Goal: Information Seeking & Learning: Learn about a topic

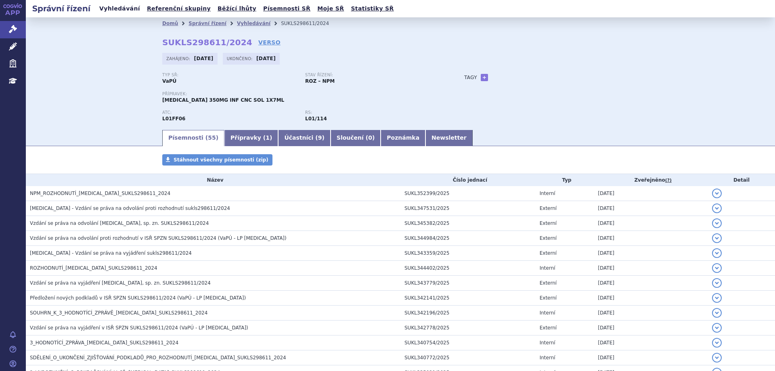
click at [109, 9] on link "Vyhledávání" at bounding box center [120, 8] width 46 height 11
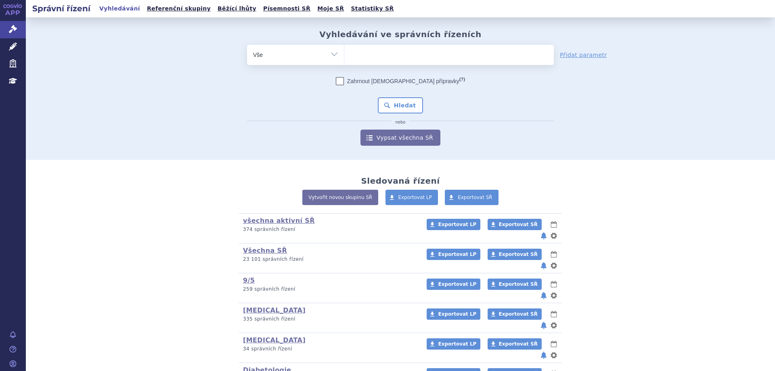
click at [361, 57] on ul at bounding box center [449, 53] width 210 height 17
click at [344, 57] on select at bounding box center [344, 54] width 0 height 20
click at [356, 59] on ul at bounding box center [449, 53] width 210 height 17
click at [344, 59] on select at bounding box center [344, 54] width 0 height 20
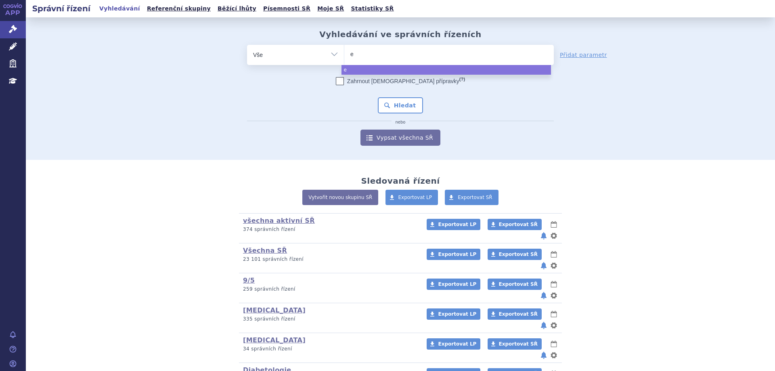
type input "el"
type input "elah"
type input "elahere"
select select "elahere"
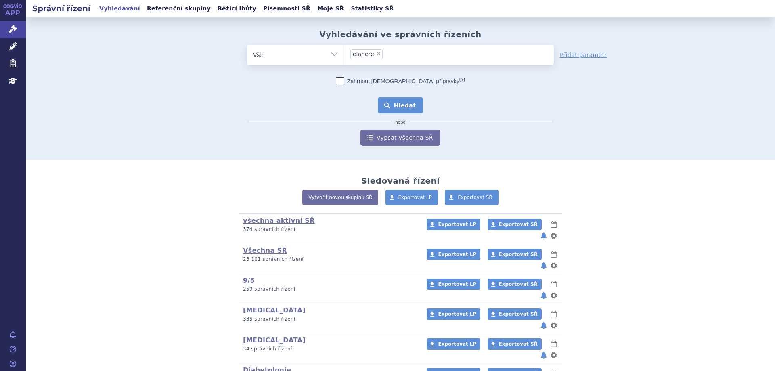
click at [403, 100] on button "Hledat" at bounding box center [401, 105] width 46 height 16
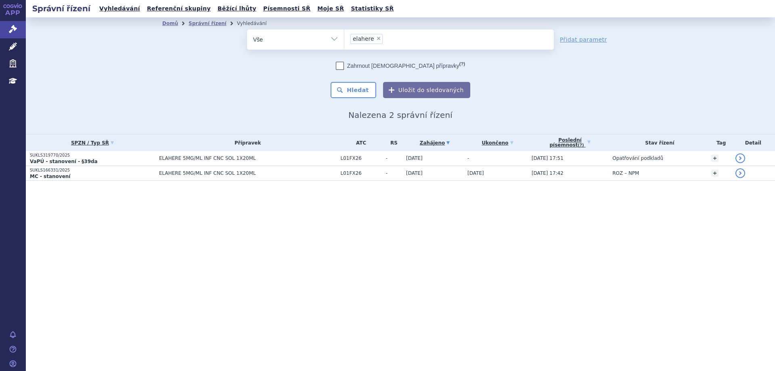
click at [46, 150] on th "SPZN / Typ SŘ" at bounding box center [90, 142] width 129 height 17
click at [48, 156] on p "SUKLS319770/2025" at bounding box center [92, 156] width 125 height 6
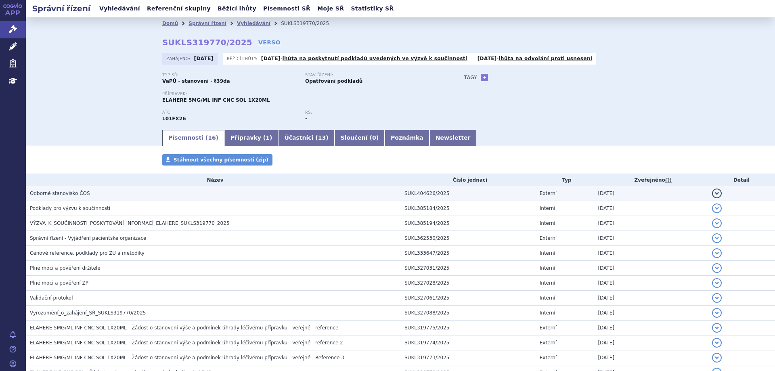
click at [65, 196] on span "Odborné stanovisko ČOS" at bounding box center [60, 194] width 60 height 6
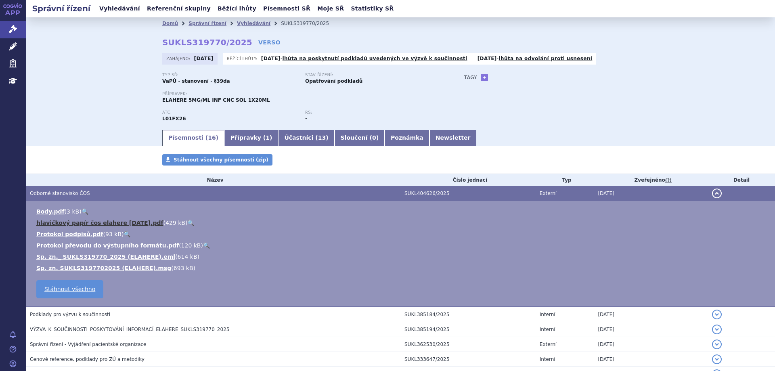
click at [61, 224] on link "hlavičkový papír čos elahere 1 10 2025.pdf" at bounding box center [99, 223] width 127 height 6
click at [114, 8] on link "Vyhledávání" at bounding box center [120, 8] width 46 height 11
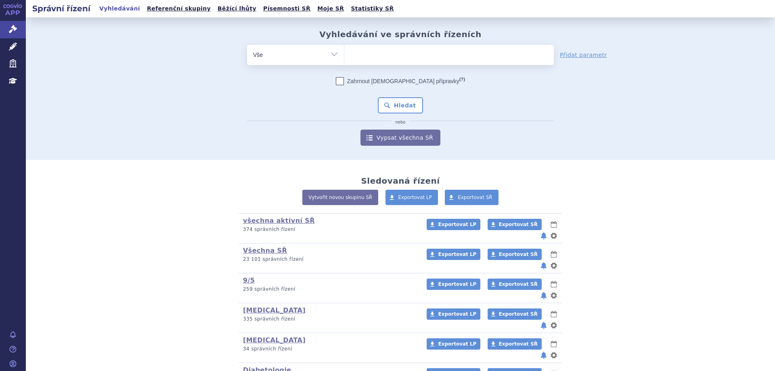
click at [469, 66] on form "odstranit Vše Spisová značka Typ SŘ (?) Hledat" at bounding box center [400, 95] width 307 height 101
click at [472, 61] on ul at bounding box center [449, 53] width 210 height 17
click at [344, 61] on select at bounding box center [344, 54] width 0 height 20
click at [383, 50] on ul at bounding box center [449, 53] width 210 height 17
click at [344, 50] on select at bounding box center [344, 54] width 0 height 20
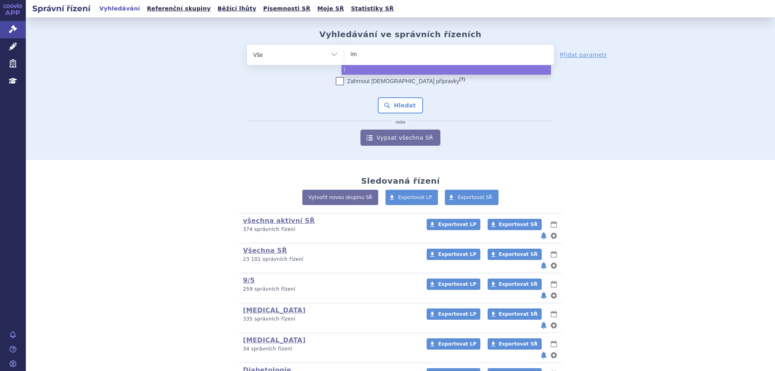
type input "ïmr"
type input "ïmra"
type input "ïmr"
type input "ï"
type input "im"
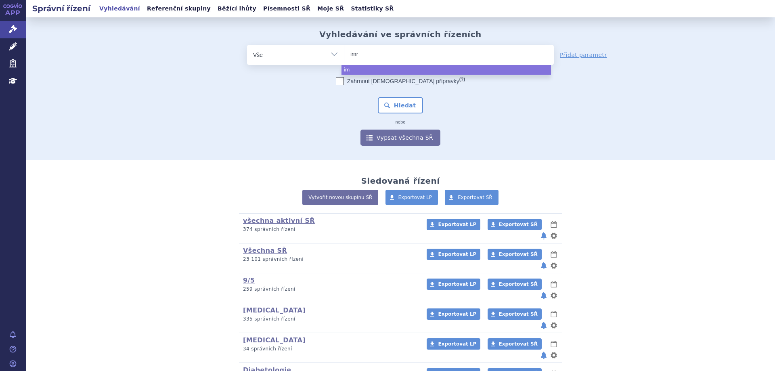
type input "imra"
type input "imrald"
type input "imraldi"
select select "imraldi"
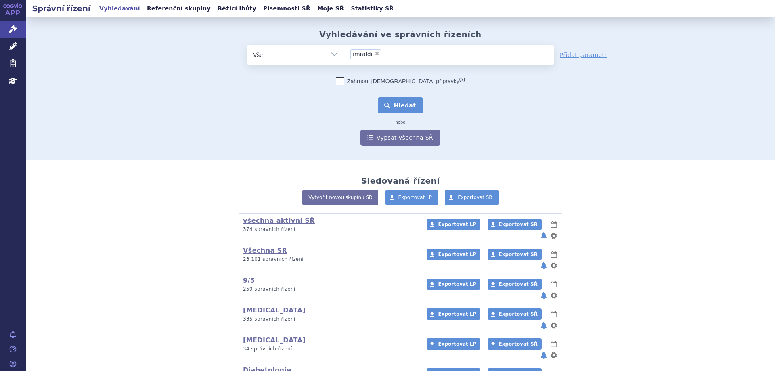
click at [398, 111] on button "Hledat" at bounding box center [401, 105] width 46 height 16
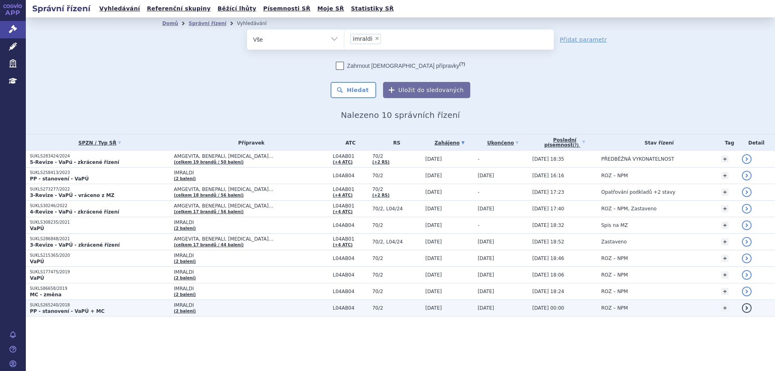
click at [57, 308] on strong "PP - stanovení - VaPÚ + MC" at bounding box center [67, 311] width 75 height 6
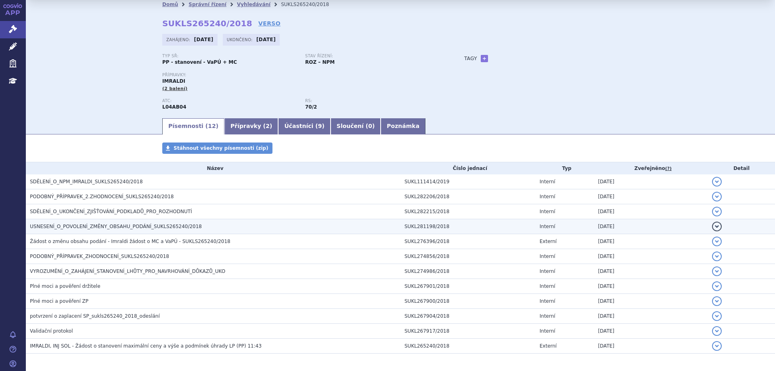
scroll to position [50, 0]
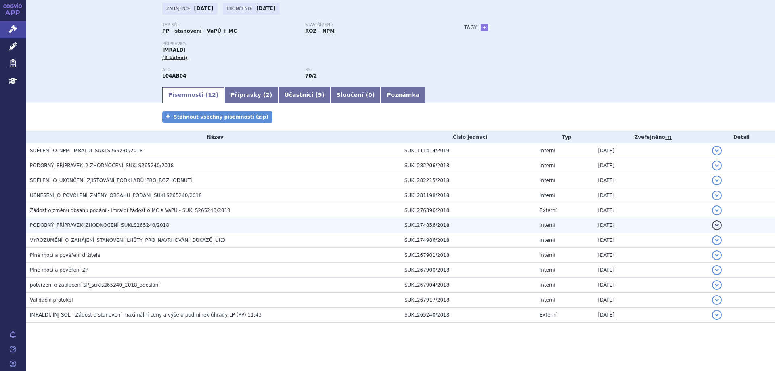
click at [75, 228] on span "PODOBNÝ_PŘÍPRAVEK_ZHODNOCENÍ_SUKLS265240/2018" at bounding box center [99, 225] width 139 height 6
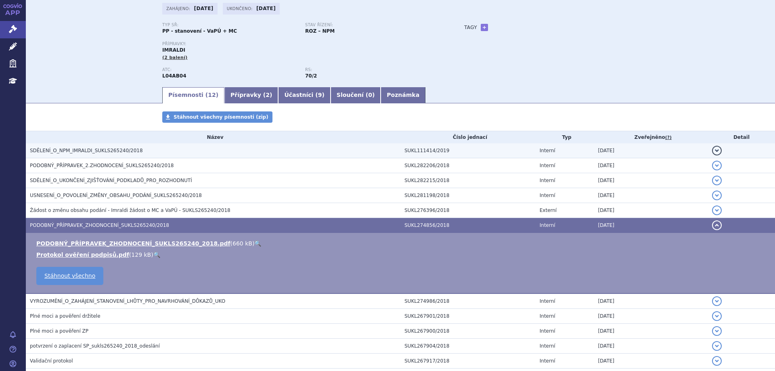
click at [77, 150] on span "SDĚLENÍ_O_NPM_IMRALDI_SUKLS265240/2018" at bounding box center [86, 151] width 113 height 6
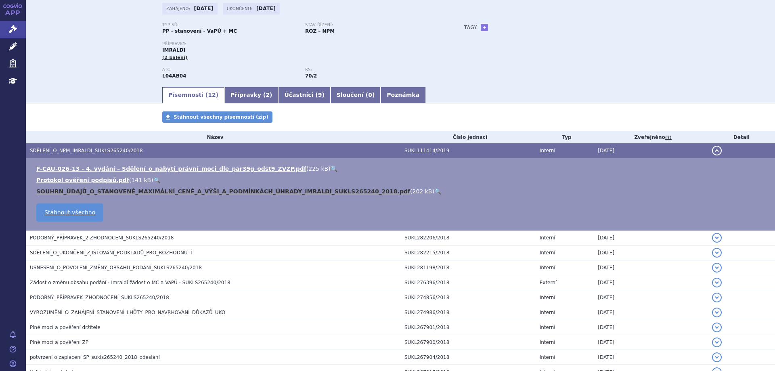
click at [88, 191] on link "SOUHRN_ÚDAJŮ_O_STANOVENÉ_MAXIMÁLNÍ_CENĚ_A_VÝŠI_A_PODMÍNKÁCH_ÚHRADY_IMRALDI_SUKL…" at bounding box center [223, 191] width 374 height 6
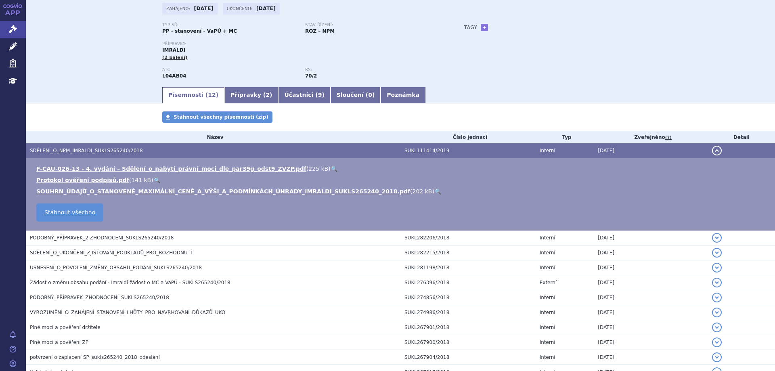
drag, startPoint x: 591, startPoint y: 40, endPoint x: 573, endPoint y: 40, distance: 18.2
click at [591, 40] on div "Typ SŘ: PP - stanovení - VaPÚ + MC Stav řízení: ROZ – NPM Přípravky: IMRALDI (2…" at bounding box center [400, 54] width 476 height 63
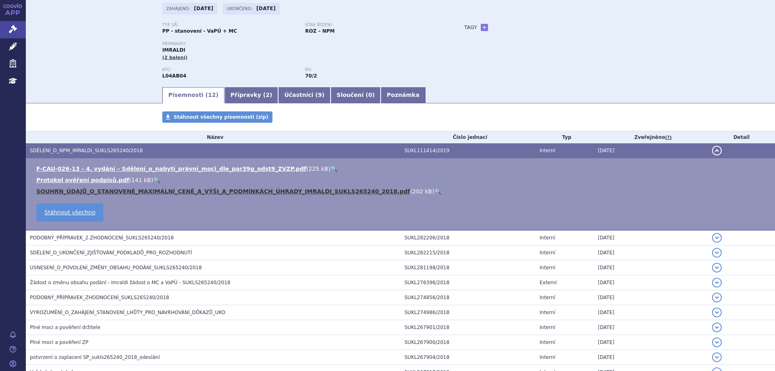
click at [173, 191] on link "SOUHRN_ÚDAJŮ_O_STANOVENÉ_MAXIMÁLNÍ_CENĚ_A_VÝŠI_A_PODMÍNKÁCH_ÚHRADY_IMRALDI_SUKL…" at bounding box center [223, 191] width 374 height 6
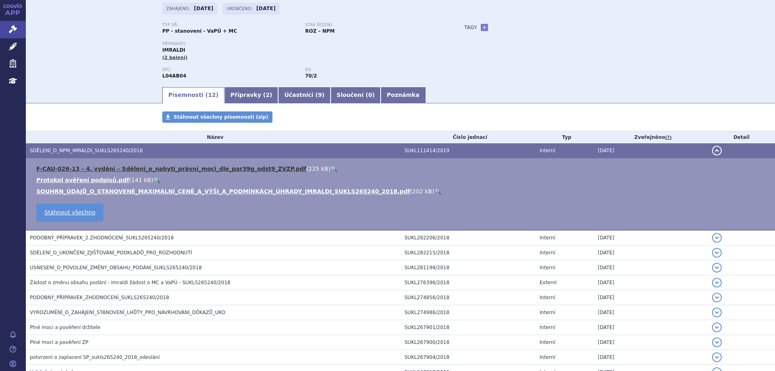
click at [231, 166] on link "F-CAU-026-13 - 4. vydání – Sdělení_o_nabytí_právní_moci_dle_par39g_odst9_ZVZP.p…" at bounding box center [171, 169] width 270 height 6
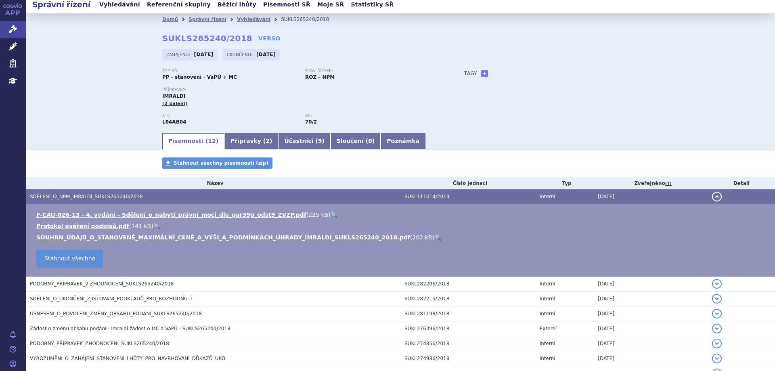
scroll to position [0, 0]
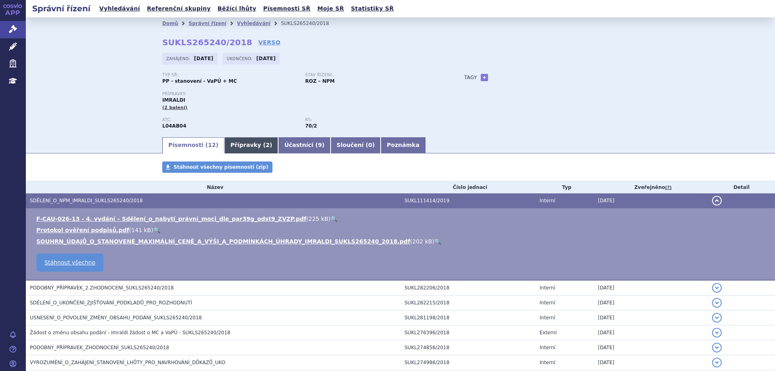
click at [229, 141] on link "Přípravky ( 2 )" at bounding box center [251, 145] width 54 height 16
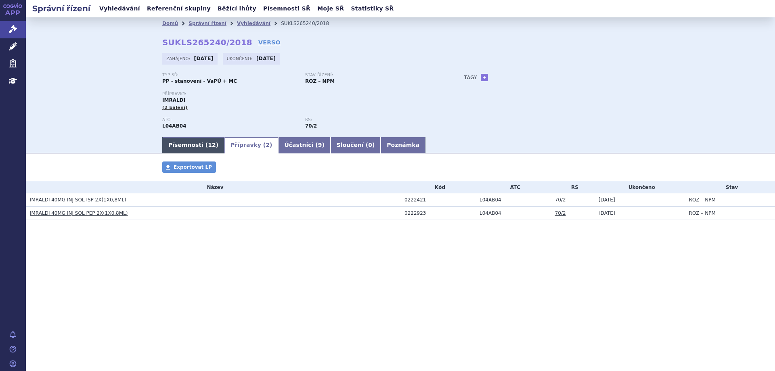
click at [193, 146] on link "Písemnosti ( 12 )" at bounding box center [193, 145] width 62 height 16
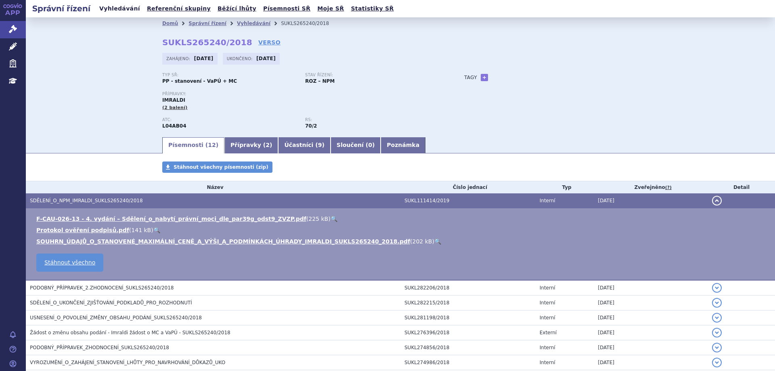
click at [117, 11] on link "Vyhledávání" at bounding box center [120, 8] width 46 height 11
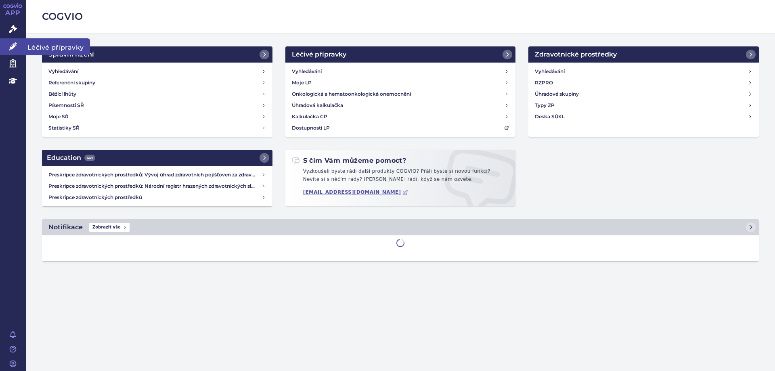
click at [21, 49] on link "Léčivé přípravky" at bounding box center [13, 46] width 26 height 17
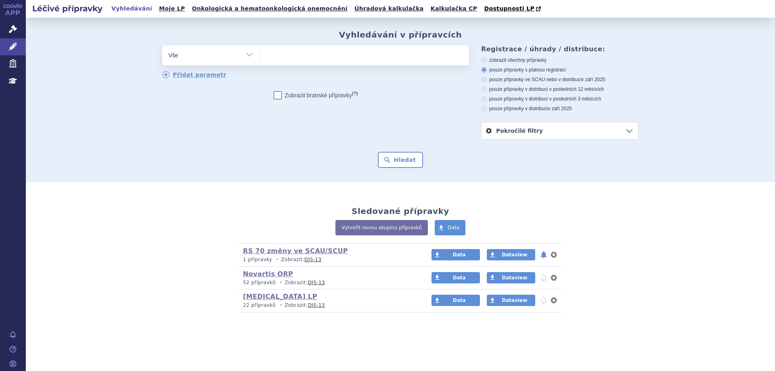
click at [302, 64] on span at bounding box center [365, 55] width 210 height 20
click at [260, 64] on select at bounding box center [259, 55] width 0 height 20
click at [300, 55] on ul at bounding box center [365, 53] width 210 height 17
click at [260, 55] on select at bounding box center [259, 55] width 0 height 20
click at [272, 58] on ul at bounding box center [365, 53] width 210 height 17
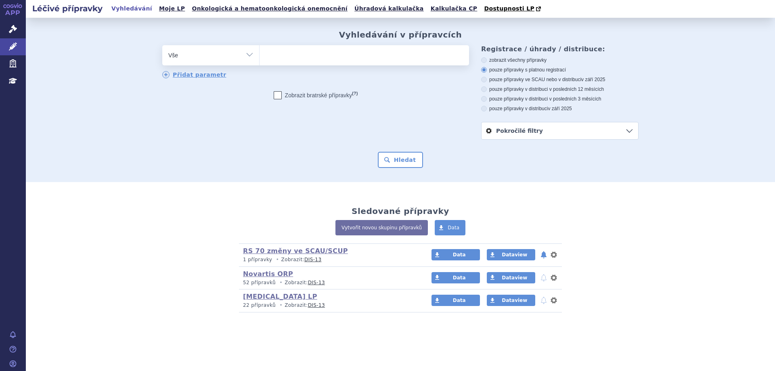
click at [260, 58] on select at bounding box center [259, 55] width 0 height 20
type input "imral"
type input "imraldi"
select select "imraldi"
click at [408, 176] on div "Vyhledávání v přípravcích odstranit Vše Přípravek/SUKL kód MAH VPOIS" at bounding box center [400, 100] width 749 height 164
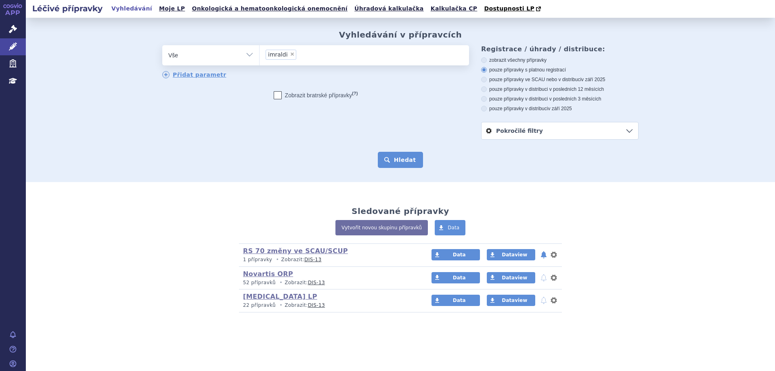
click at [401, 166] on button "Hledat" at bounding box center [401, 160] width 46 height 16
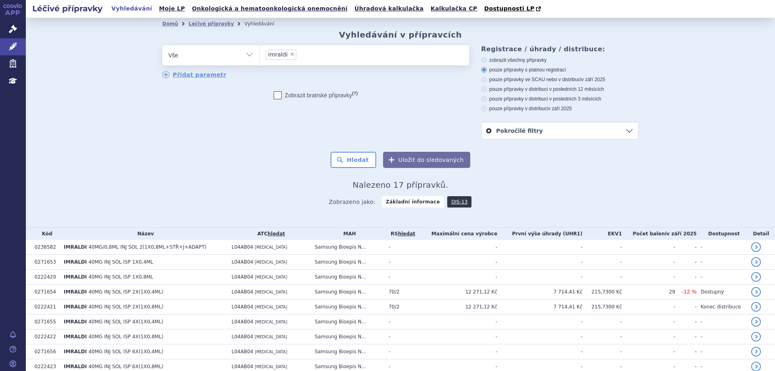
scroll to position [156, 0]
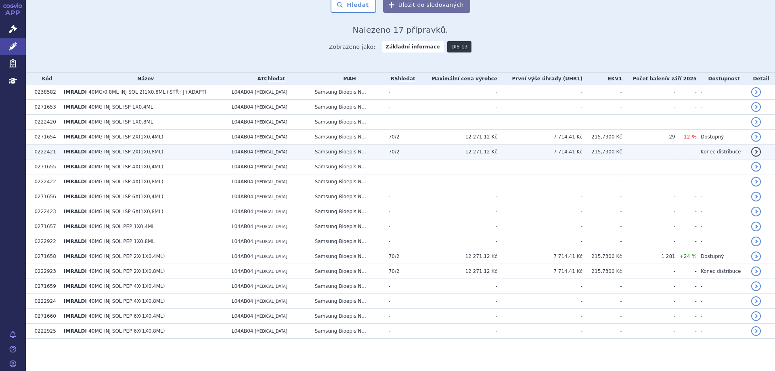
click at [99, 157] on td "IMRALDI 40MG INJ SOL ISP 2X(1X0,8ML)" at bounding box center [144, 152] width 168 height 15
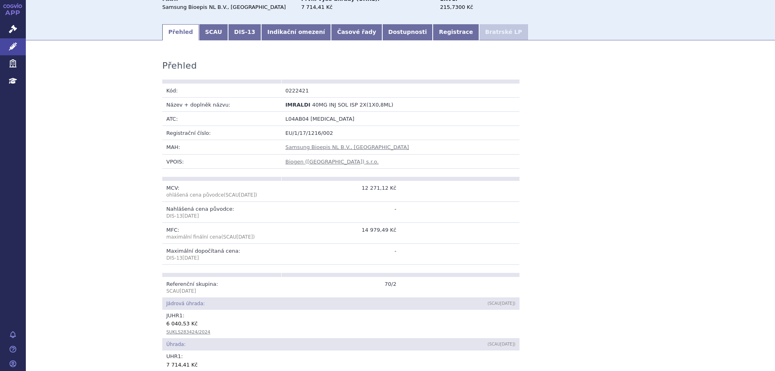
scroll to position [81, 0]
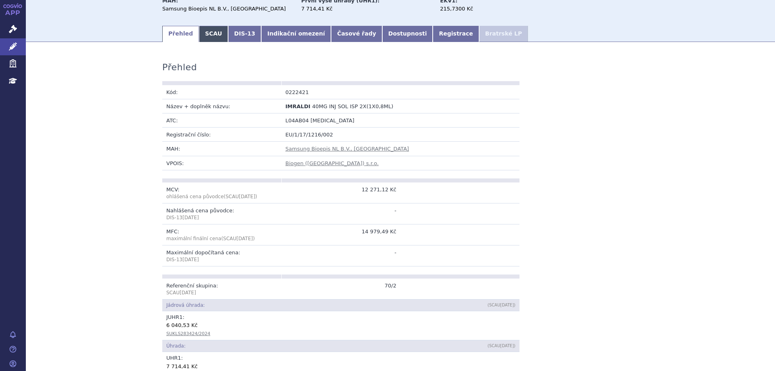
click at [208, 30] on link "SCAU" at bounding box center [213, 34] width 29 height 16
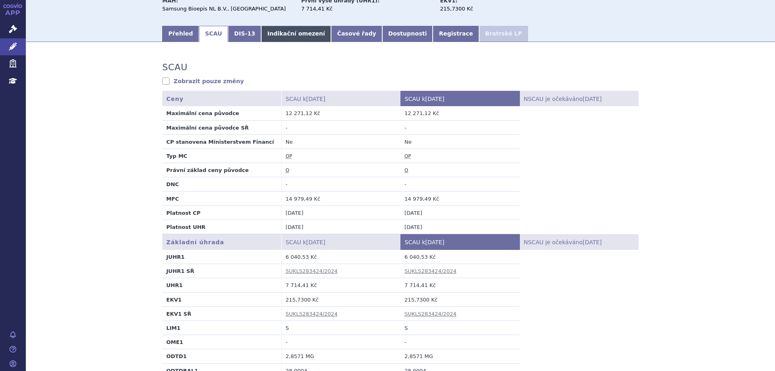
click at [264, 29] on link "Indikační omezení" at bounding box center [296, 34] width 70 height 16
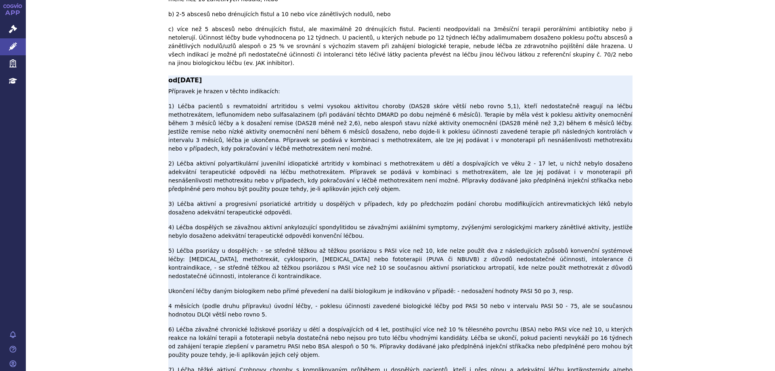
scroll to position [1910, 0]
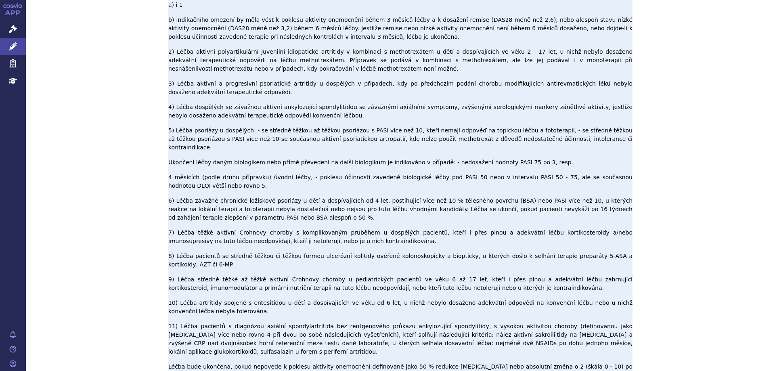
scroll to position [0, 0]
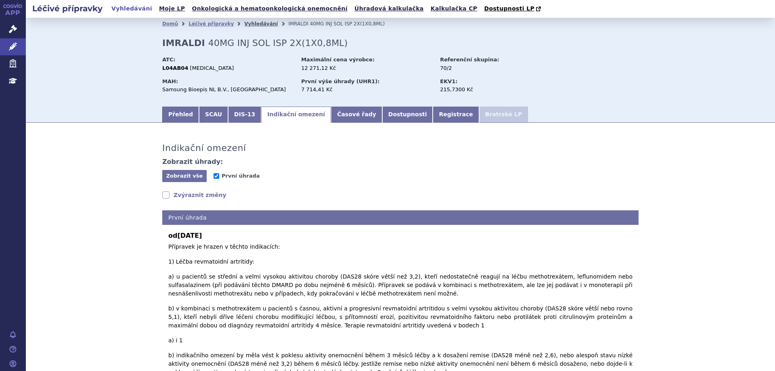
click at [256, 24] on link "Vyhledávání" at bounding box center [261, 24] width 34 height 6
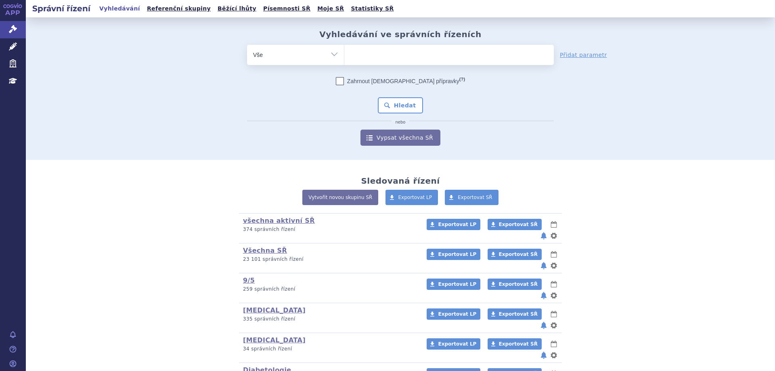
click at [475, 55] on ul at bounding box center [449, 53] width 210 height 17
click at [344, 55] on select at bounding box center [344, 54] width 0 height 20
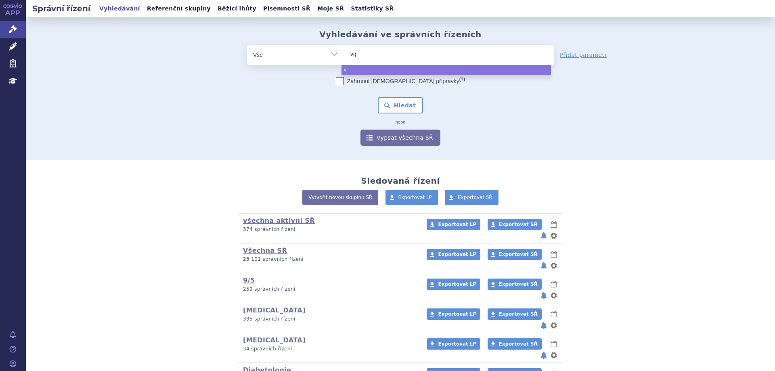
type input "vge"
type input "vgen"
type input "vgenfl"
type input "vgenfli"
select select "vgenfli"
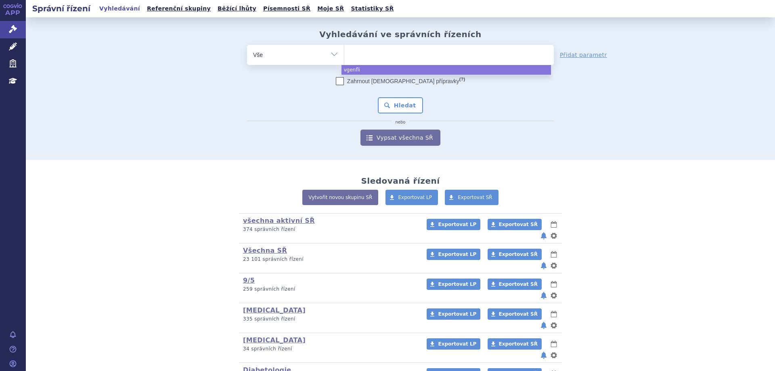
click at [407, 94] on div "Zahrnout bratrské přípravky (?) * Pozor, hledání dle vyhledávacího parametru In…" at bounding box center [400, 111] width 307 height 69
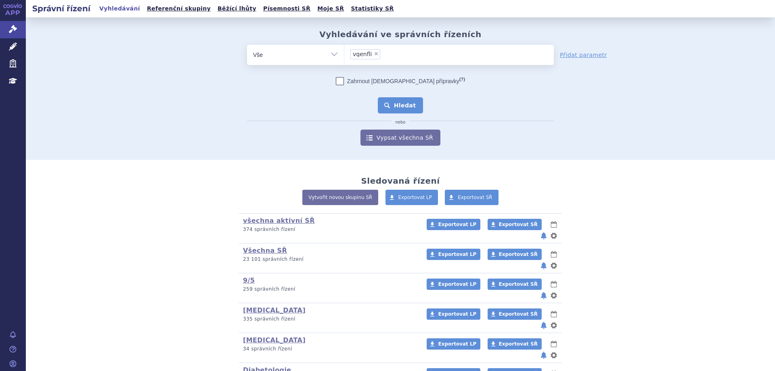
click at [407, 101] on button "Hledat" at bounding box center [401, 105] width 46 height 16
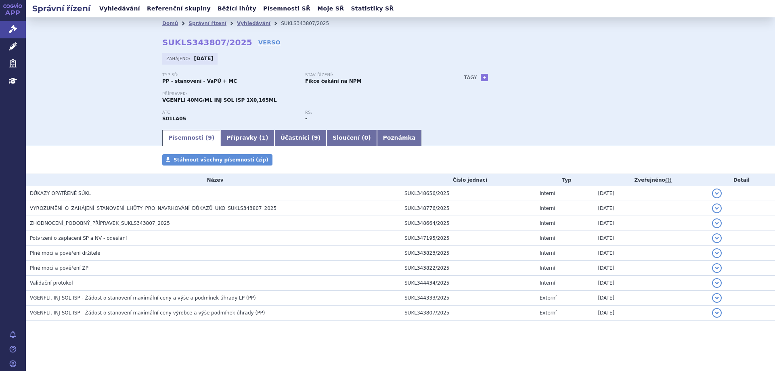
click at [126, 13] on link "Vyhledávání" at bounding box center [120, 8] width 46 height 11
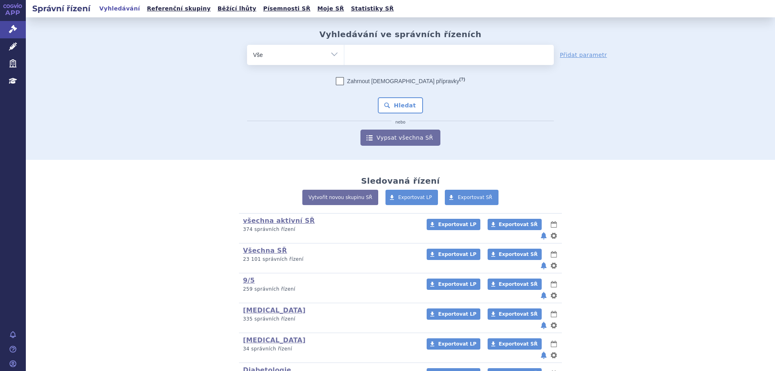
click at [363, 55] on ul at bounding box center [449, 53] width 210 height 17
click at [344, 55] on select at bounding box center [344, 54] width 0 height 20
click at [371, 58] on ul at bounding box center [449, 53] width 210 height 17
click at [344, 58] on select at bounding box center [344, 54] width 0 height 20
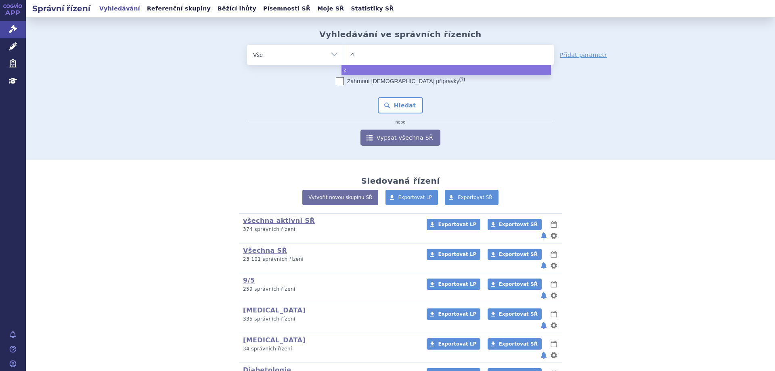
type input "zir"
type input "zirabe"
type input "[MEDICAL_DATA]"
select select "zirabev"
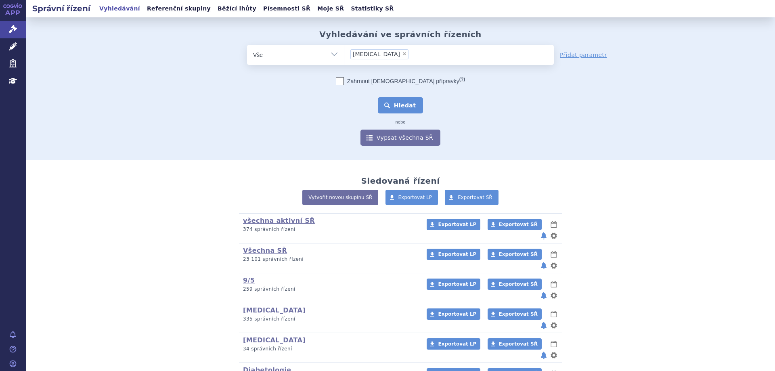
click at [394, 99] on button "Hledat" at bounding box center [401, 105] width 46 height 16
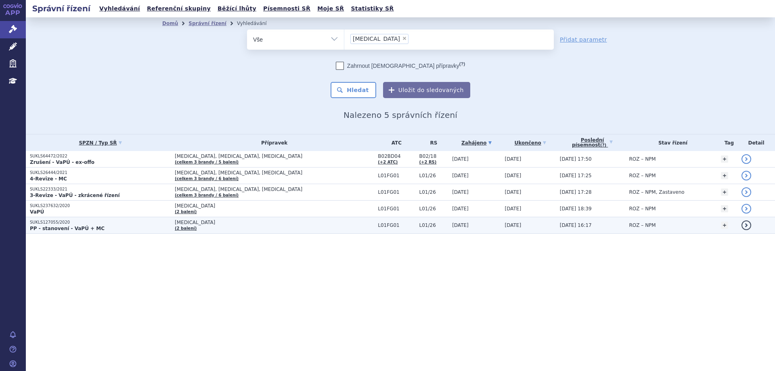
click at [49, 223] on p "SUKLS127055/2020" at bounding box center [100, 223] width 141 height 6
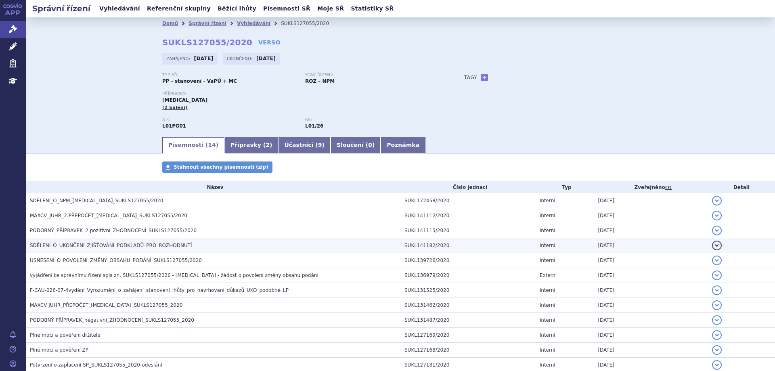
scroll to position [40, 0]
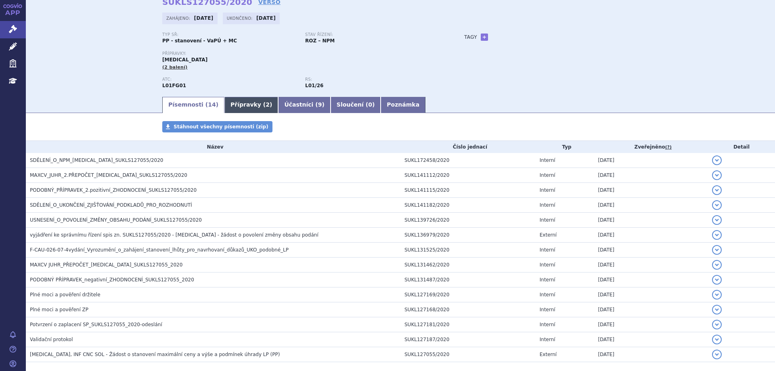
click at [224, 98] on link "Přípravky ( 2 )" at bounding box center [251, 105] width 54 height 16
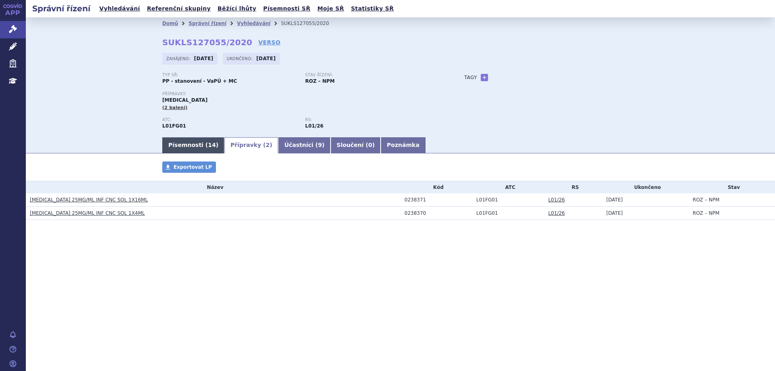
click at [182, 147] on link "Písemnosti ( 14 )" at bounding box center [193, 145] width 62 height 16
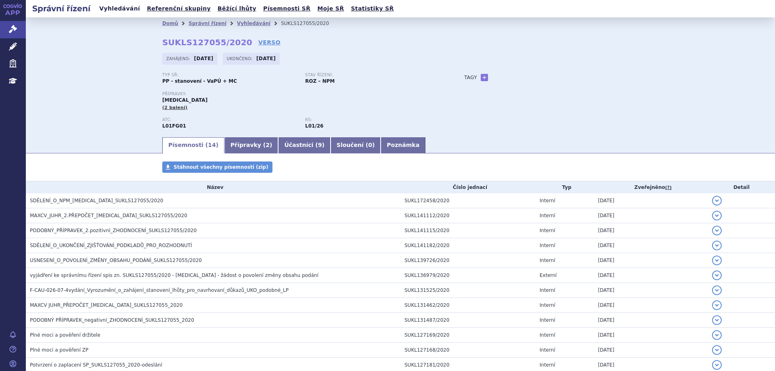
click at [114, 6] on link "Vyhledávání" at bounding box center [120, 8] width 46 height 11
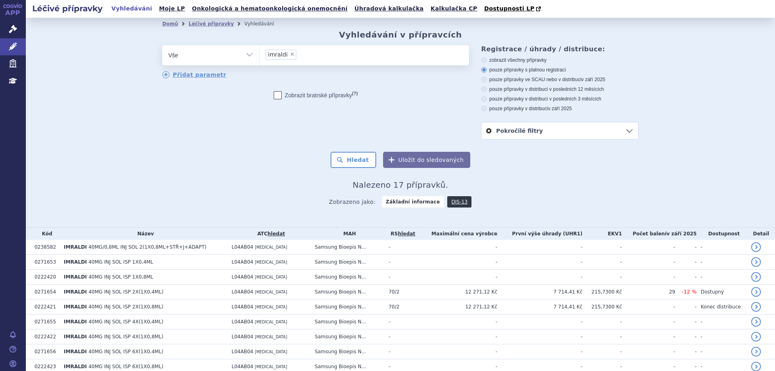
click at [286, 58] on li "× imraldi" at bounding box center [281, 55] width 31 height 10
click at [260, 58] on select "imraldi" at bounding box center [259, 55] width 0 height 20
click at [290, 52] on span "×" at bounding box center [292, 54] width 5 height 5
click at [260, 52] on select "imraldi" at bounding box center [259, 55] width 0 height 20
click at [285, 56] on ul "× imraldi" at bounding box center [365, 54] width 210 height 18
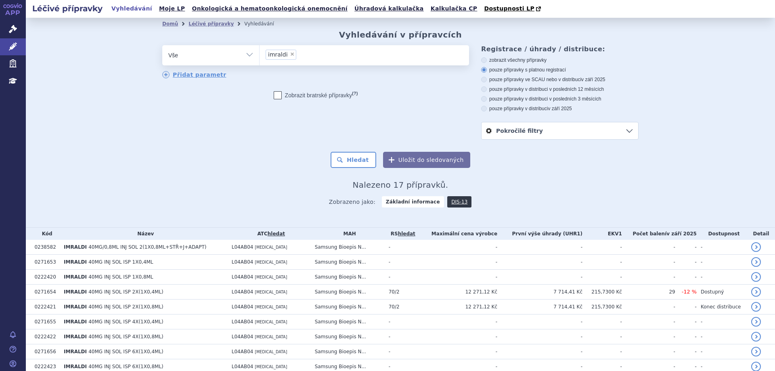
click at [260, 56] on select "imraldi" at bounding box center [259, 55] width 0 height 20
select select
type input "zi"
type input "zirab"
type input "zirabe"
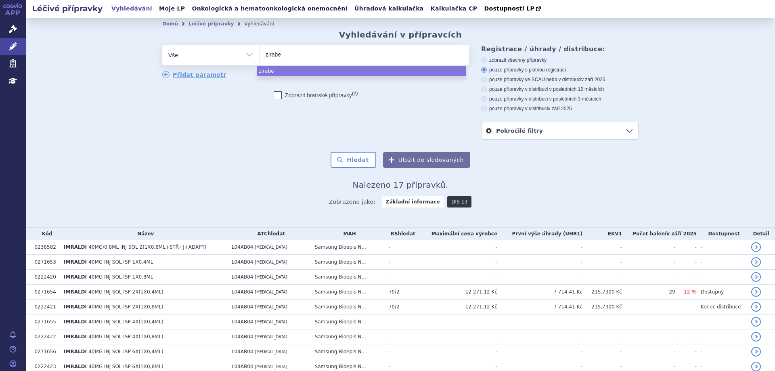
type input "zirabev"
select select "zirabev"
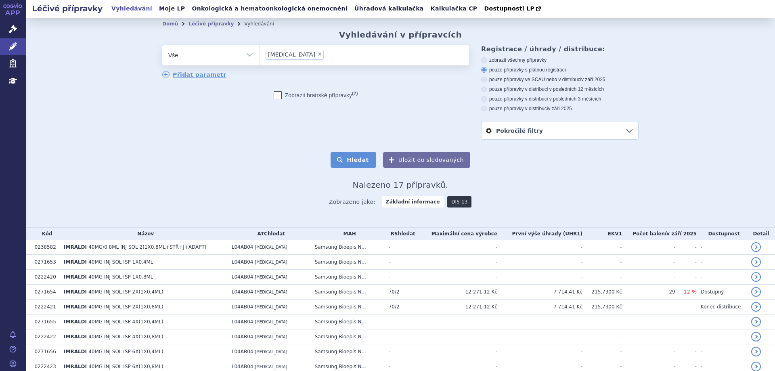
click at [355, 159] on button "Hledat" at bounding box center [354, 160] width 46 height 16
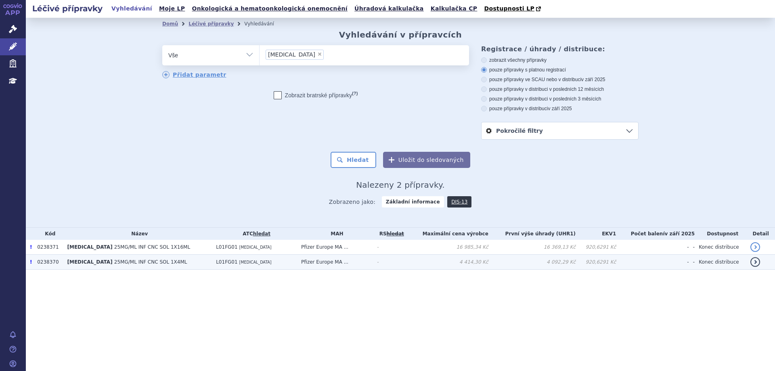
click at [84, 264] on span "ZIRABEV" at bounding box center [89, 262] width 45 height 6
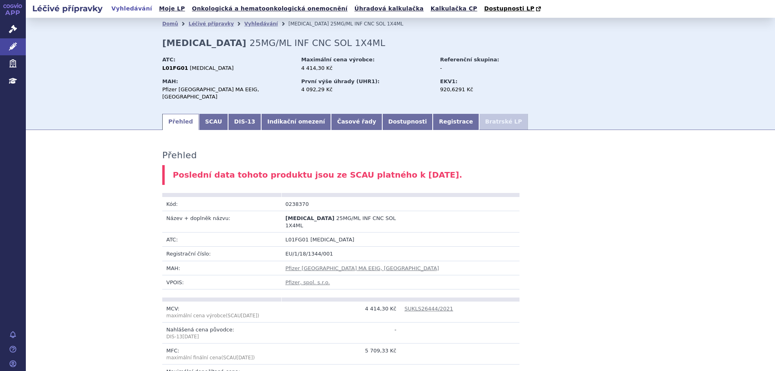
click at [279, 116] on link "Indikační omezení" at bounding box center [296, 122] width 70 height 16
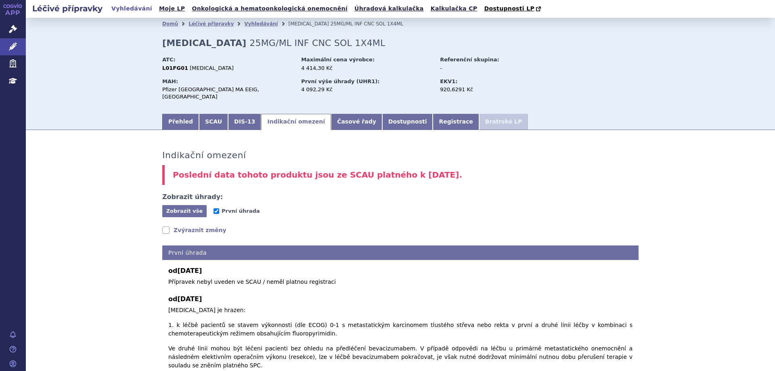
click at [124, 4] on link "Vyhledávání" at bounding box center [132, 8] width 46 height 11
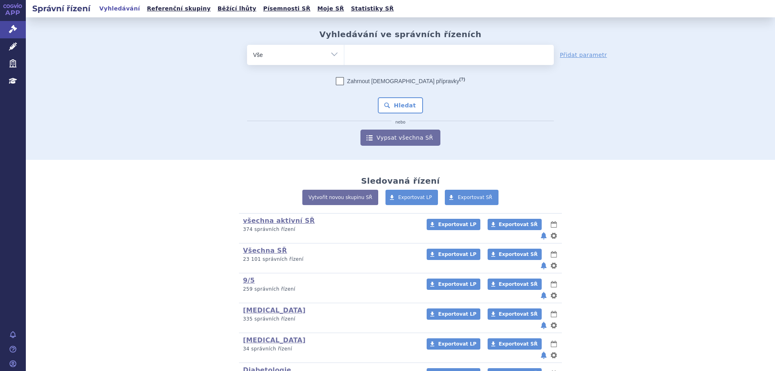
click at [468, 44] on div "Vyhledávání ve správních řízeních odstranit Vše Spisová značka Od" at bounding box center [400, 87] width 509 height 116
click at [466, 54] on ul at bounding box center [449, 53] width 210 height 17
click at [344, 54] on select at bounding box center [344, 54] width 0 height 20
click at [466, 54] on ul at bounding box center [449, 53] width 210 height 17
click at [344, 54] on select at bounding box center [344, 54] width 0 height 20
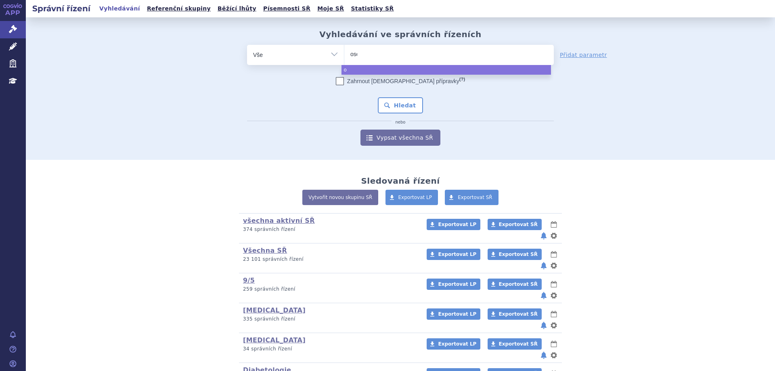
type input "osen"
type input "osenvel"
type input "osenvelt"
select select "osenvelt"
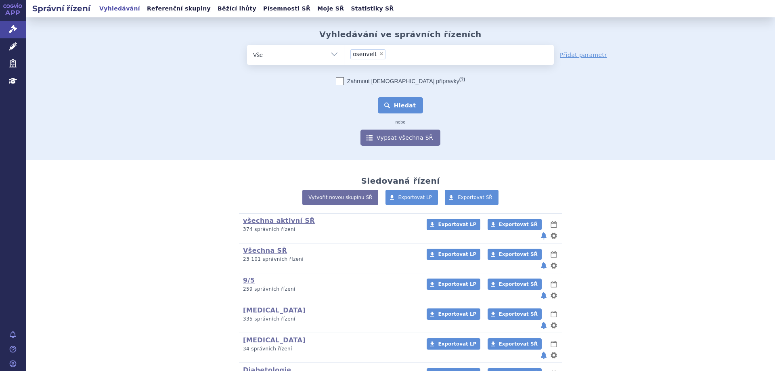
click at [394, 108] on button "Hledat" at bounding box center [401, 105] width 46 height 16
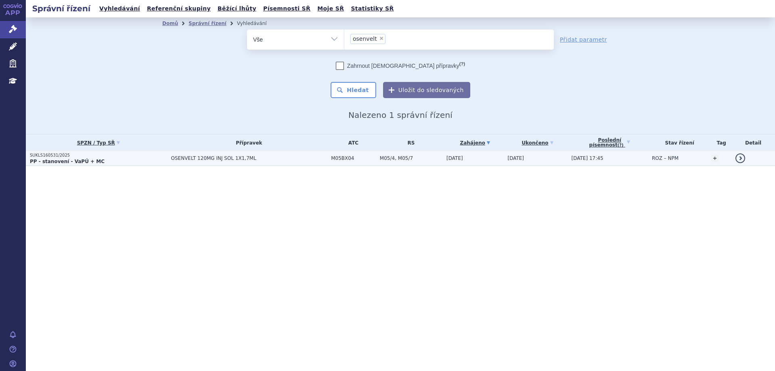
click at [55, 163] on strong "PP - stanovení - VaPÚ + MC" at bounding box center [67, 162] width 75 height 6
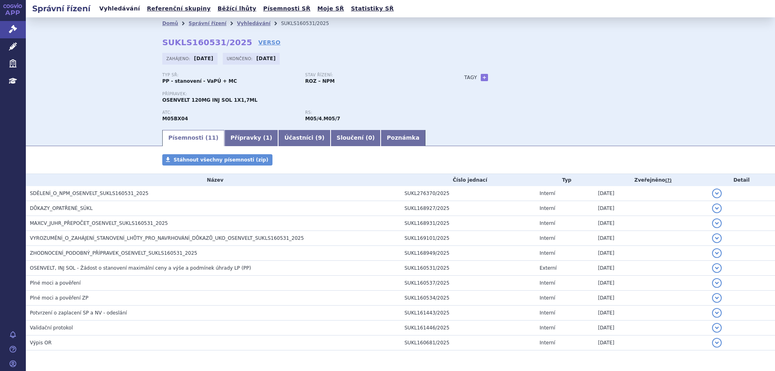
click at [111, 9] on link "Vyhledávání" at bounding box center [120, 8] width 46 height 11
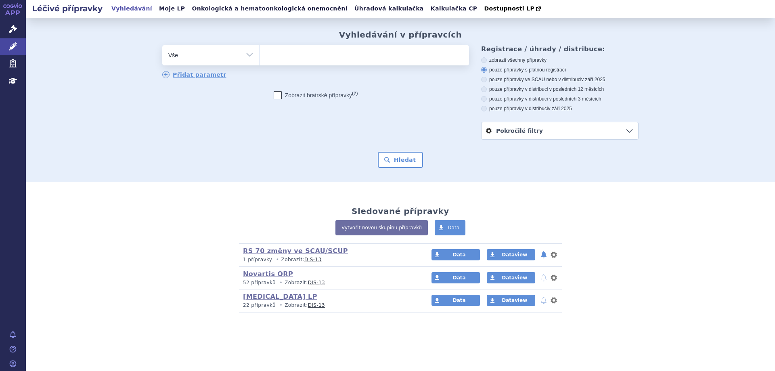
click at [322, 62] on ul at bounding box center [365, 53] width 210 height 17
click at [260, 62] on select at bounding box center [259, 55] width 0 height 20
type input "os"
type input "ose"
type input "osen"
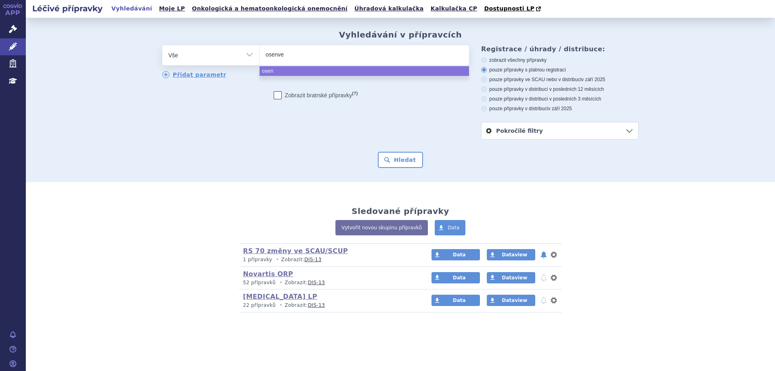
type input "osenvel"
type input "osenvelt"
select select "osenvelt"
click at [397, 164] on button "Hledat" at bounding box center [401, 160] width 46 height 16
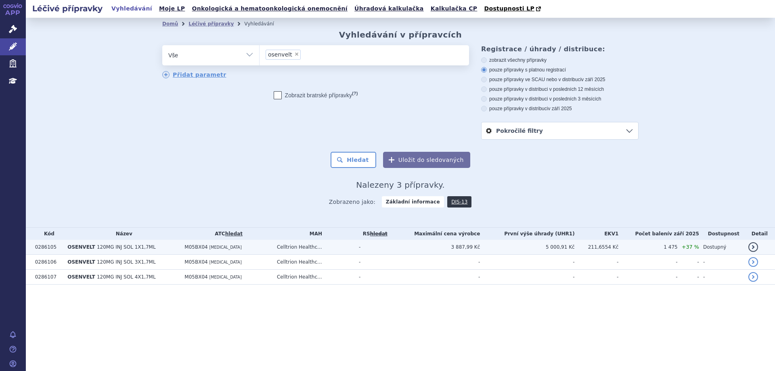
click at [76, 246] on span "OSENVELT" at bounding box center [80, 247] width 27 height 6
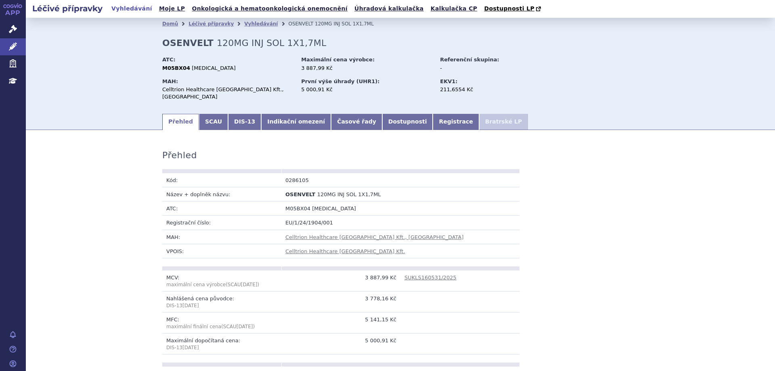
click at [284, 120] on link "Indikační omezení" at bounding box center [296, 122] width 70 height 16
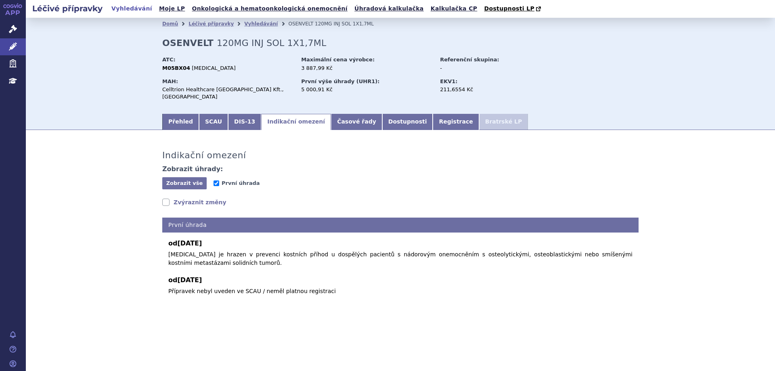
click at [256, 29] on li "Vyhledávání" at bounding box center [266, 24] width 44 height 12
click at [257, 25] on link "Vyhledávání" at bounding box center [261, 24] width 34 height 6
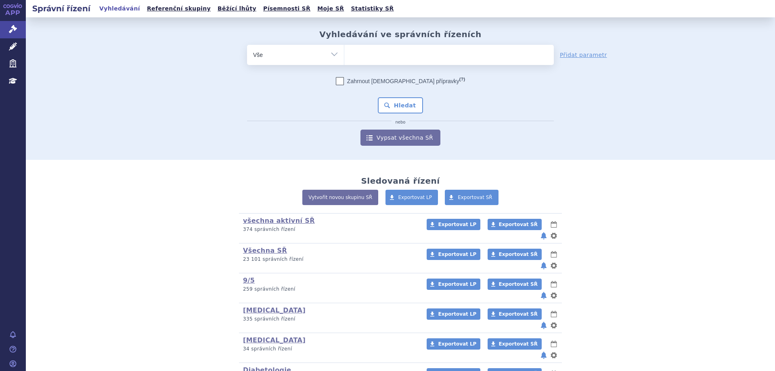
click at [385, 66] on form "odstranit Vše Spisová značka Typ SŘ (?) Hledat" at bounding box center [400, 95] width 307 height 101
click at [380, 62] on ul at bounding box center [449, 53] width 210 height 17
click at [344, 62] on select at bounding box center [344, 54] width 0 height 20
type input "be"
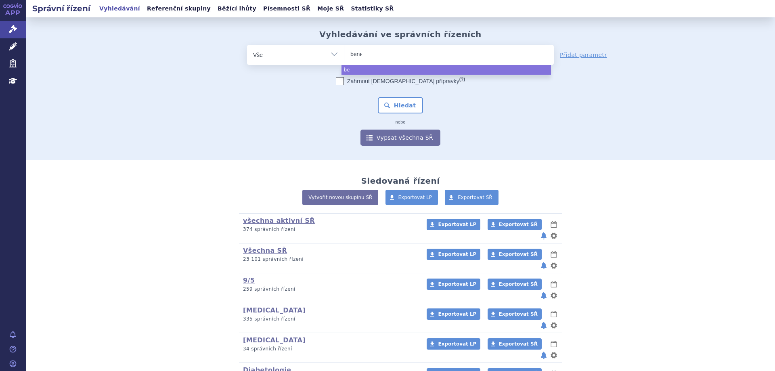
type input "benep"
type input "benepa"
type input "benepali"
select select "benepali"
click at [413, 109] on button "Hledat" at bounding box center [401, 105] width 46 height 16
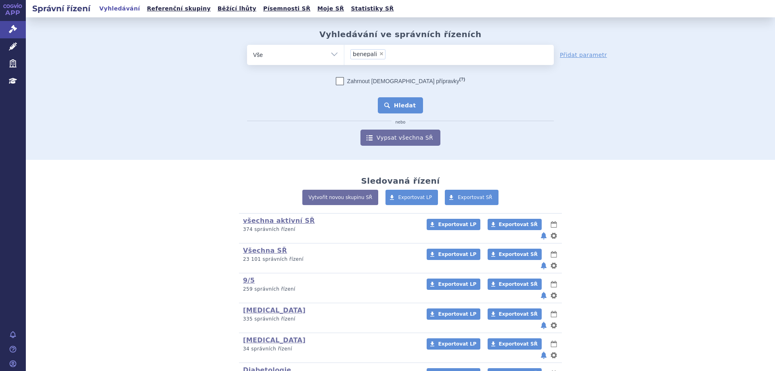
click at [406, 105] on button "Hledat" at bounding box center [401, 105] width 46 height 16
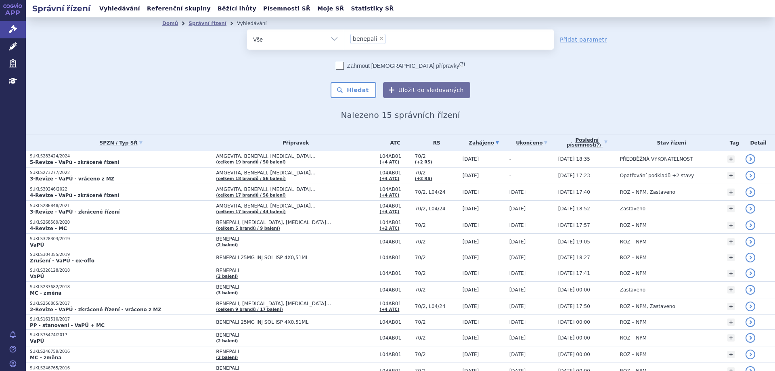
scroll to position [57, 0]
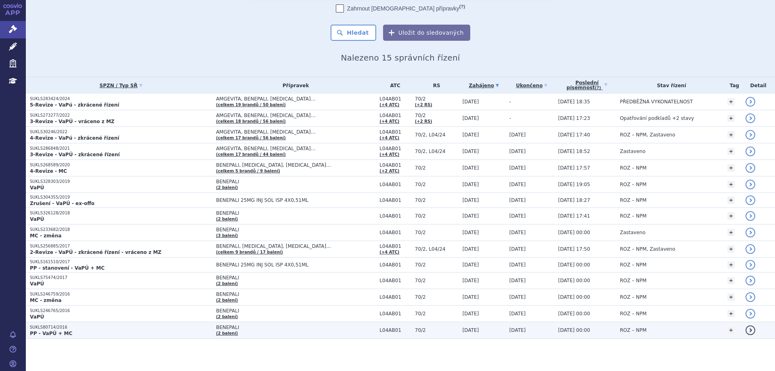
click at [44, 328] on p "SUKLS80714/2016" at bounding box center [121, 328] width 182 height 6
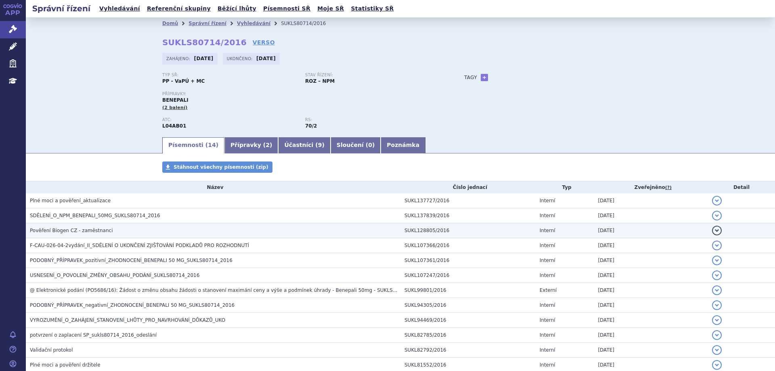
scroll to position [80, 0]
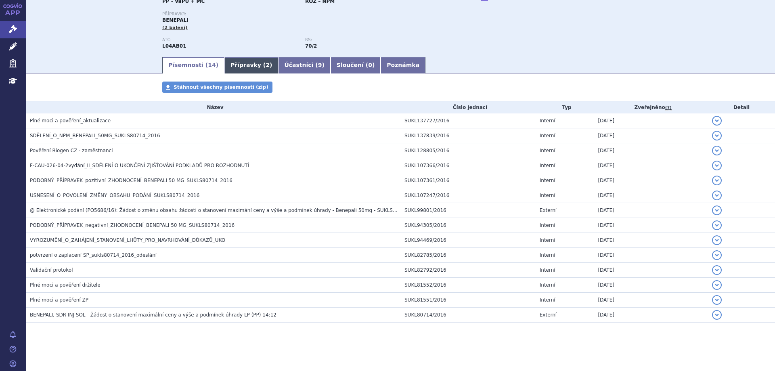
click at [242, 63] on link "Přípravky ( 2 )" at bounding box center [251, 65] width 54 height 16
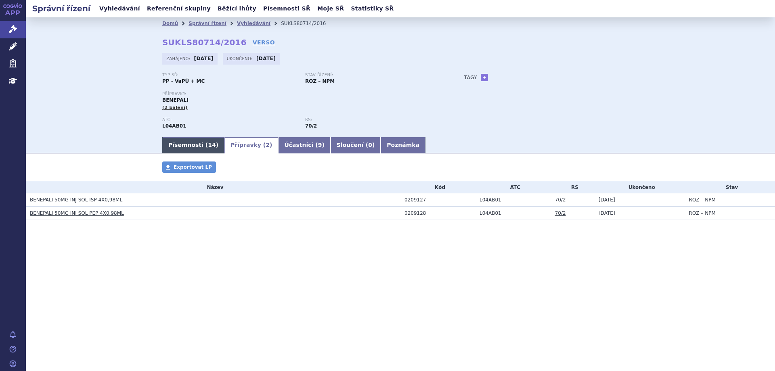
click at [196, 149] on link "Písemnosti ( 14 )" at bounding box center [193, 145] width 62 height 16
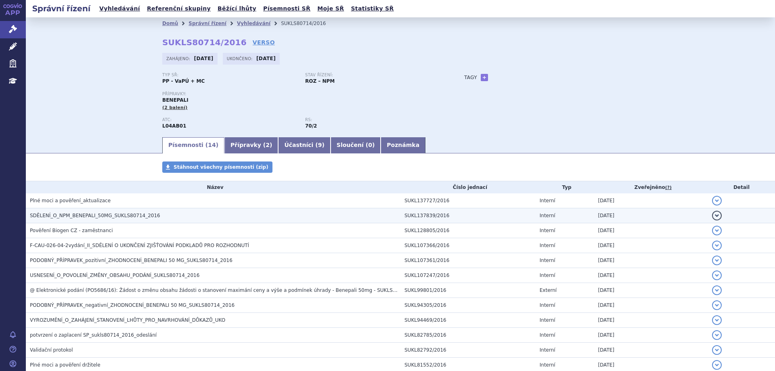
click at [46, 212] on h3 "SDĚLENÍ_O_NPM_BENEPALI_50MG_SUKLS80714_2016" at bounding box center [215, 216] width 371 height 8
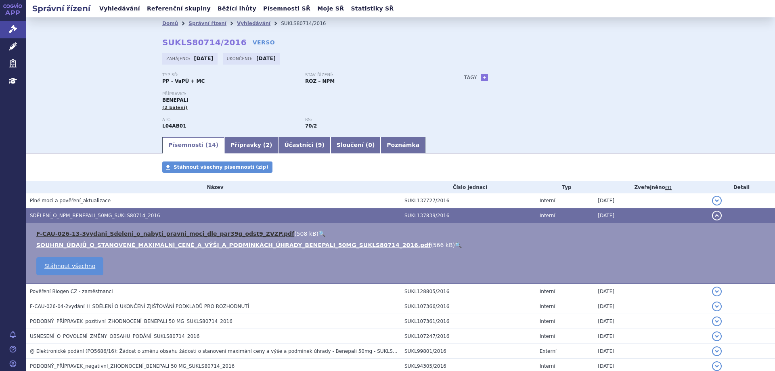
click at [94, 234] on link "F-CAU-026-13-3vydani_Sdeleni_o_nabyti_pravni_moci_dle_par39g_odst9_ZVZP.pdf" at bounding box center [165, 234] width 258 height 6
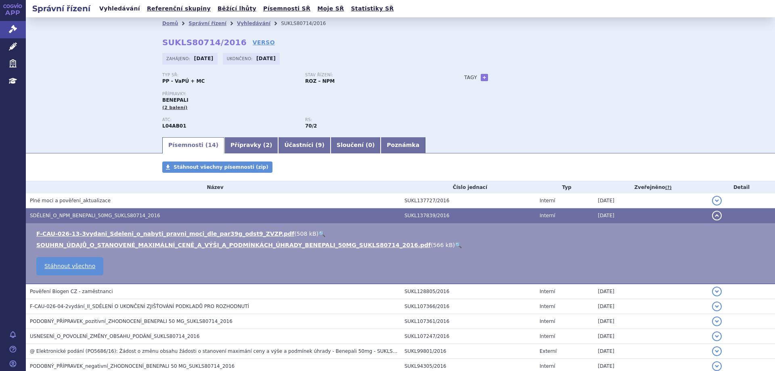
click at [105, 5] on link "Vyhledávání" at bounding box center [120, 8] width 46 height 11
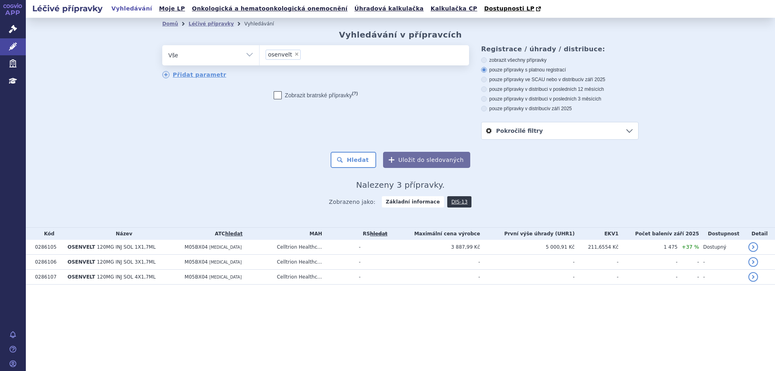
click at [294, 56] on span "×" at bounding box center [296, 54] width 5 height 5
click at [260, 56] on select "osenvelt" at bounding box center [259, 55] width 0 height 20
select select
type input "be"
type input "bene"
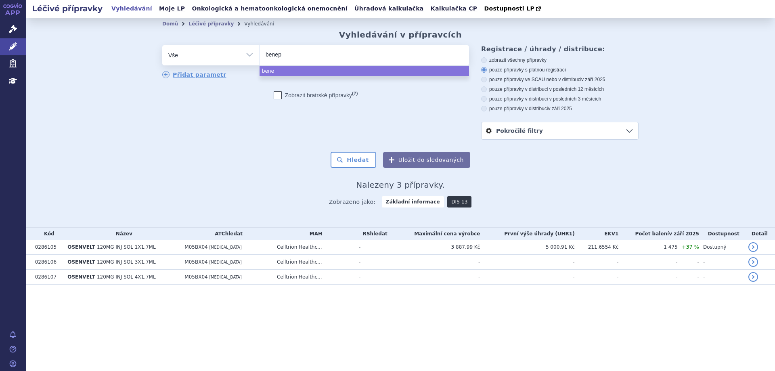
type input "benepa"
type input "benepali"
select select "benepali"
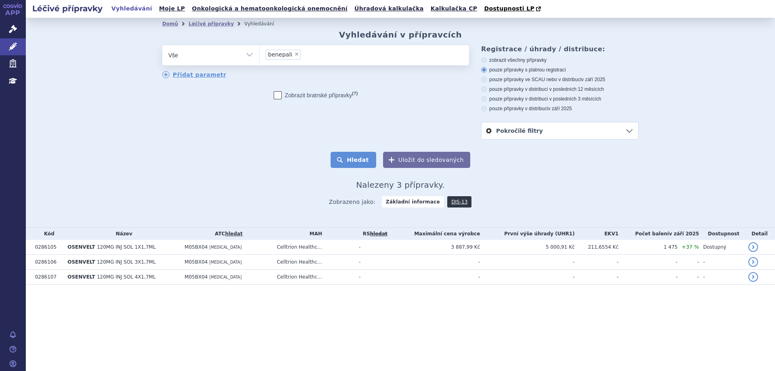
click at [365, 165] on button "Hledat" at bounding box center [354, 160] width 46 height 16
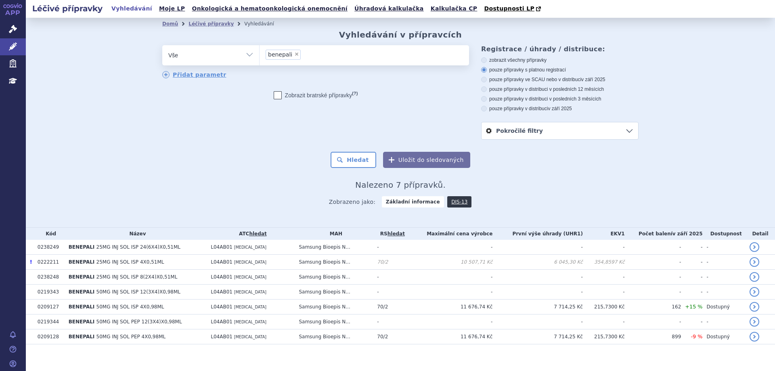
scroll to position [6, 0]
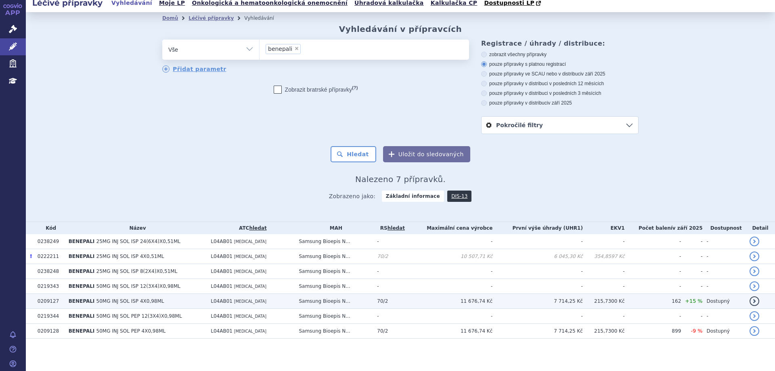
click at [96, 300] on span "50MG INJ SOL ISP 4X0,98ML" at bounding box center [130, 301] width 68 height 6
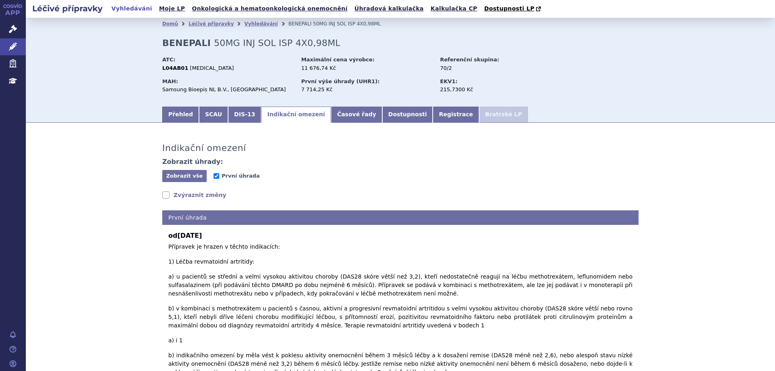
click at [132, 10] on link "Vyhledávání" at bounding box center [132, 8] width 46 height 11
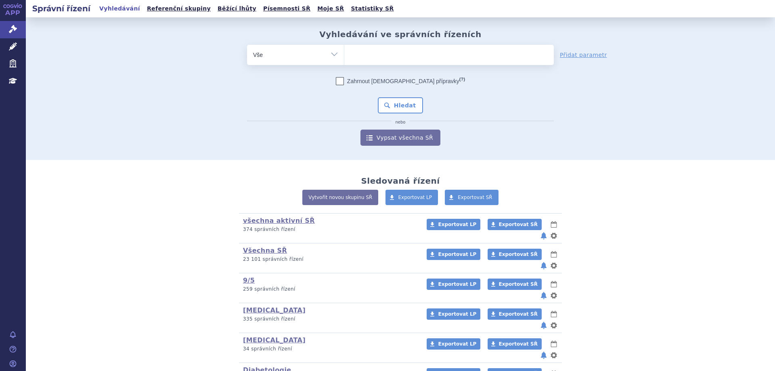
click at [336, 59] on select "Vše Spisová značka Typ SŘ Přípravek/SUKL kód Účastník/Držitel" at bounding box center [295, 54] width 97 height 18
select select "filter-atc-group"
click at [247, 45] on select "Vše Spisová značka Typ SŘ Přípravek/SUKL kód Účastník/Držitel" at bounding box center [295, 54] width 97 height 18
click at [361, 59] on ul at bounding box center [449, 53] width 210 height 17
click at [344, 59] on select at bounding box center [344, 54] width 0 height 20
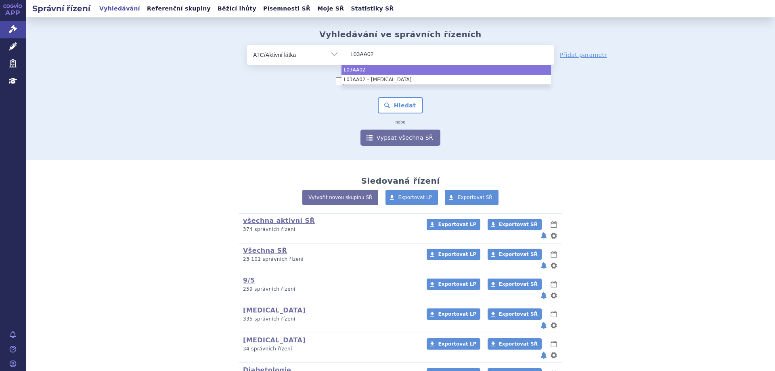
type input "L03AA02"
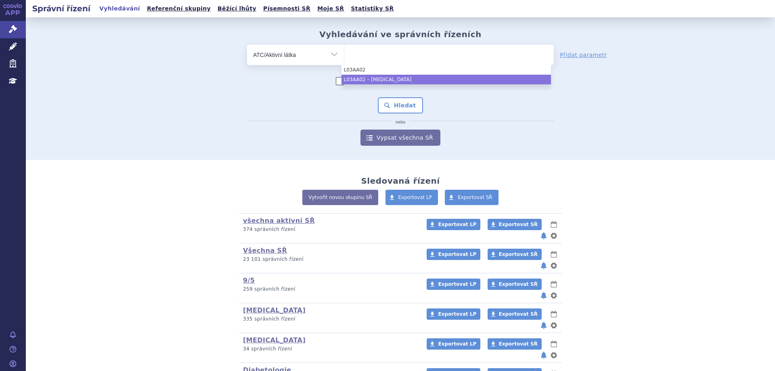
select select "L03AA02"
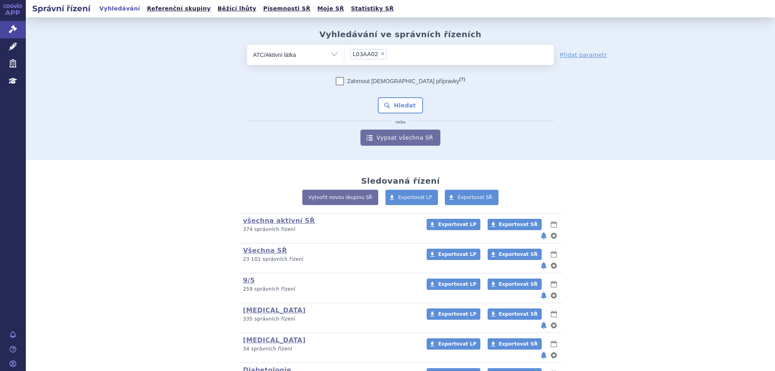
click at [390, 97] on div "Zahrnout [DEMOGRAPHIC_DATA] přípravky (?) * Pozor, hledání dle vyhledávacího pa…" at bounding box center [400, 111] width 307 height 69
click at [393, 102] on button "Hledat" at bounding box center [401, 105] width 46 height 16
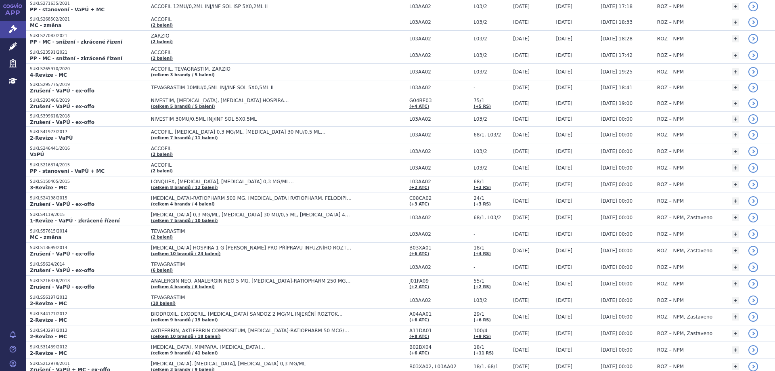
scroll to position [111, 0]
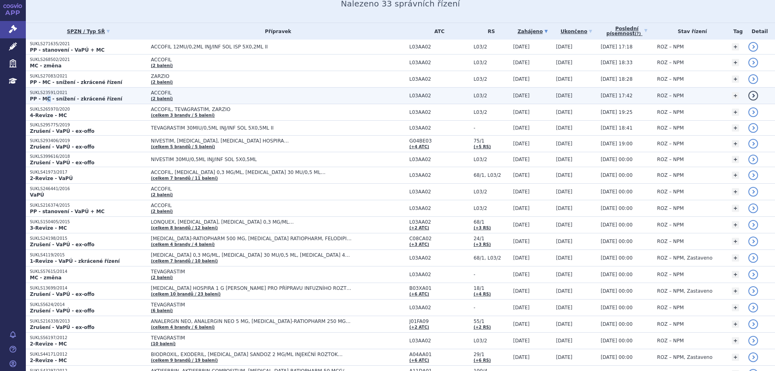
click at [47, 102] on td "SUKLS23591/2021 PP - MC - snížení - zkrácené řízení" at bounding box center [86, 96] width 121 height 17
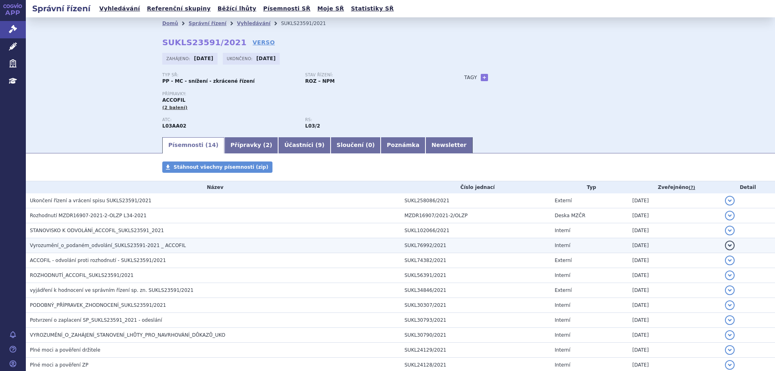
scroll to position [80, 0]
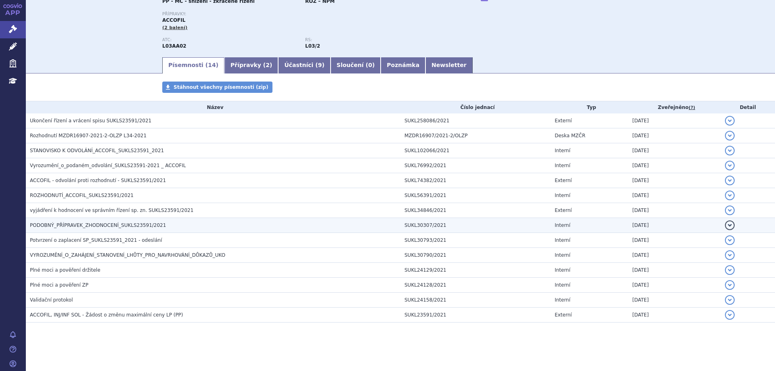
click at [75, 230] on td "PODOBNÝ_PŘÍPRAVEK_ZHODNOCENÍ_SUKLS23591/2021" at bounding box center [213, 225] width 375 height 15
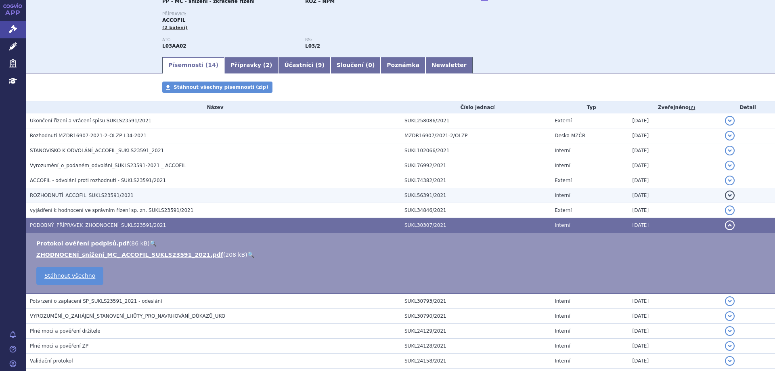
click at [83, 196] on span "ROZHODNUTÍ_ACCOFIL_SUKLS23591/2021" at bounding box center [82, 196] width 104 height 6
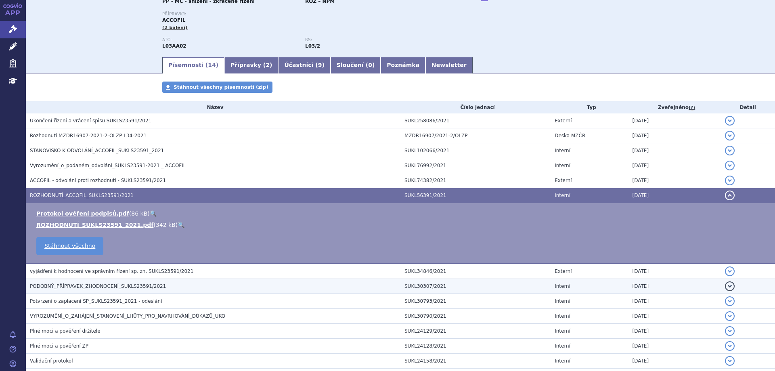
click at [89, 285] on span "PODOBNÝ_PŘÍPRAVEK_ZHODNOCENÍ_SUKLS23591/2021" at bounding box center [98, 286] width 136 height 6
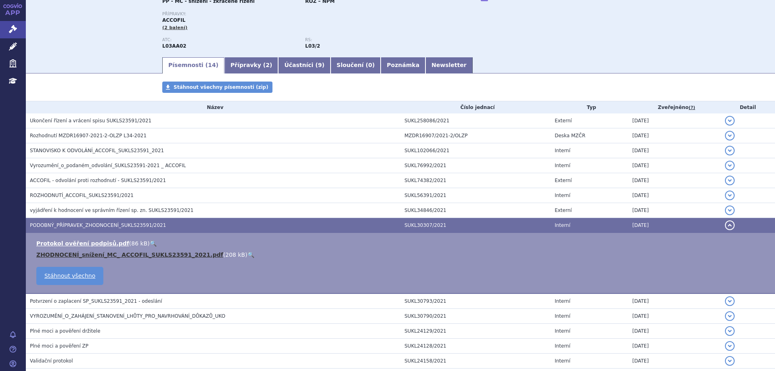
click at [113, 253] on link "ZHODNOCENÍ_snížení_MC_ ACCOFIL_SUKLS23591_2021.pdf" at bounding box center [129, 255] width 187 height 6
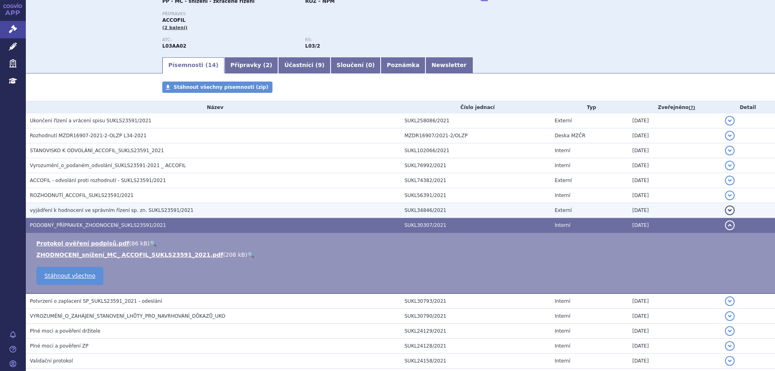
scroll to position [0, 0]
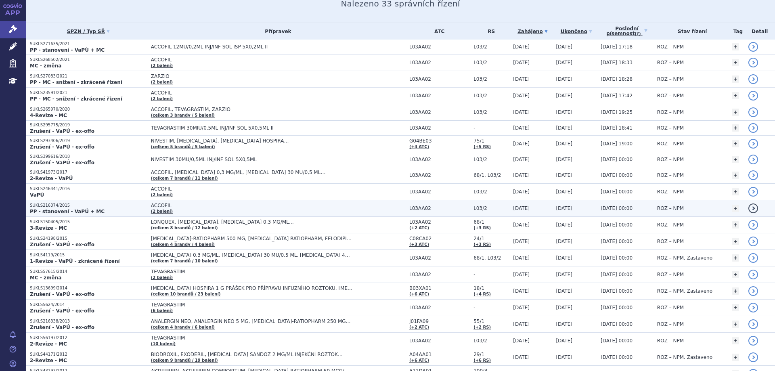
scroll to position [121, 0]
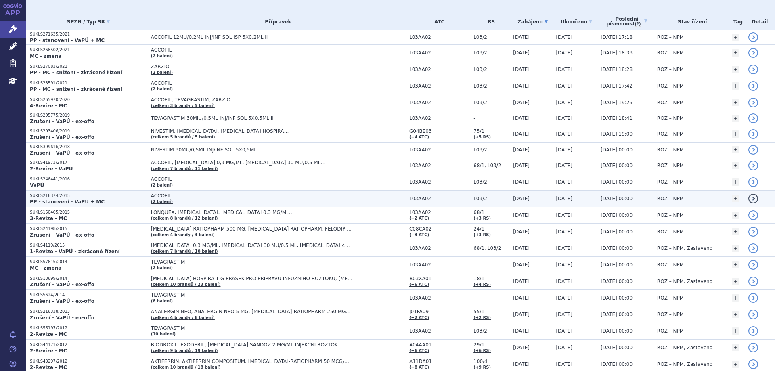
click at [45, 198] on p "SUKLS216374/2015" at bounding box center [88, 196] width 117 height 6
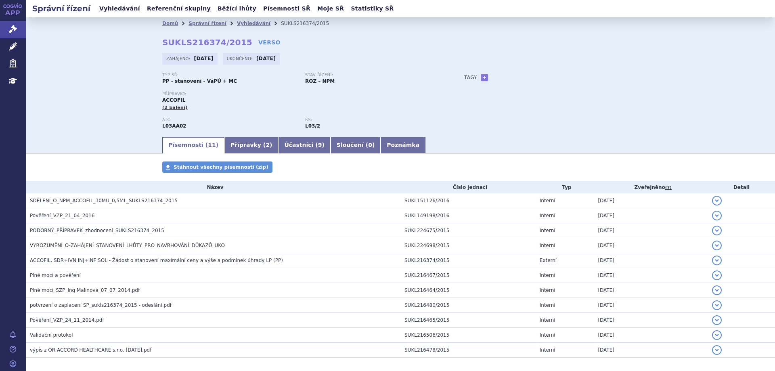
scroll to position [35, 0]
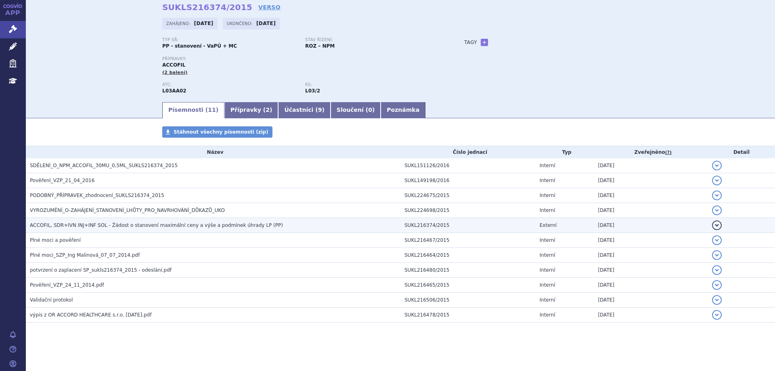
click at [54, 223] on span "ACCOFIL, SDR+IVN INJ+INF SOL - Žádost o stanovení maximální ceny a výše a podmí…" at bounding box center [156, 225] width 253 height 6
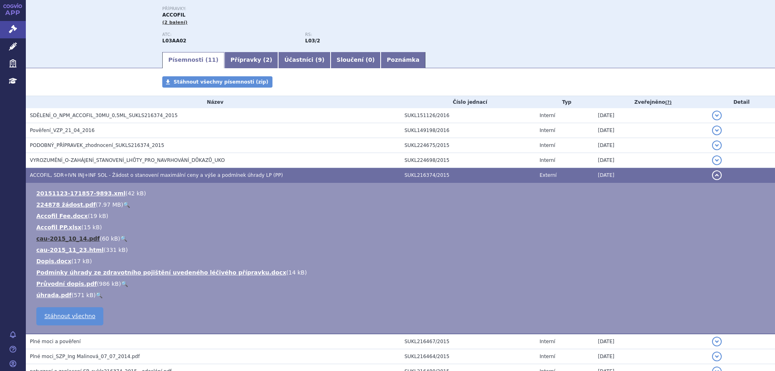
scroll to position [76, 0]
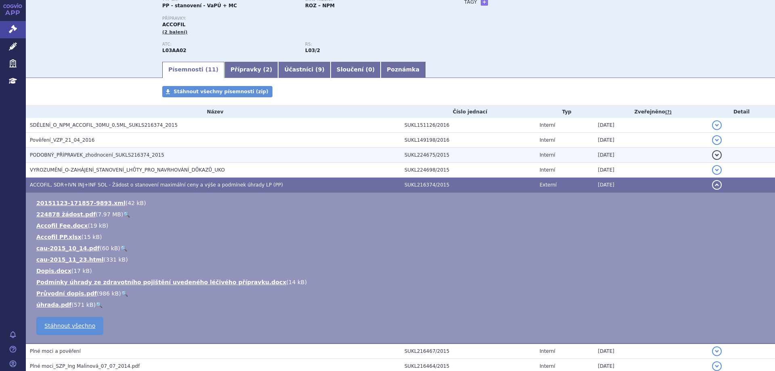
click at [47, 155] on span "PODOBNÝ_PŘÍPRAVEK_zhodnocení_SUKLS216374_2015" at bounding box center [97, 155] width 134 height 6
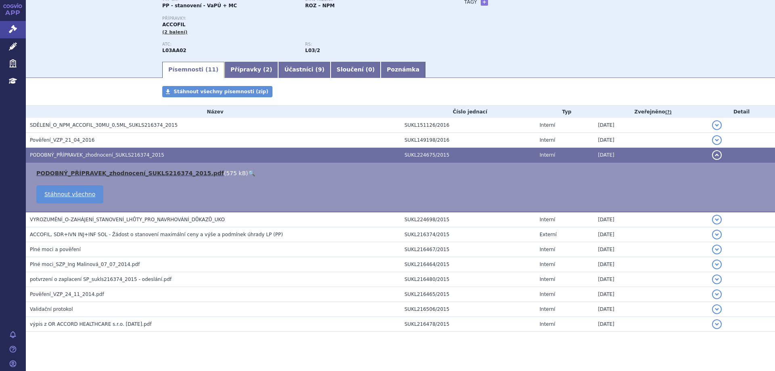
click at [61, 174] on link "PODOBNÝ_PŘÍPRAVEK_zhodnocení_SUKLS216374_2015.pdf" at bounding box center [130, 173] width 188 height 6
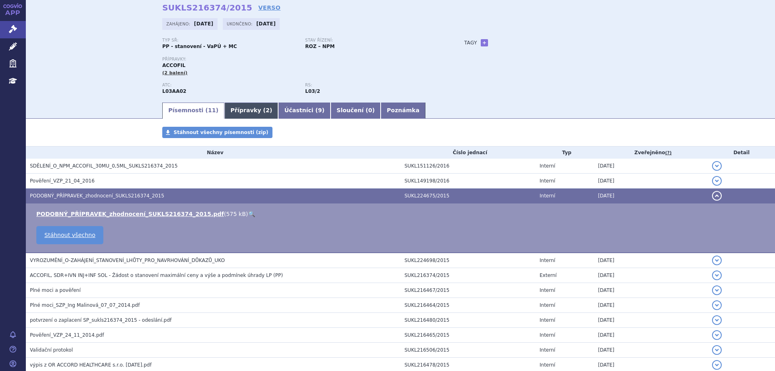
scroll to position [0, 0]
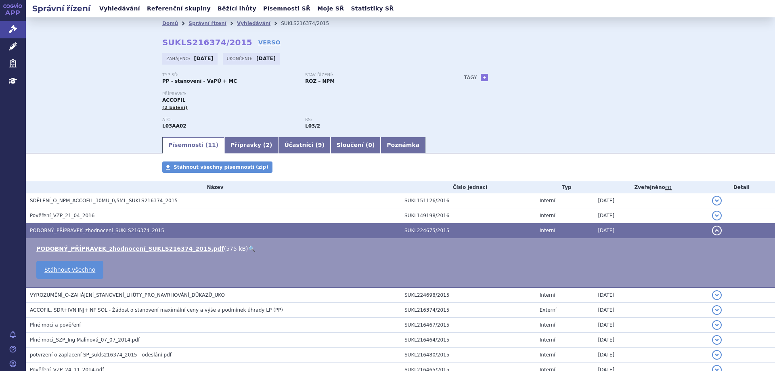
click at [134, 7] on ul "Vyhledávání Referenční skupiny Běžící lhůty Písemnosti SŘ Moje SŘ Statistiky SŘ" at bounding box center [247, 8] width 300 height 17
click at [124, 8] on link "Vyhledávání" at bounding box center [120, 8] width 46 height 11
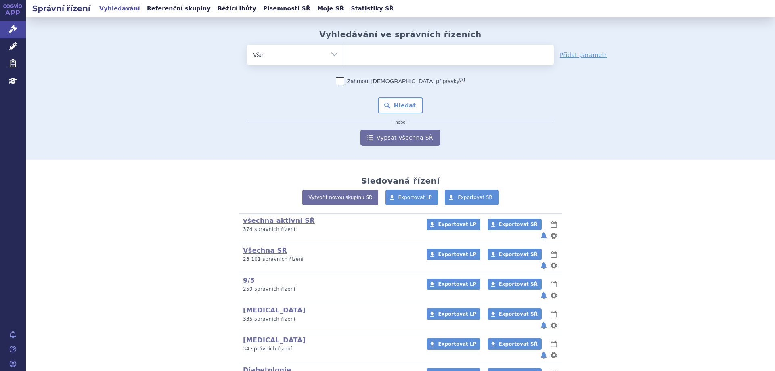
click at [414, 59] on ul at bounding box center [449, 53] width 210 height 17
click at [344, 59] on select at bounding box center [344, 54] width 0 height 20
click at [415, 55] on ul at bounding box center [449, 53] width 210 height 17
click at [344, 55] on select at bounding box center [344, 54] width 0 height 20
click at [413, 55] on ul at bounding box center [449, 53] width 210 height 17
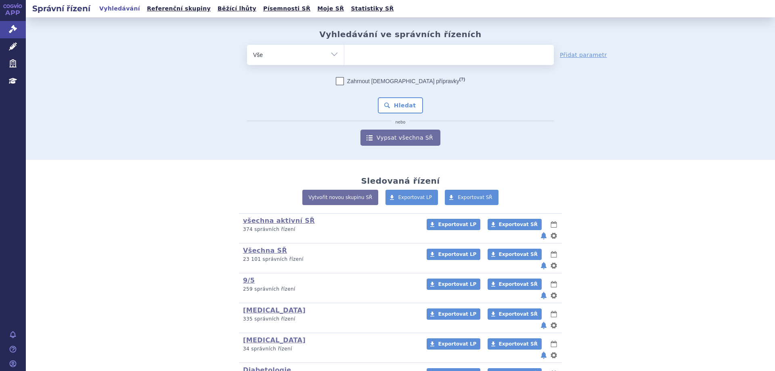
click at [344, 55] on select at bounding box center [344, 54] width 0 height 20
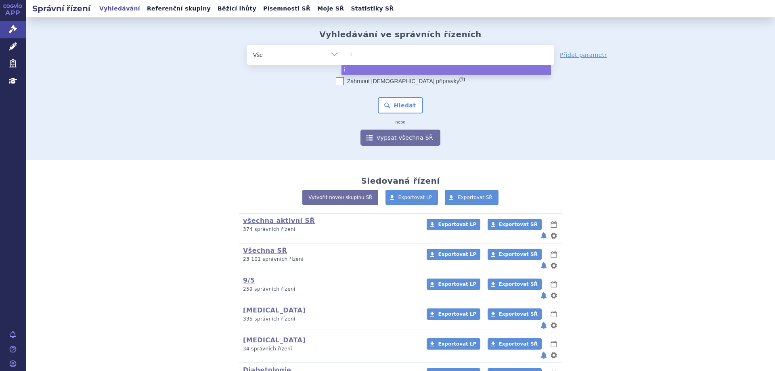
type input "ib"
type input "i"
type input "im"
type input "imrali"
type input "imralid"
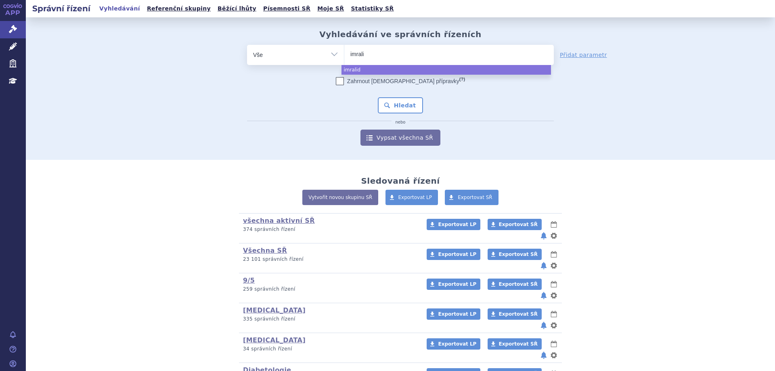
type input "imral"
type input "imra"
type input "imral"
type input "imraldi"
select select "imraldi"
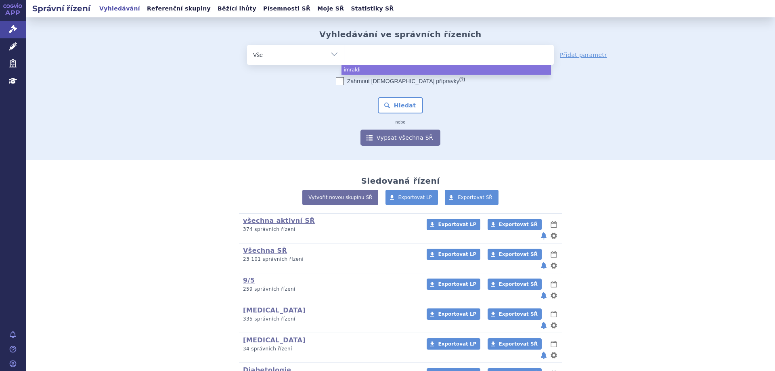
click at [397, 93] on div "Zahrnout bratrské přípravky (?) * Pozor, hledání dle vyhledávacího parametru In…" at bounding box center [400, 111] width 307 height 69
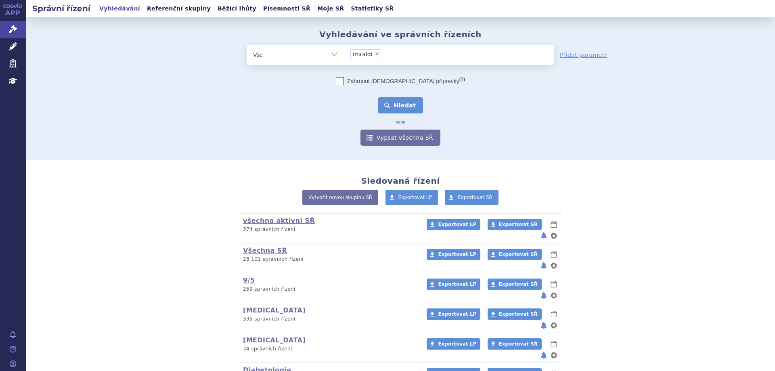
click at [401, 100] on button "Hledat" at bounding box center [401, 105] width 46 height 16
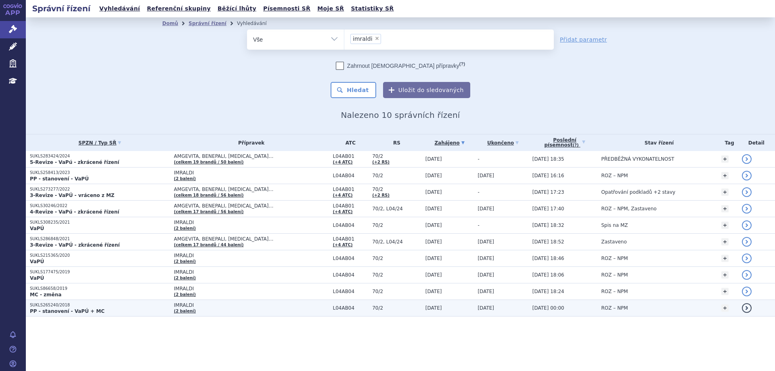
click at [57, 309] on strong "PP - stanovení - VaPÚ + MC" at bounding box center [67, 311] width 75 height 6
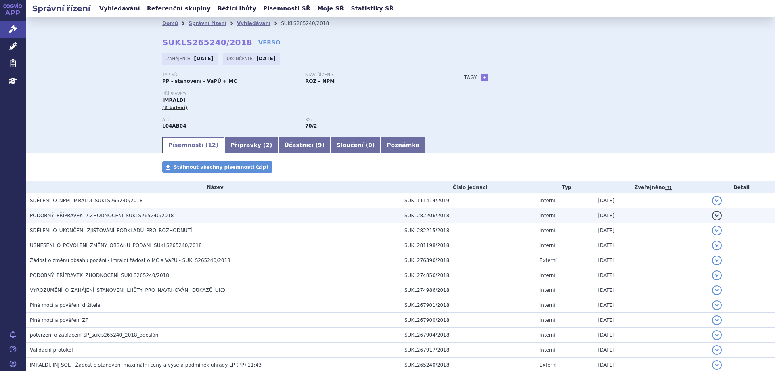
click at [90, 219] on h3 "PODOBNÝ_PŘÍPRAVEK_2.ZHODNOCENÍ_SUKLS265240/2018" at bounding box center [215, 216] width 371 height 8
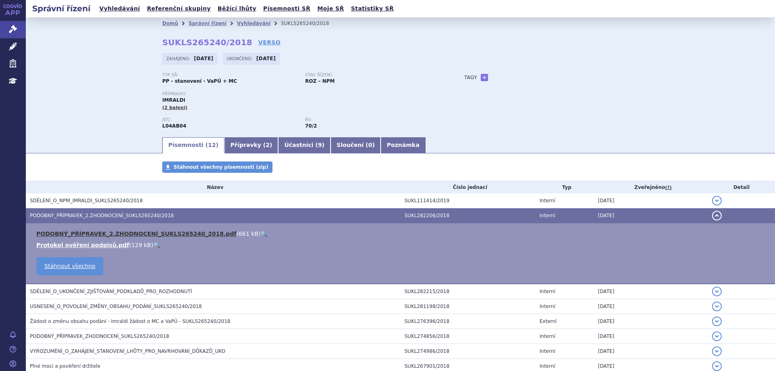
click at [91, 232] on link "PODOBNÝ_PŘÍPRAVEK_2.ZHODNOCENÍ_SUKLS265240_2018.pdf" at bounding box center [136, 234] width 200 height 6
click at [108, 7] on link "Vyhledávání" at bounding box center [120, 8] width 46 height 11
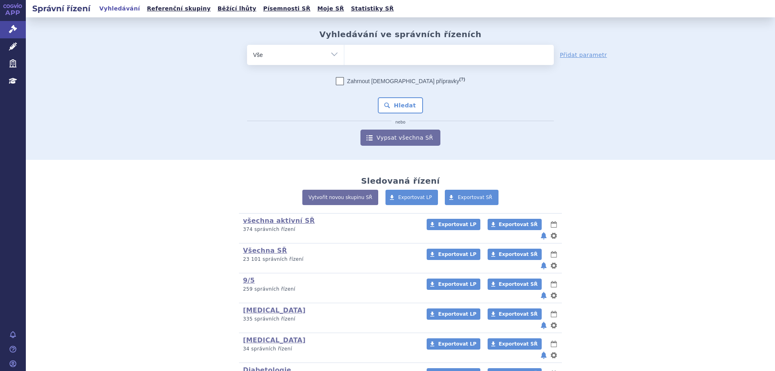
drag, startPoint x: 351, startPoint y: 19, endPoint x: 352, endPoint y: 27, distance: 8.1
click at [352, 25] on div "Vyhledávání ve správních řízeních odstranit Vše Spisová značka" at bounding box center [400, 88] width 749 height 143
click at [355, 48] on ul at bounding box center [449, 53] width 210 height 17
click at [344, 48] on select at bounding box center [344, 54] width 0 height 20
click at [382, 45] on ul at bounding box center [449, 53] width 210 height 17
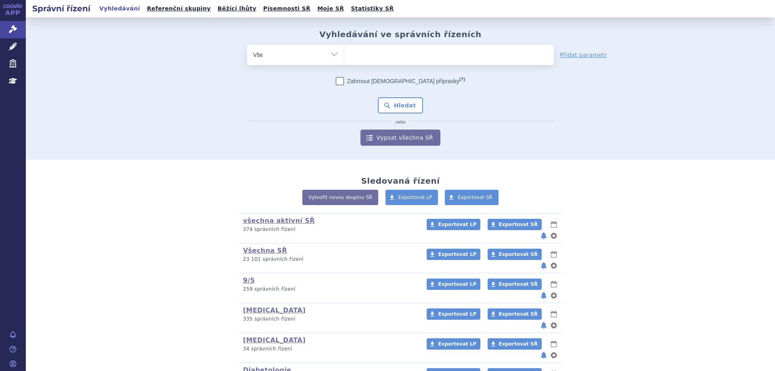
click at [344, 45] on select at bounding box center [344, 54] width 0 height 20
click at [375, 59] on ul at bounding box center [449, 53] width 210 height 17
click at [344, 59] on select at bounding box center [344, 54] width 0 height 20
click at [425, 65] on span at bounding box center [449, 55] width 210 height 20
click at [344, 65] on select at bounding box center [344, 54] width 0 height 20
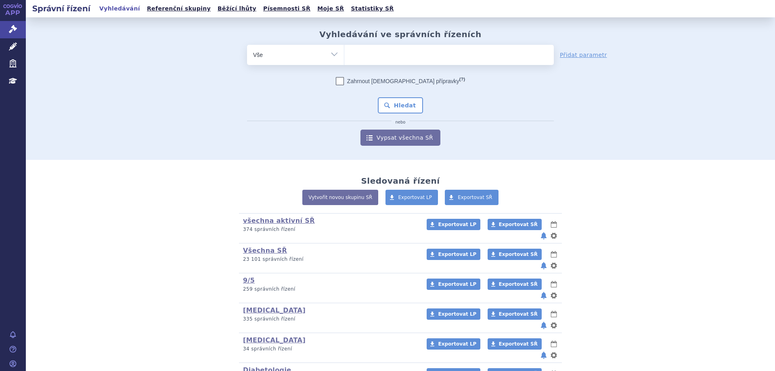
click at [333, 50] on select "Vše Spisová značka Typ SŘ Přípravek/SUKL kód Účastník/Držitel" at bounding box center [295, 54] width 97 height 18
select select "filter-atc-group"
click at [247, 45] on select "Vše Spisová značka Typ SŘ Přípravek/SUKL kód Účastník/Držitel" at bounding box center [295, 54] width 97 height 18
click at [410, 45] on ul at bounding box center [449, 53] width 210 height 17
click at [344, 45] on select at bounding box center [344, 54] width 0 height 20
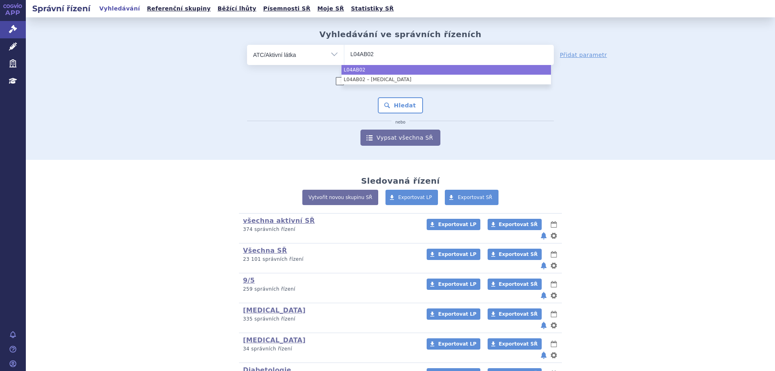
type input "L04AB02"
select select "L04AB02"
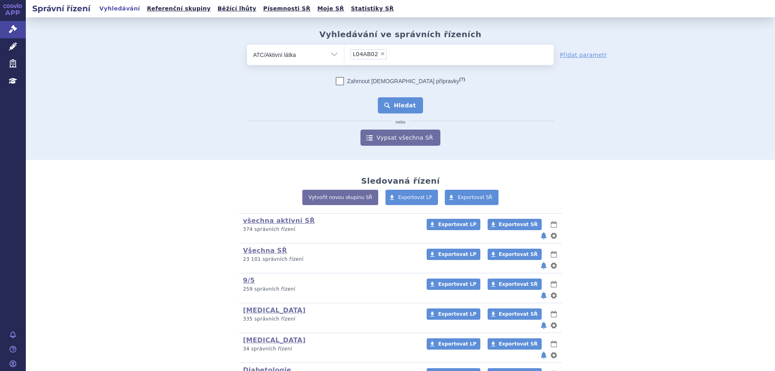
click at [404, 105] on button "Hledat" at bounding box center [401, 105] width 46 height 16
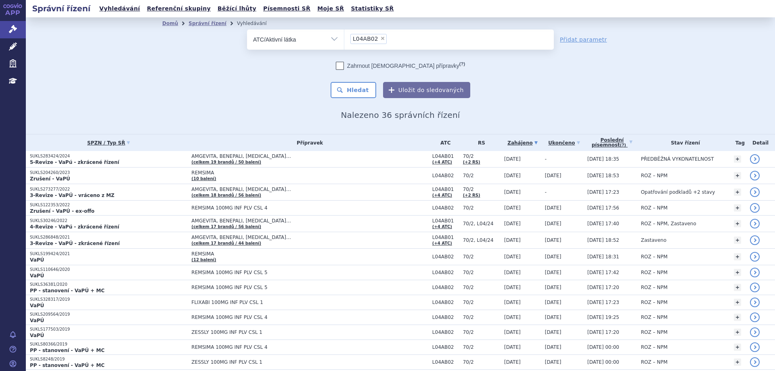
scroll to position [368, 0]
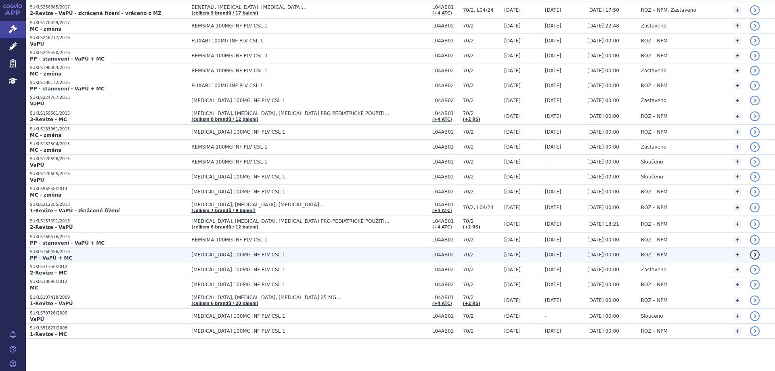
click at [52, 251] on p "SUKLS160456/2013" at bounding box center [108, 252] width 157 height 6
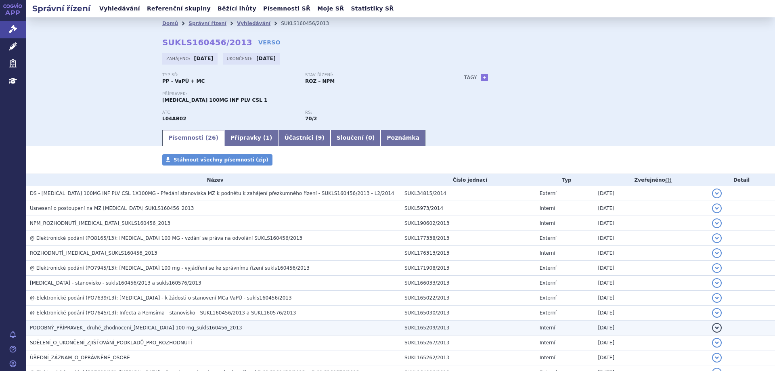
scroll to position [81, 0]
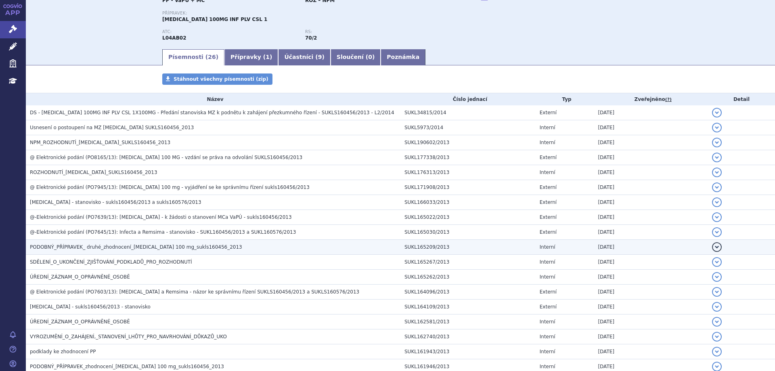
click at [114, 312] on td "[MEDICAL_DATA] - sukls160456/2013 - stanovisko" at bounding box center [213, 307] width 375 height 15
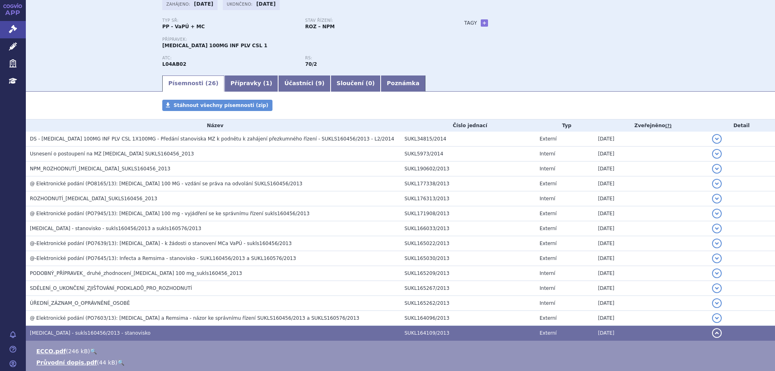
scroll to position [40, 0]
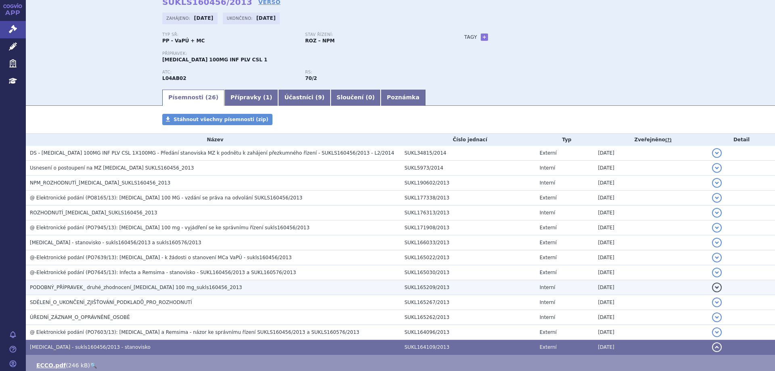
click at [103, 287] on span "PODOBNÝ_PŘÍPRAVEK_ druhé_zhodnocení_[MEDICAL_DATA] 100 mg_sukls160456_2013" at bounding box center [136, 288] width 212 height 6
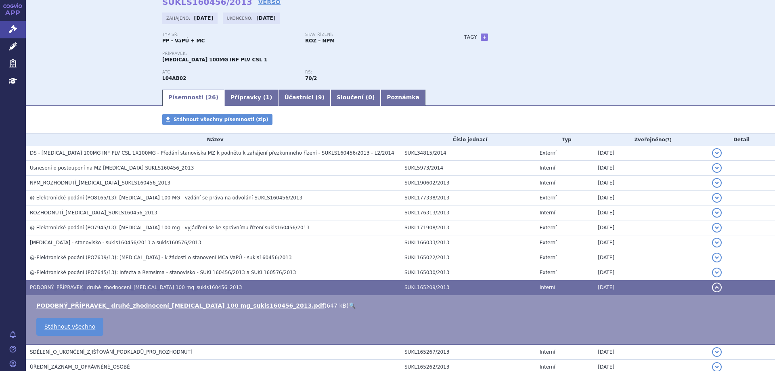
click at [120, 300] on td "PODOBNÝ_PŘÍPRAVEK_ druhé_zhodnocení_[MEDICAL_DATA] 100 mg_sukls160456_2013.pdf …" at bounding box center [400, 320] width 749 height 50
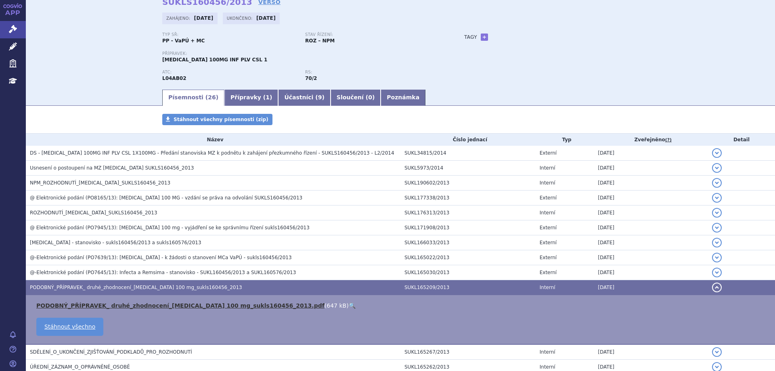
click at [131, 308] on link "PODOBNÝ_PŘÍPRAVEK_ druhé_zhodnocení_[MEDICAL_DATA] 100 mg_sukls160456_2013.pdf" at bounding box center [180, 305] width 288 height 6
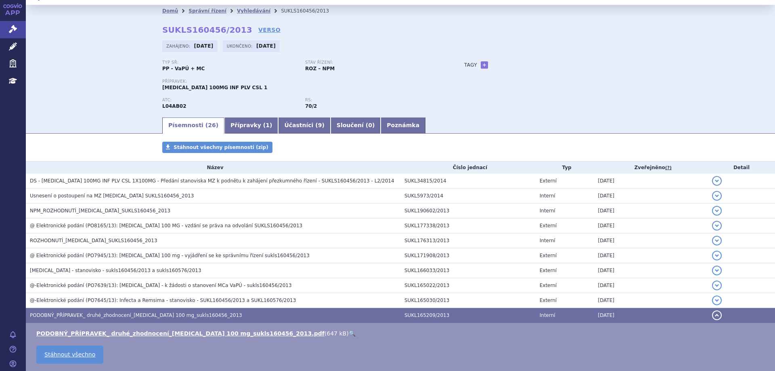
scroll to position [0, 0]
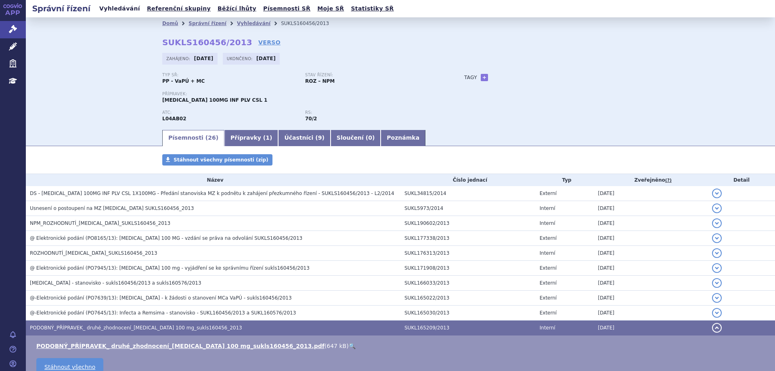
click at [124, 7] on link "Vyhledávání" at bounding box center [120, 8] width 46 height 11
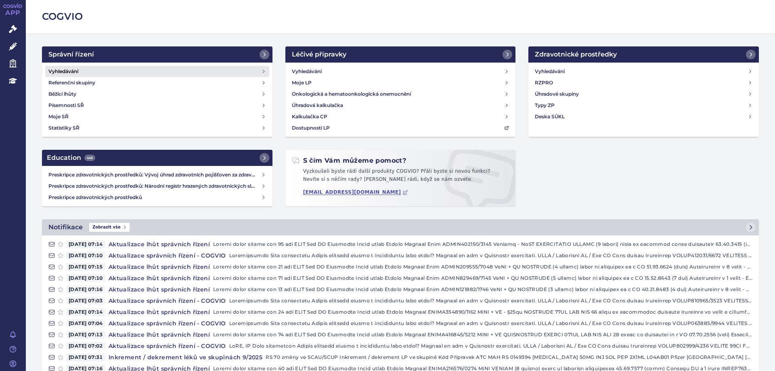
click at [70, 73] on h4 "Vyhledávání" at bounding box center [63, 71] width 30 height 8
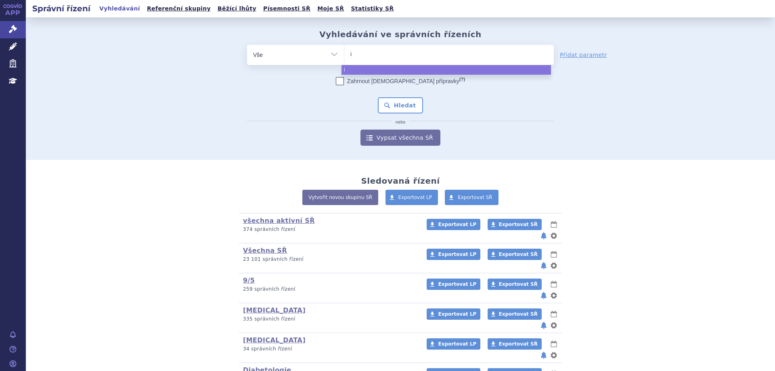
type input "in"
type input "inve"
type input "invecl"
type input "invec"
type input "inve"
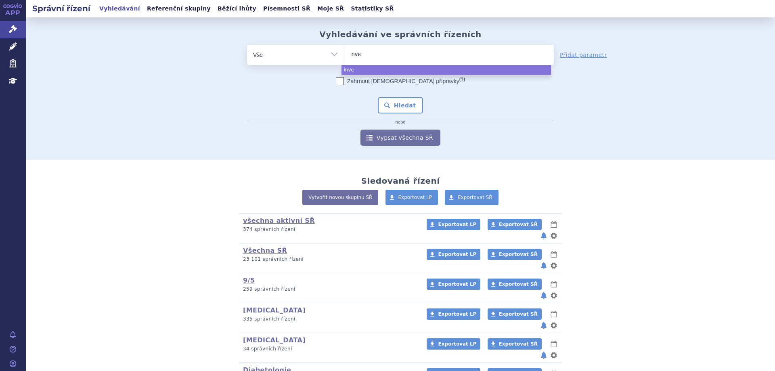
type input "inv"
type input "i"
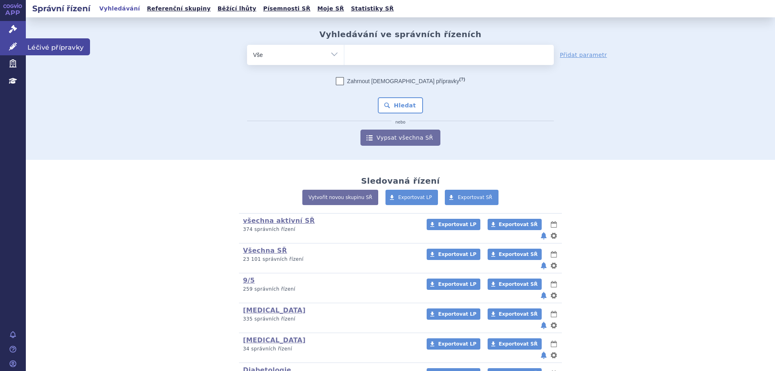
click at [17, 43] on link "Léčivé přípravky" at bounding box center [13, 46] width 26 height 17
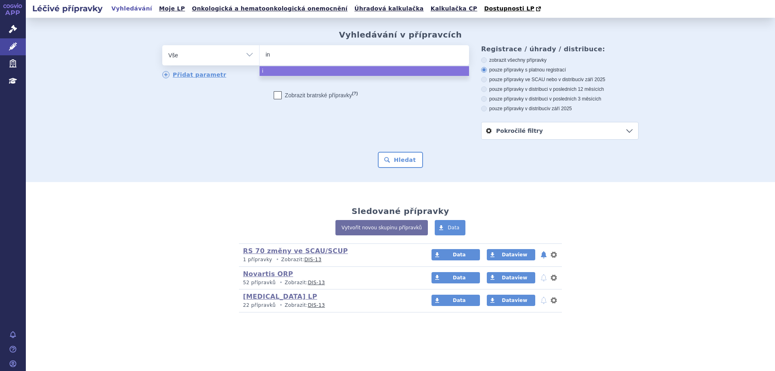
type input "inf"
type input "infle"
type input "inflec"
type input "inflect"
type input "[MEDICAL_DATA]"
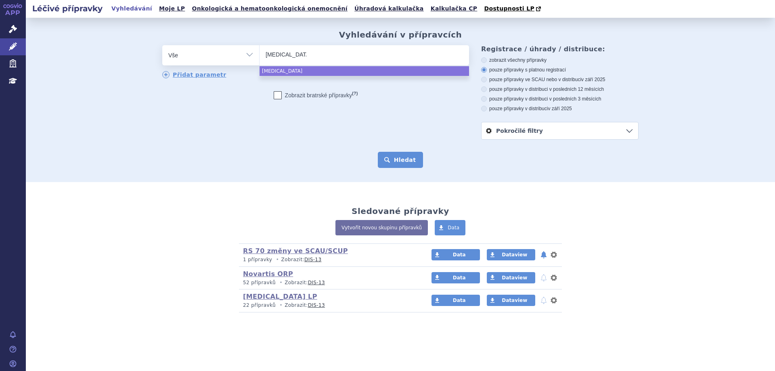
select select "[MEDICAL_DATA]"
drag, startPoint x: 401, startPoint y: 154, endPoint x: 399, endPoint y: 157, distance: 4.2
click at [399, 157] on form "odstranit Vše Přípravek/SUKL kód MAH VPOIS ATC/Aktivní látka × (?)" at bounding box center [400, 106] width 476 height 123
click at [399, 157] on button "Hledat" at bounding box center [401, 160] width 46 height 16
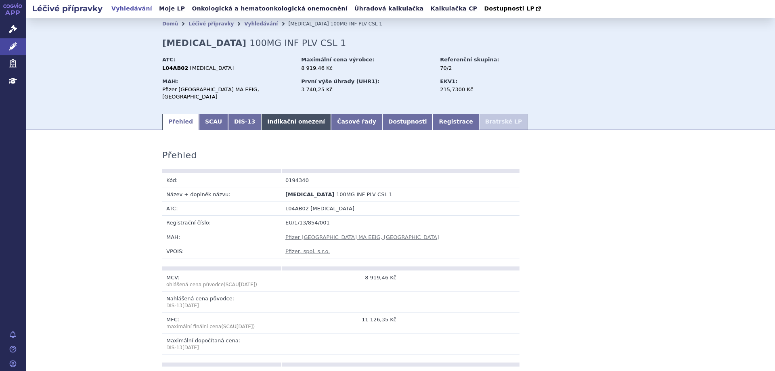
click at [293, 117] on link "Indikační omezení" at bounding box center [296, 122] width 70 height 16
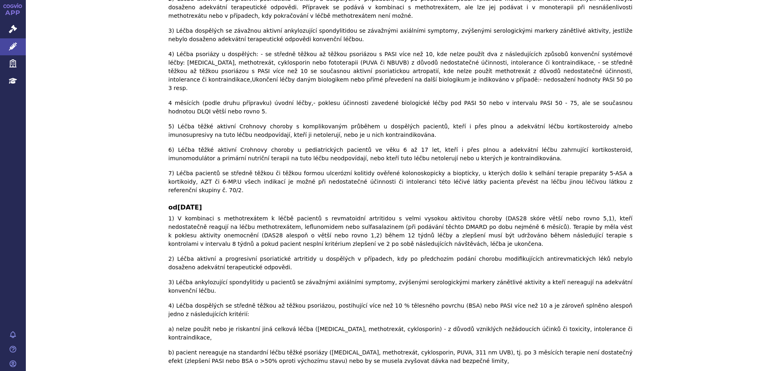
scroll to position [1003, 0]
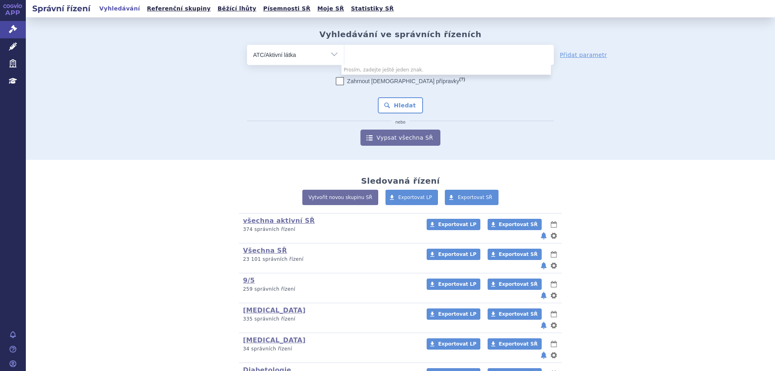
select select "filter-atc-group"
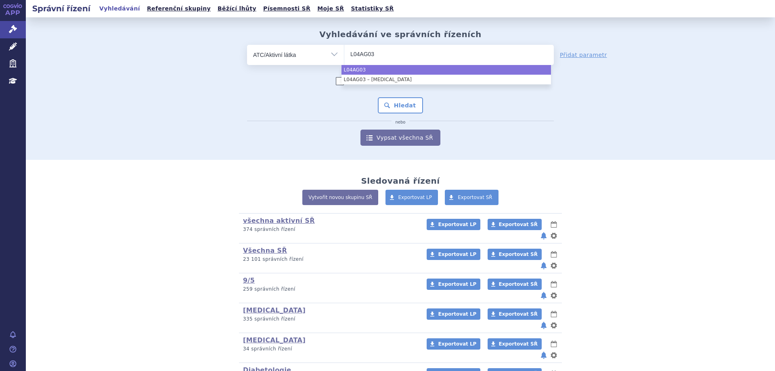
type input "L04AG03"
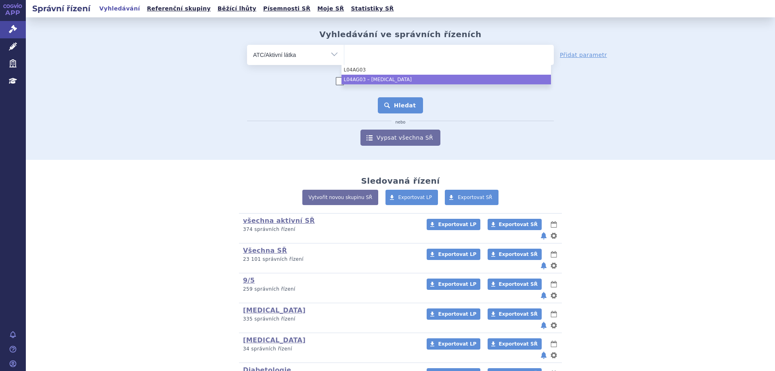
select select "L04AG03"
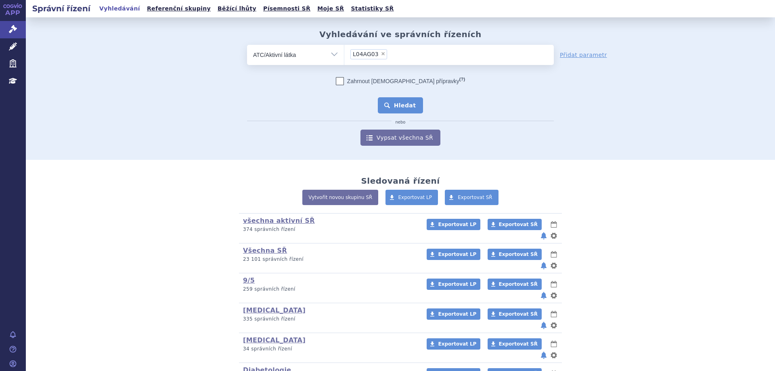
click at [398, 108] on button "Hledat" at bounding box center [401, 105] width 46 height 16
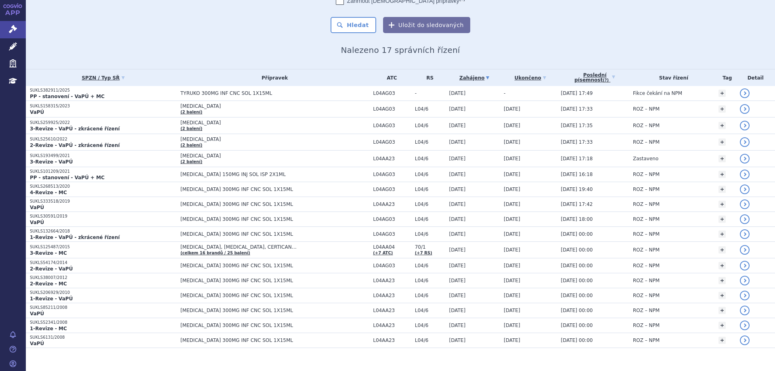
scroll to position [74, 0]
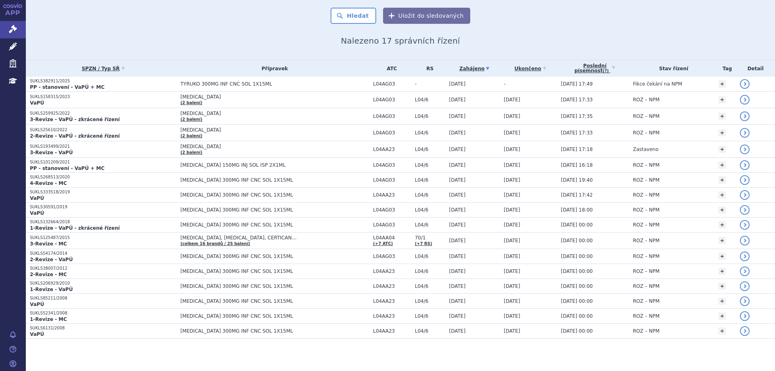
click at [46, 75] on th "SPZN / Typ SŘ" at bounding box center [101, 68] width 151 height 17
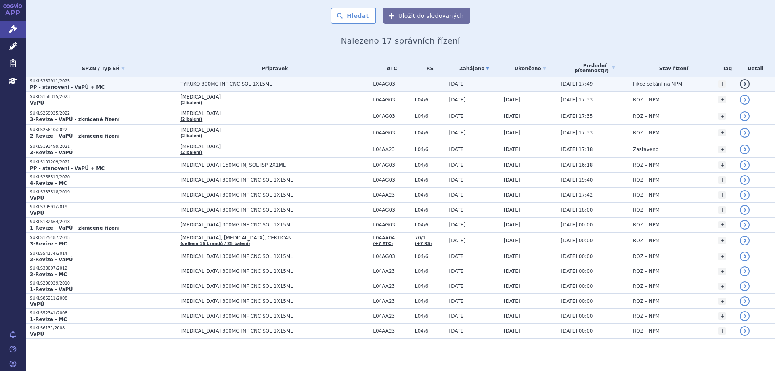
click at [48, 78] on p "SUKLS382911/2025" at bounding box center [103, 81] width 147 height 6
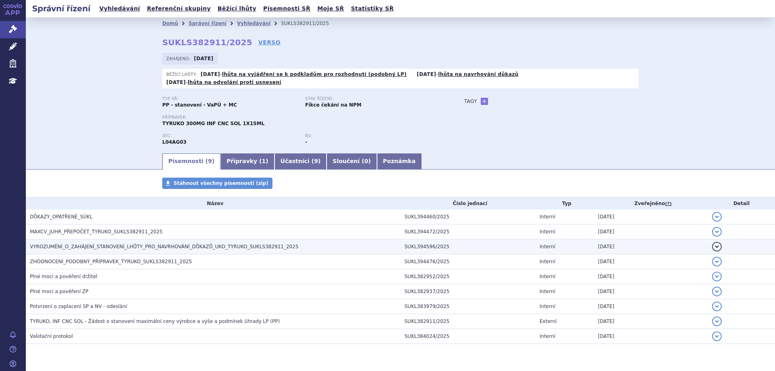
scroll to position [14, 0]
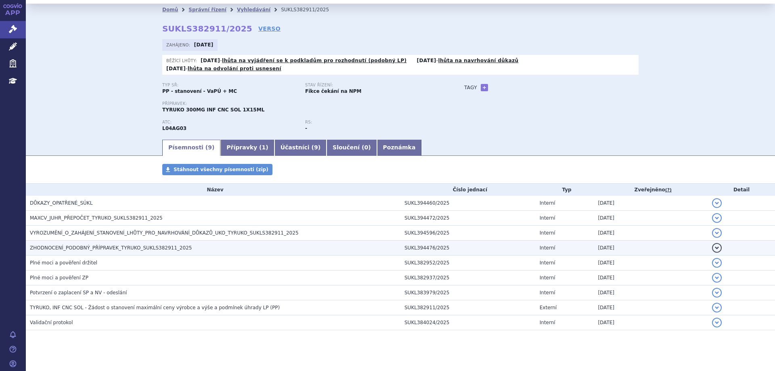
click at [69, 245] on span "ZHODNOCENÍ_PODOBNÝ_PŘÍPRAVEK_TYRUKO_SUKLS382911_2025" at bounding box center [111, 248] width 162 height 6
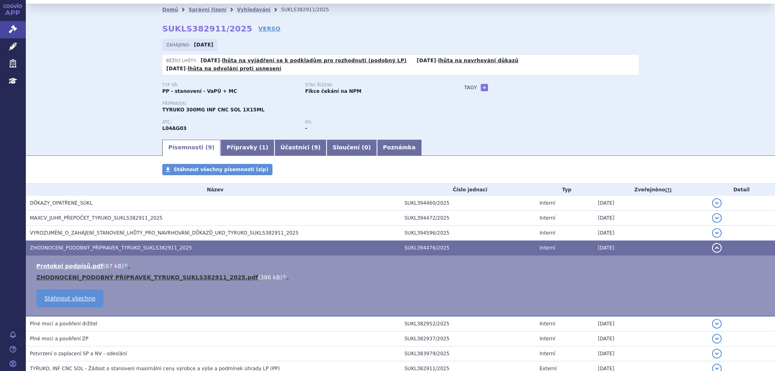
click at [78, 274] on link "ZHODNOCENÍ_PODOBNÝ PŘÍPRAVEK_TYRUKO_SUKLS382911_2025.pdf" at bounding box center [147, 277] width 222 height 6
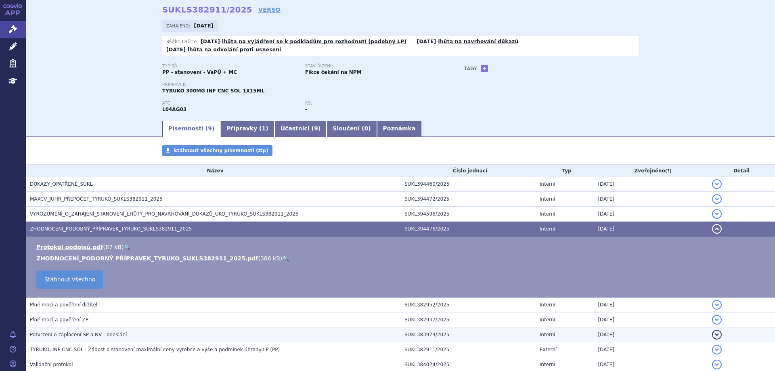
scroll to position [0, 0]
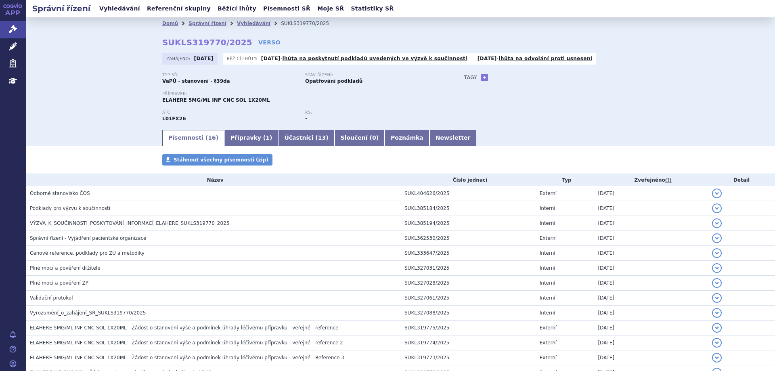
click at [118, 9] on link "Vyhledávání" at bounding box center [120, 8] width 46 height 11
click at [118, 10] on link "Vyhledávání" at bounding box center [120, 8] width 46 height 11
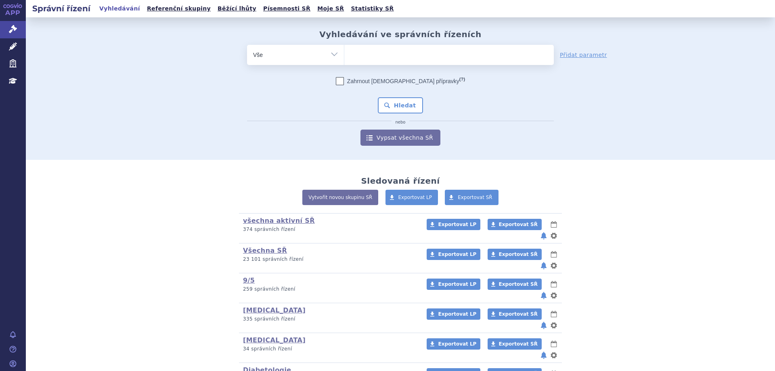
click at [395, 62] on span at bounding box center [449, 55] width 210 height 20
click at [344, 62] on select at bounding box center [344, 54] width 0 height 20
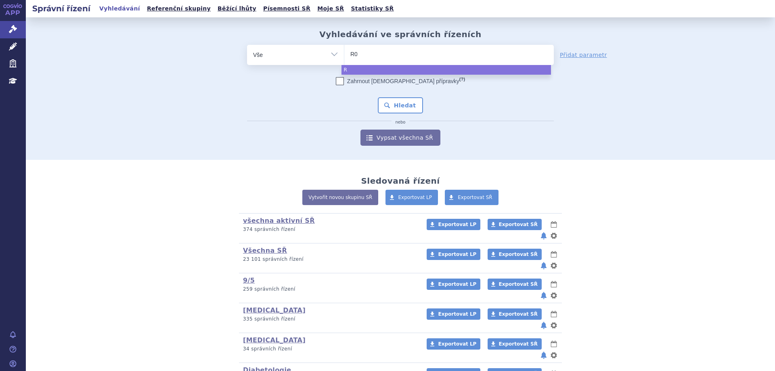
type input "R03"
type input "R03D"
type input "R03DX"
type input "R03DX05"
select select "R03DX05"
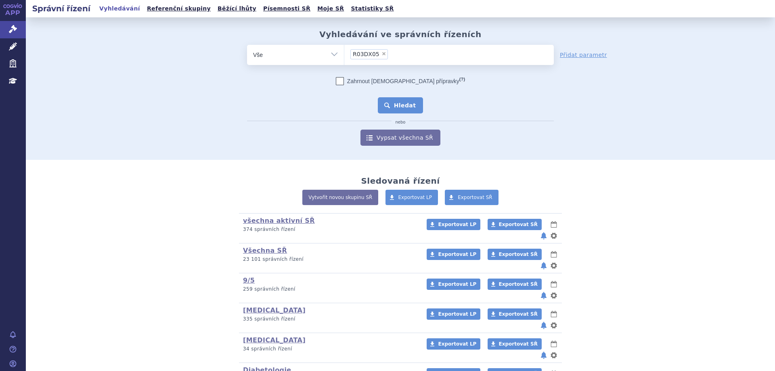
click at [392, 105] on button "Hledat" at bounding box center [401, 105] width 46 height 16
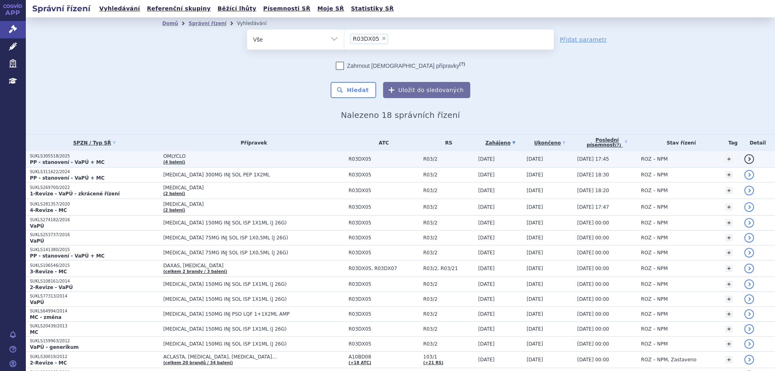
click at [44, 157] on p "SUKLS305518/2025" at bounding box center [94, 156] width 129 height 6
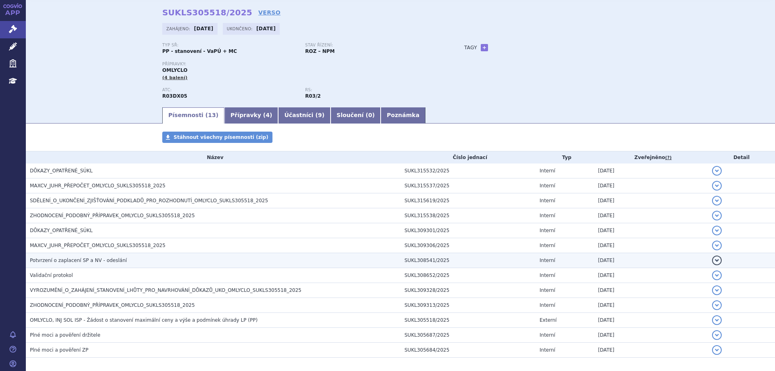
scroll to position [65, 0]
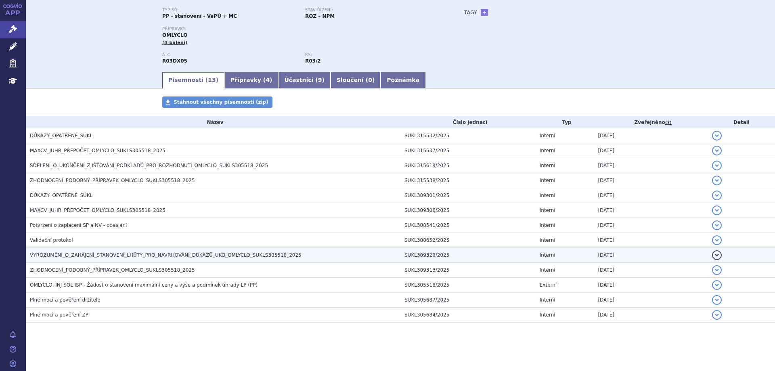
click at [88, 252] on td "VYROZUMĚNÍ_O_ZAHÁJENÍ_STANOVENÍ_LHŮTY_PRO_NAVRHOVÁNÍ_DŮKAZŮ_UKO_OMLYCLO_SUKLS30…" at bounding box center [213, 255] width 375 height 15
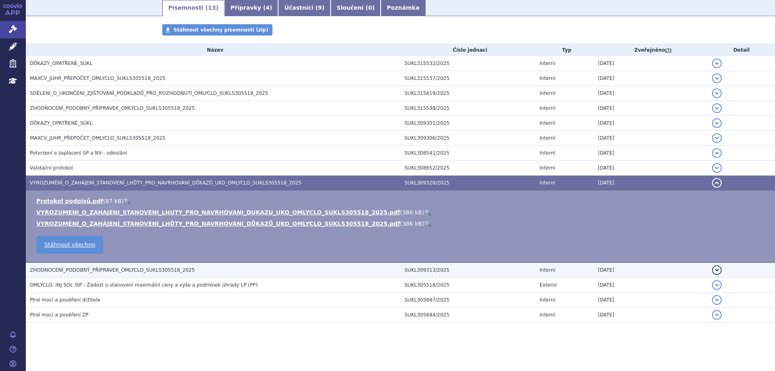
click at [82, 272] on span "ZHODNOCENÍ_PODOBNÝ_PŘÍPRAVEK_OMLYCLO_SUKLS305518_2025" at bounding box center [112, 270] width 165 height 6
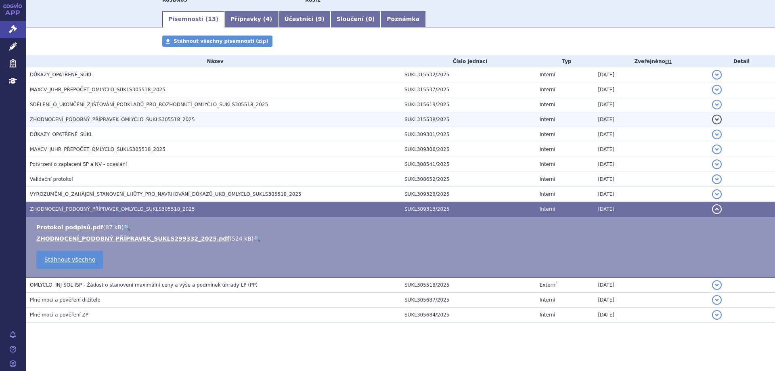
click at [51, 114] on td "ZHODNOCENÍ_PODOBNÝ_PŘÍPRAVEK_OMLYCLO_SUKLS305518_2025" at bounding box center [213, 119] width 375 height 15
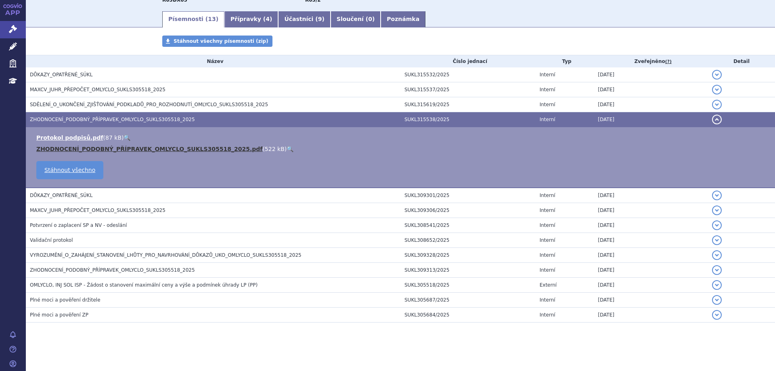
click at [69, 146] on link "ZHODNOCENÍ_PODOBNÝ_PŘÍPRAVEK_OMLYCLO_SUKLS305518_2025.pdf" at bounding box center [149, 149] width 226 height 6
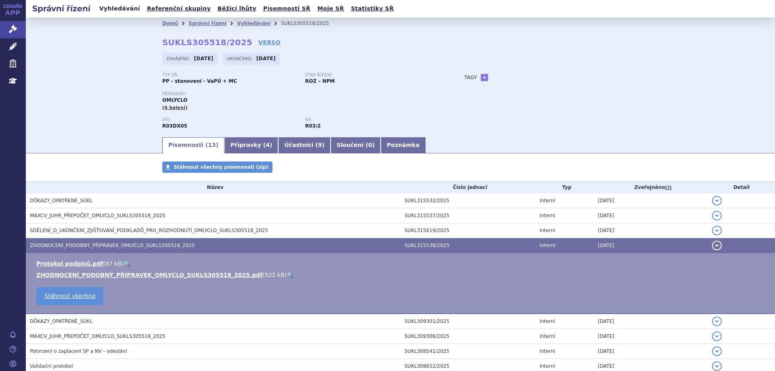
click at [99, 8] on link "Vyhledávání" at bounding box center [120, 8] width 46 height 11
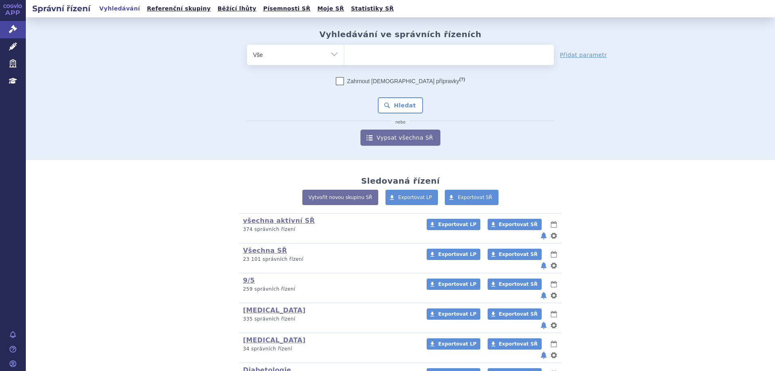
click at [334, 52] on select "Vše Spisová značka Typ SŘ Přípravek/SUKL kód Účastník/Držitel" at bounding box center [295, 54] width 97 height 18
select select "filter-atc-group"
click at [247, 45] on select "Vše Spisová značka Typ SŘ Přípravek/SUKL kód Účastník/Držitel" at bounding box center [295, 54] width 97 height 18
click at [386, 55] on ul at bounding box center [449, 53] width 210 height 17
click at [344, 55] on select at bounding box center [344, 54] width 0 height 20
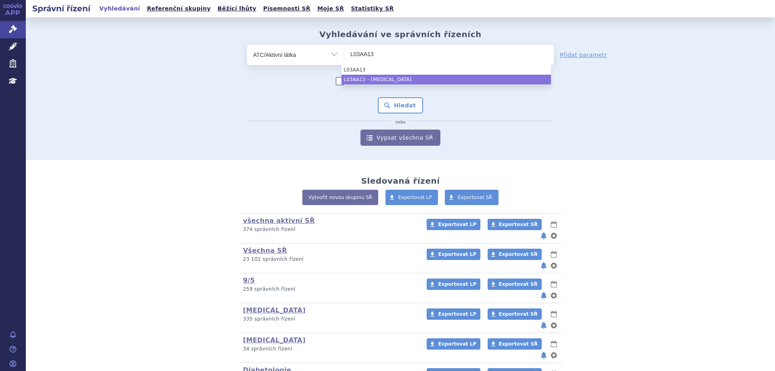
type input "L03AA13"
select select "L03AA13"
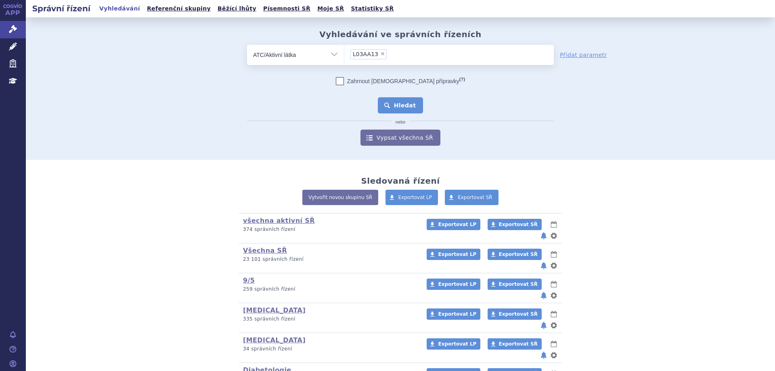
click at [394, 110] on button "Hledat" at bounding box center [401, 105] width 46 height 16
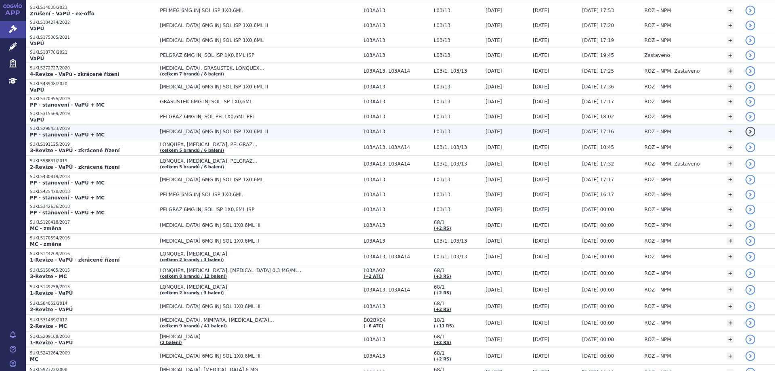
scroll to position [223, 0]
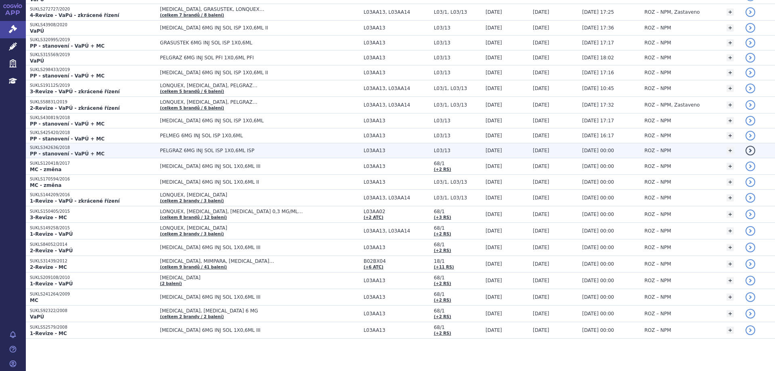
click at [52, 151] on strong "PP - stanovení - VaPÚ + MC" at bounding box center [67, 154] width 75 height 6
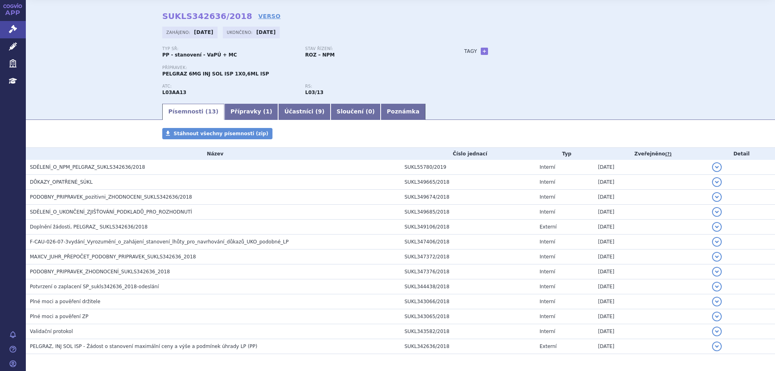
scroll to position [40, 0]
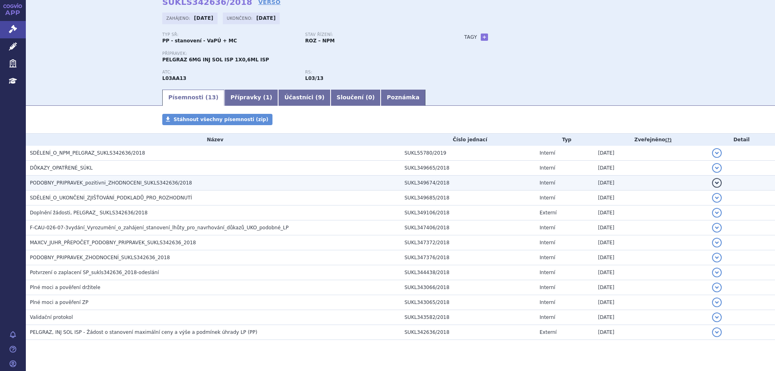
click at [84, 187] on h3 "PODOBNY_PRIPRAVEK_pozitivni_ZHODNOCENI_SUKLS342636/2018" at bounding box center [215, 183] width 371 height 8
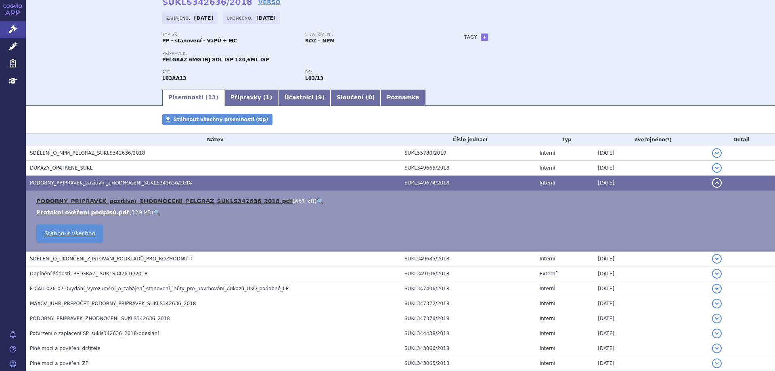
click at [84, 199] on link "PODOBNY_PRIPRAVEK_pozitivni_ZHODNOCENI_PELGRAZ_SUKLS342636_2018.pdf" at bounding box center [164, 201] width 256 height 6
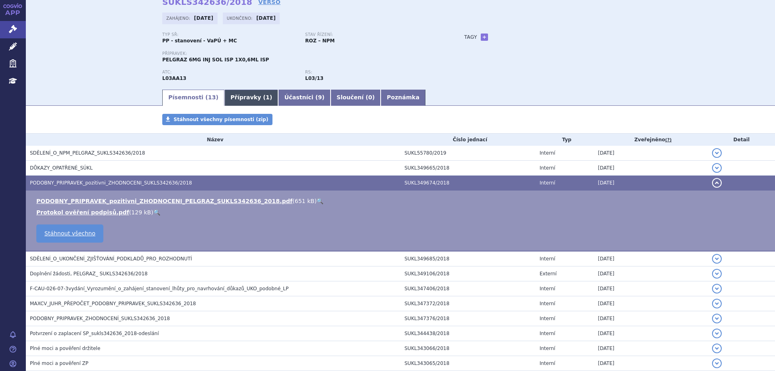
click at [229, 91] on link "Přípravky ( 1 )" at bounding box center [251, 98] width 54 height 16
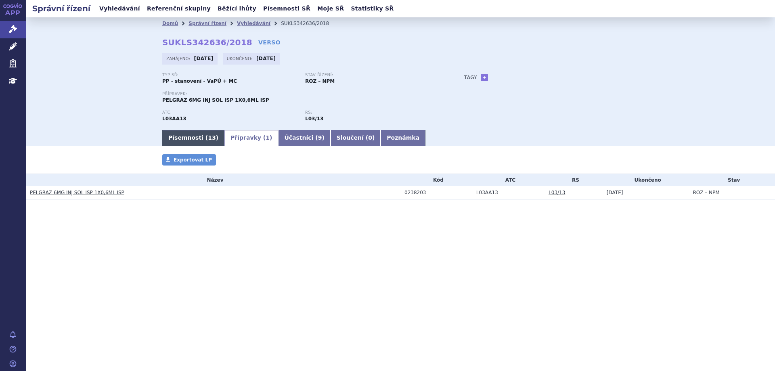
click at [200, 135] on link "Písemnosti ( 13 )" at bounding box center [193, 138] width 62 height 16
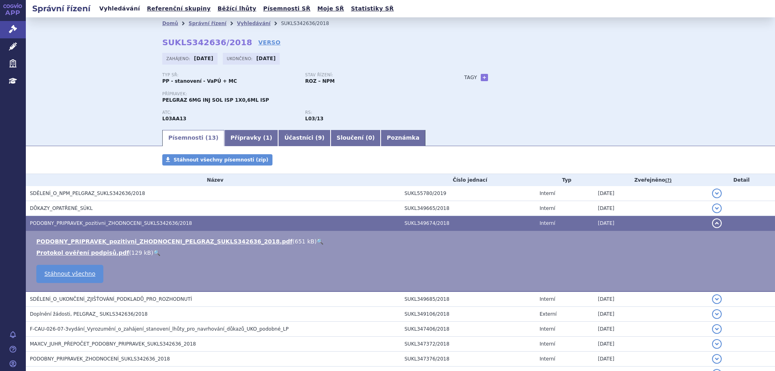
click at [108, 8] on link "Vyhledávání" at bounding box center [120, 8] width 46 height 11
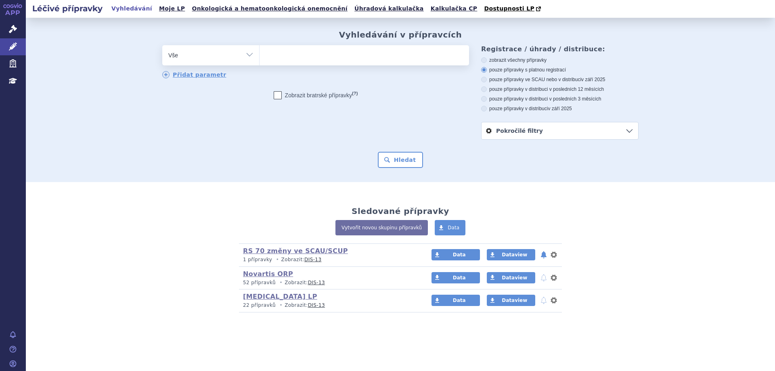
click at [127, 6] on link "Vyhledávání" at bounding box center [132, 8] width 46 height 11
click at [277, 50] on ul at bounding box center [365, 53] width 210 height 17
click at [260, 50] on select at bounding box center [259, 55] width 0 height 20
click at [273, 60] on ul at bounding box center [365, 53] width 210 height 17
click at [260, 60] on select at bounding box center [259, 55] width 0 height 20
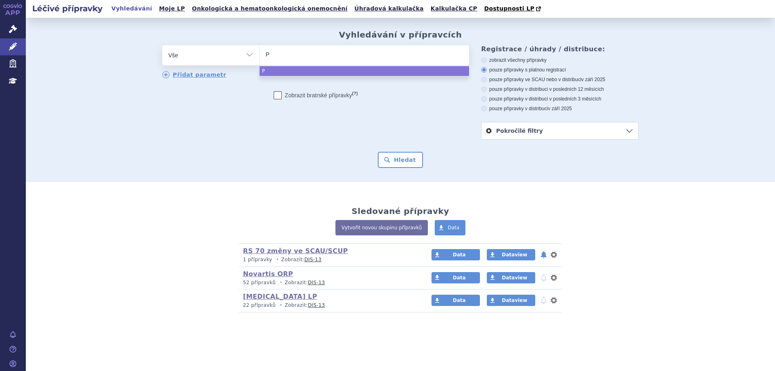
type input "Pe"
type input "Pel"
type input "Pelg"
type input "Pelgra"
type input "Pelgraz"
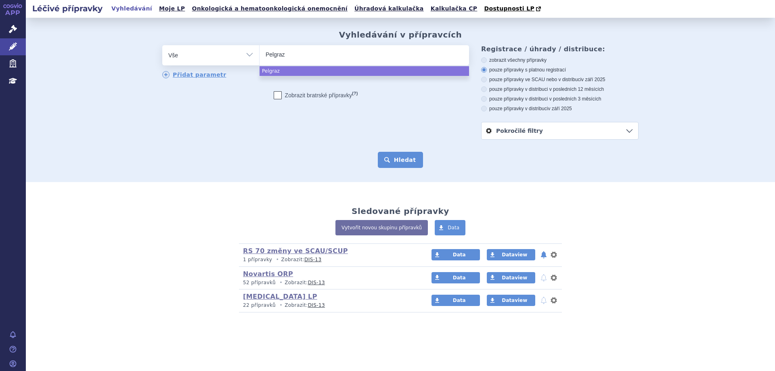
select select "Pelgraz"
click at [401, 161] on button "Hledat" at bounding box center [401, 160] width 46 height 16
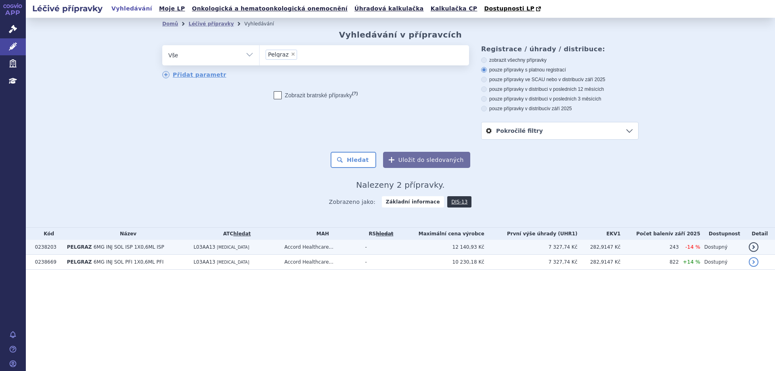
click at [94, 250] on span "6MG INJ SOL ISP 1X0,6ML ISP" at bounding box center [129, 247] width 71 height 6
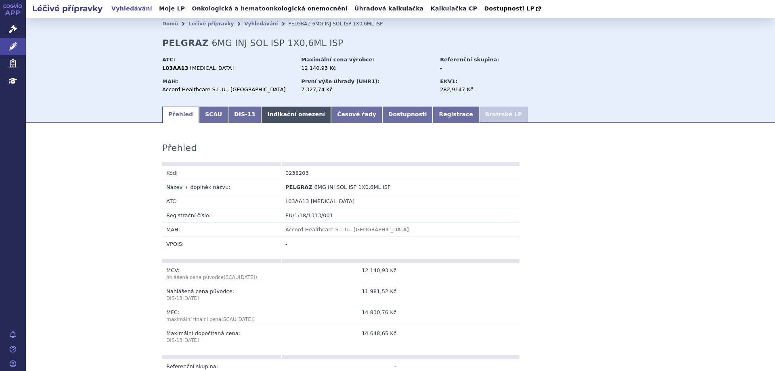
click at [270, 117] on link "Indikační omezení" at bounding box center [296, 115] width 70 height 16
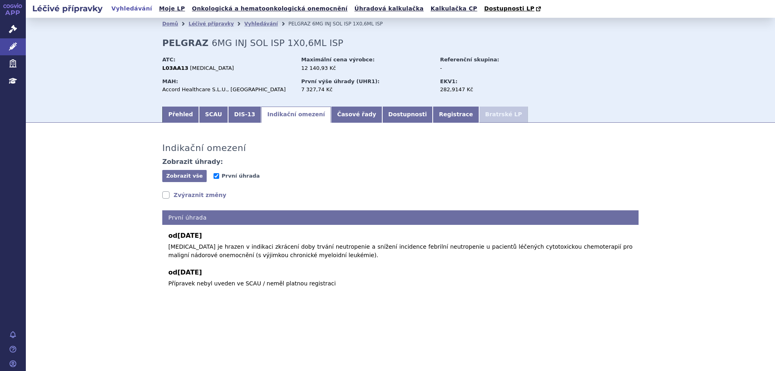
click at [270, 114] on link "Indikační omezení" at bounding box center [296, 115] width 70 height 16
click at [127, 8] on link "Vyhledávání" at bounding box center [132, 8] width 46 height 11
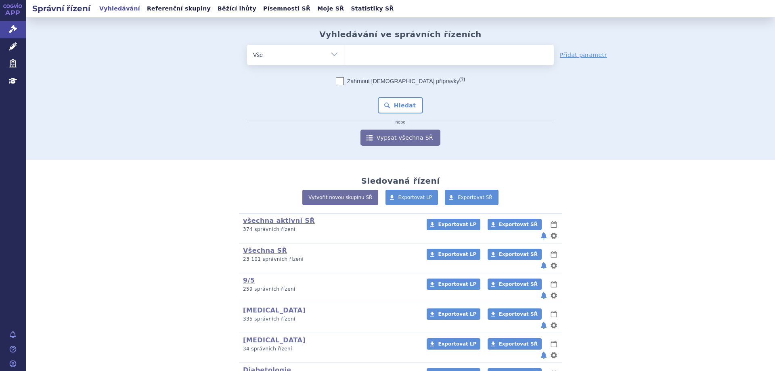
click at [406, 52] on ul at bounding box center [449, 53] width 210 height 17
click at [344, 52] on select at bounding box center [344, 54] width 0 height 20
click at [406, 52] on ul at bounding box center [449, 53] width 210 height 17
click at [344, 52] on select at bounding box center [344, 54] width 0 height 20
click at [415, 57] on ul at bounding box center [449, 53] width 210 height 17
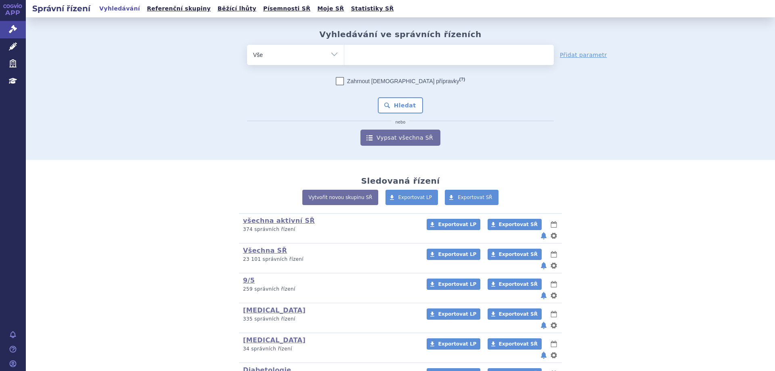
click at [344, 57] on select at bounding box center [344, 54] width 0 height 20
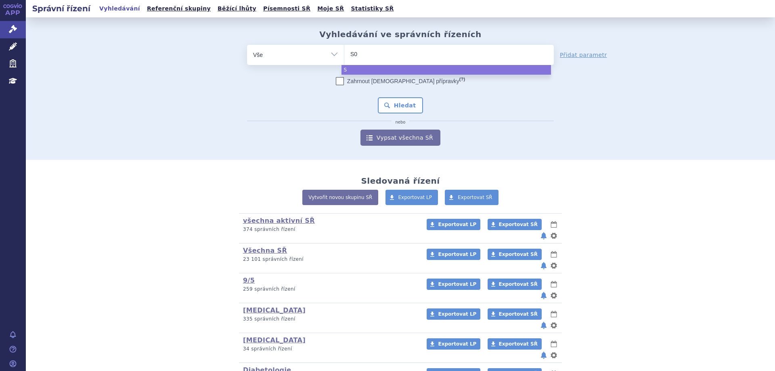
type input "S01"
type input "S01L"
type input "S01LA"
type input "S01LA0"
type input "S01LA04"
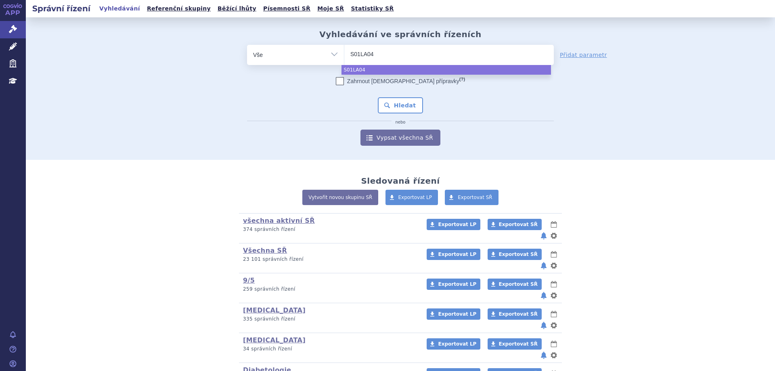
select select "S01LA04"
click at [394, 95] on div "Zahrnout [DEMOGRAPHIC_DATA] přípravky (?) * Pozor, hledání dle vyhledávacího pa…" at bounding box center [400, 111] width 307 height 69
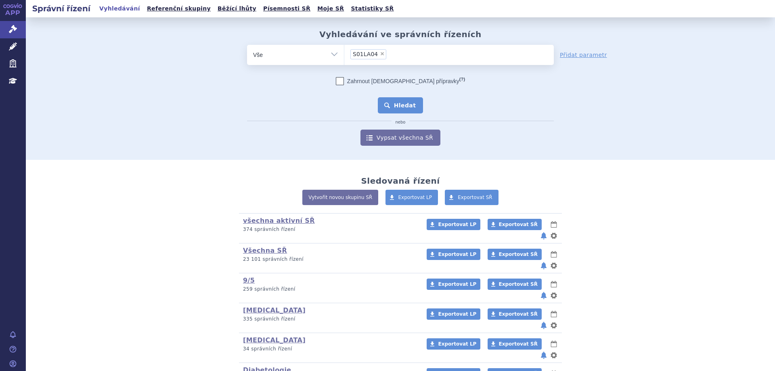
click at [396, 100] on button "Hledat" at bounding box center [401, 105] width 46 height 16
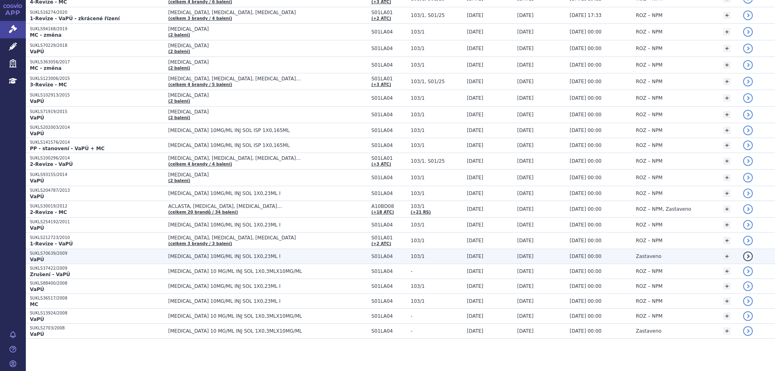
scroll to position [192, 0]
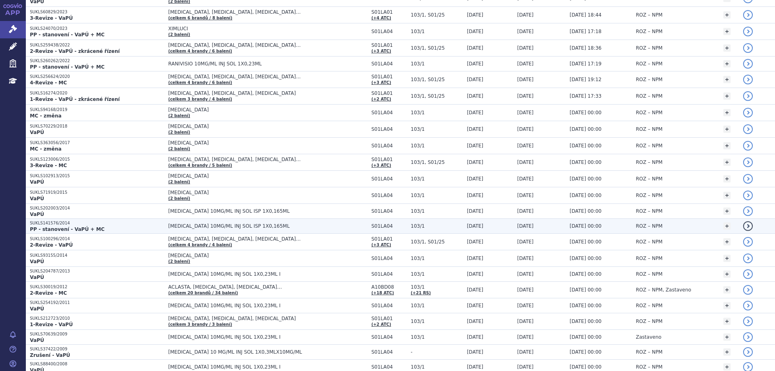
click at [52, 221] on p "SUKLS141576/2014" at bounding box center [97, 223] width 134 height 6
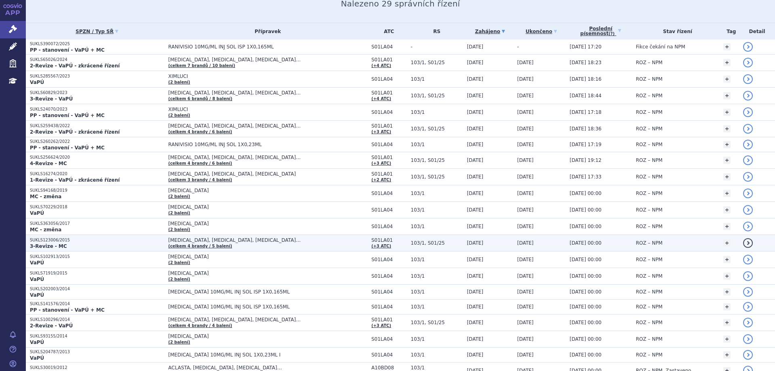
scroll to position [71, 0]
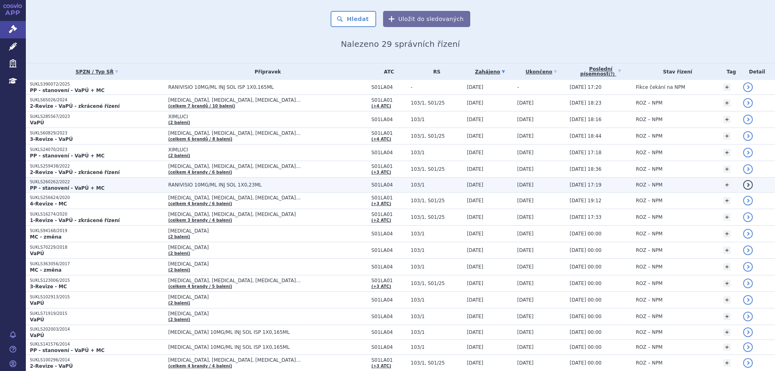
click at [42, 181] on p "SUKLS260262/2022" at bounding box center [97, 182] width 134 height 6
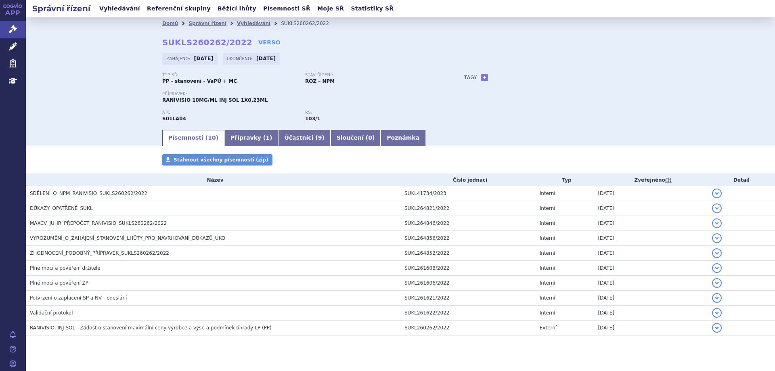
click at [87, 250] on span "ZHODNOCENÍ_PODOBNÝ_PŘÍPRAVEK_SUKLS260262/2022" at bounding box center [99, 253] width 139 height 6
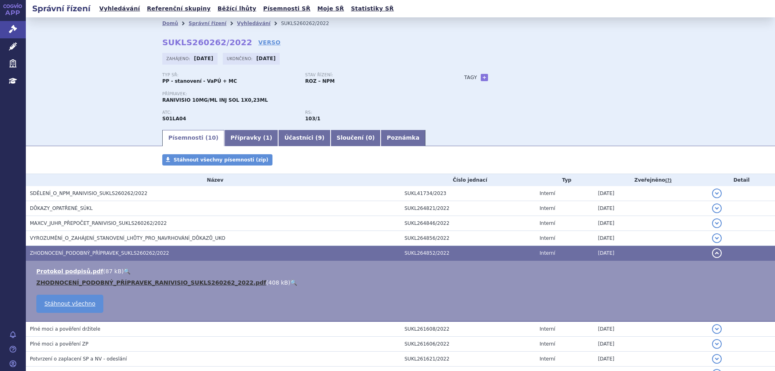
click at [122, 281] on link "ZHODNOCENÍ_PODOBNÝ_PŘÍPRAVEK_RANIVISIO_SUKLS260262_2022.pdf" at bounding box center [151, 282] width 230 height 6
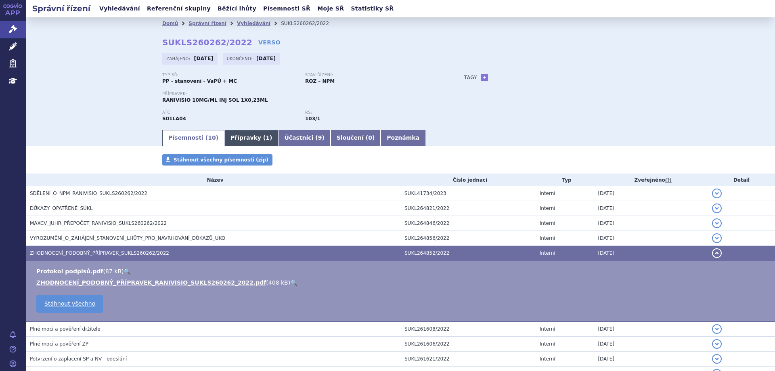
click at [231, 140] on link "Přípravky ( 1 )" at bounding box center [251, 138] width 54 height 16
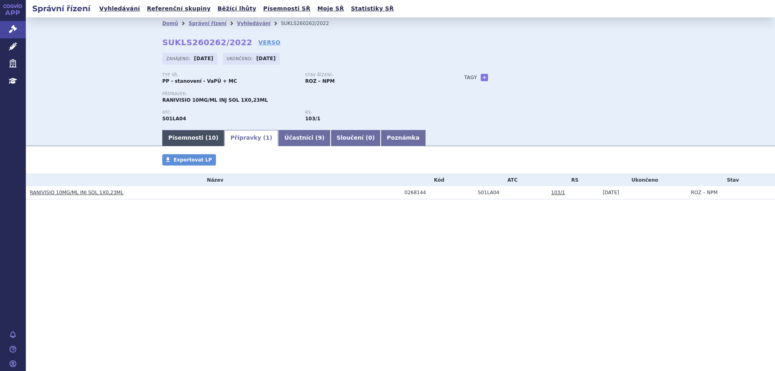
click at [190, 138] on link "Písemnosti ( 10 )" at bounding box center [193, 138] width 62 height 16
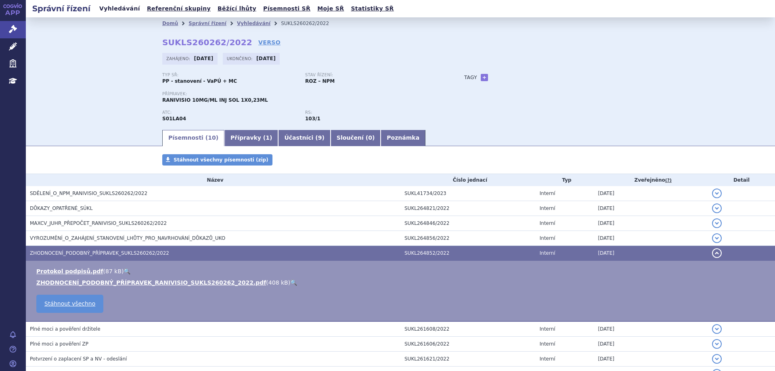
click at [108, 7] on link "Vyhledávání" at bounding box center [120, 8] width 46 height 11
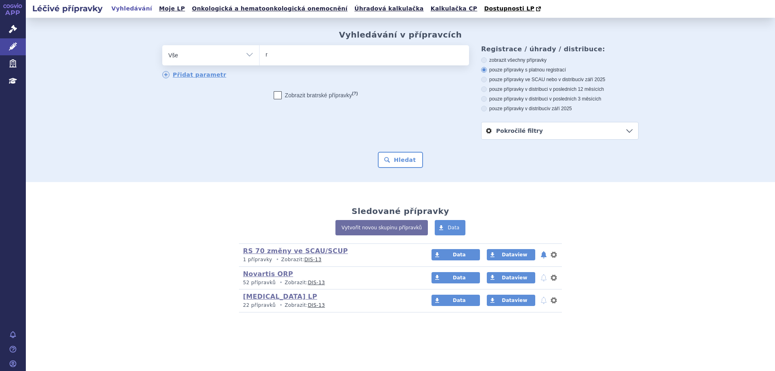
type input "ra"
click at [326, 55] on ul "ra" at bounding box center [365, 53] width 210 height 17
click at [260, 55] on select "ra" at bounding box center [259, 55] width 0 height 20
select select "ra"
type input "ra"
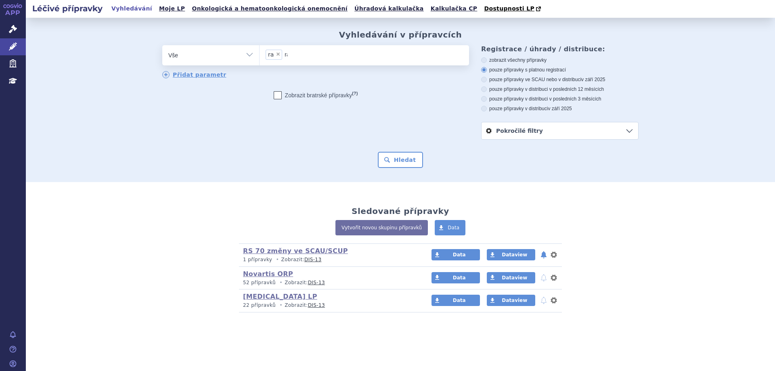
select select
type input "r"
type input "ra"
type input "ran"
type input "raniv"
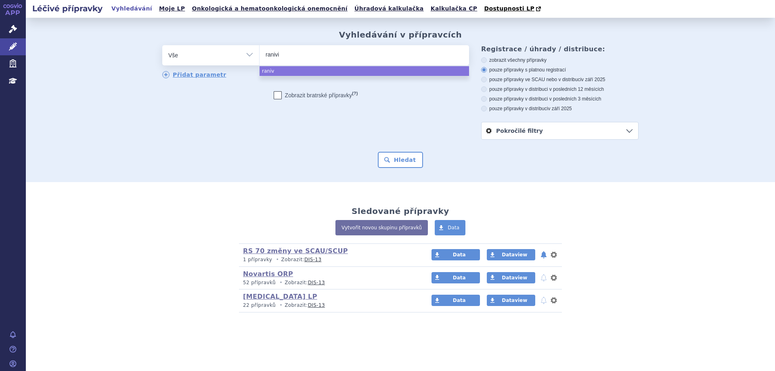
type input "ranivis"
type input "ranivisio"
select select "ranivisio"
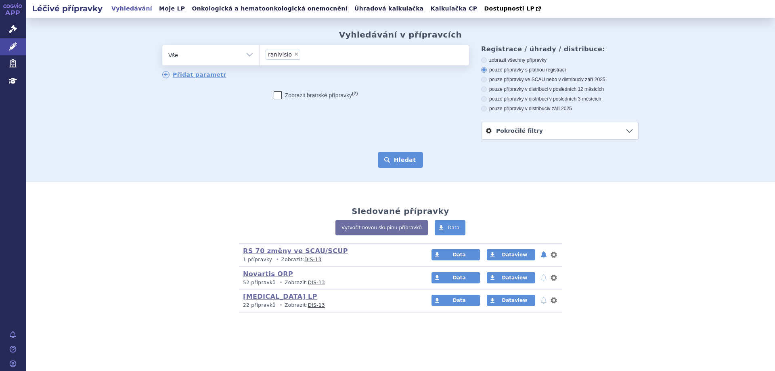
click at [412, 164] on button "Hledat" at bounding box center [401, 160] width 46 height 16
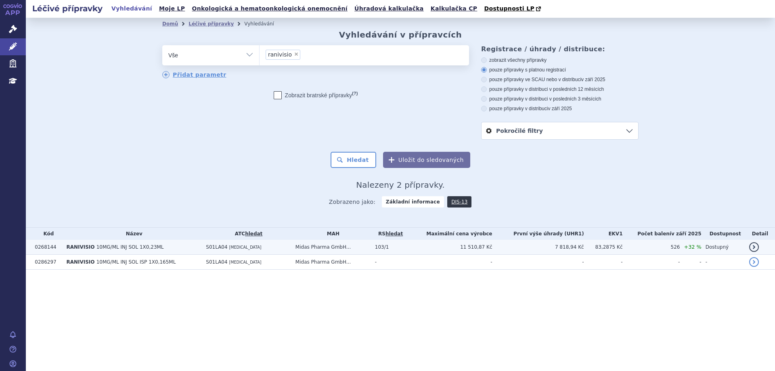
click at [50, 243] on td "0268144" at bounding box center [46, 247] width 31 height 15
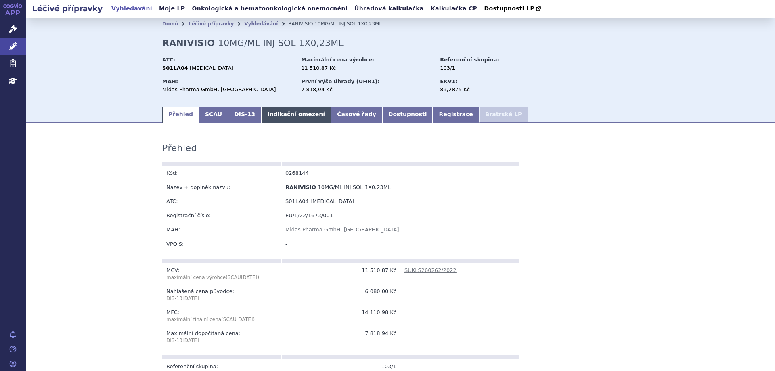
click at [264, 119] on link "Indikační omezení" at bounding box center [296, 115] width 70 height 16
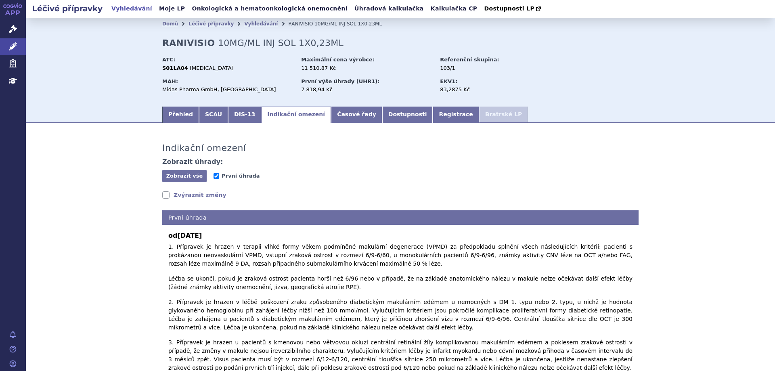
click at [122, 10] on link "Vyhledávání" at bounding box center [132, 8] width 46 height 11
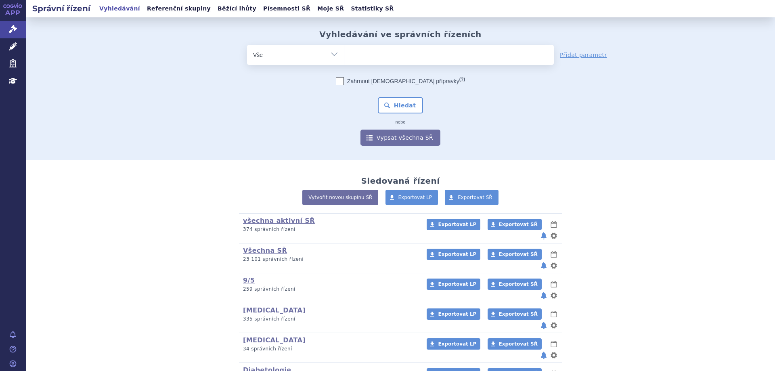
click at [466, 55] on ul at bounding box center [449, 53] width 210 height 17
click at [344, 55] on select at bounding box center [344, 54] width 0 height 20
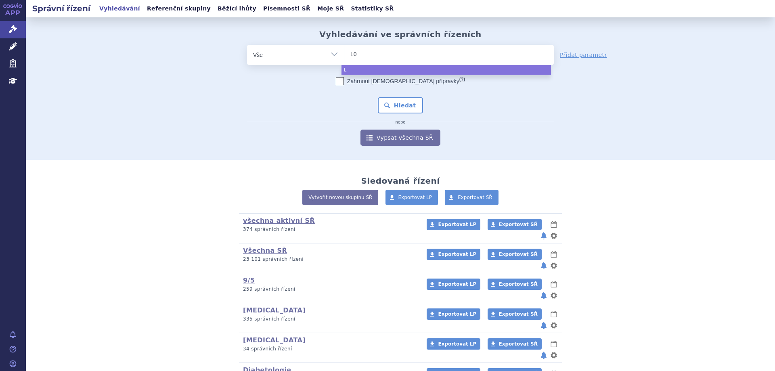
type input "L01"
type input "L01XC"
type input "L01XC01"
type input "L01XC0"
type input "L01XC02"
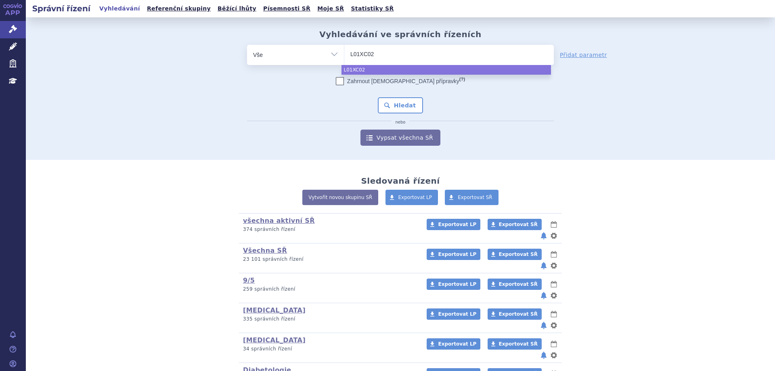
select select "L01XC02"
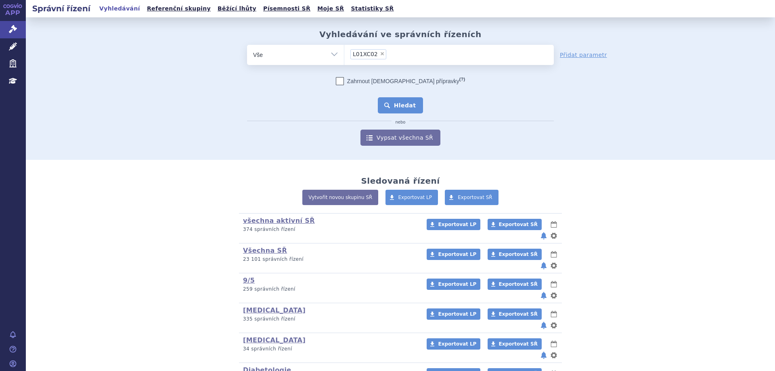
click at [398, 102] on button "Hledat" at bounding box center [401, 105] width 46 height 16
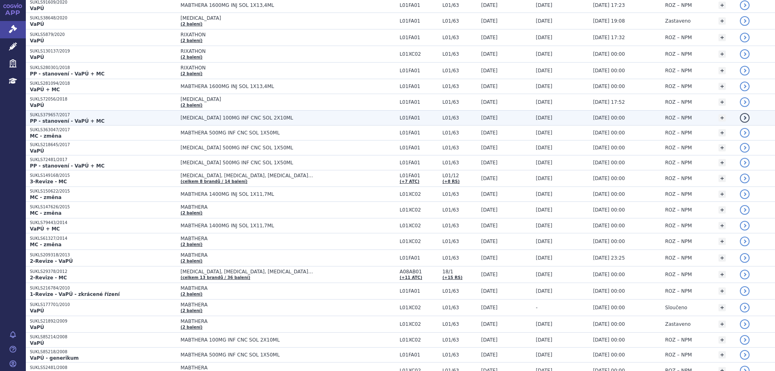
scroll to position [291, 0]
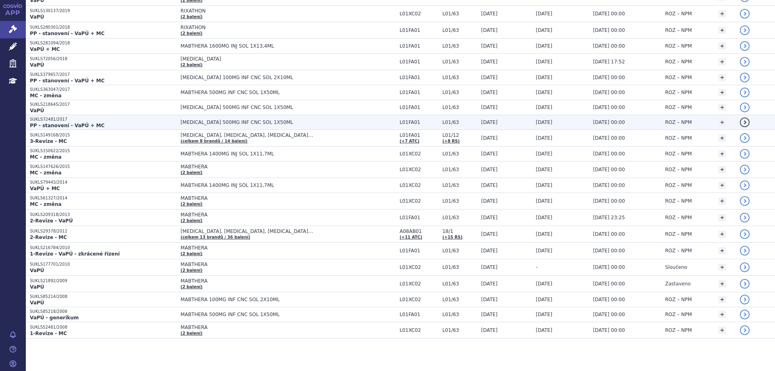
click at [46, 121] on p "SUKLS72481/2017" at bounding box center [103, 120] width 147 height 6
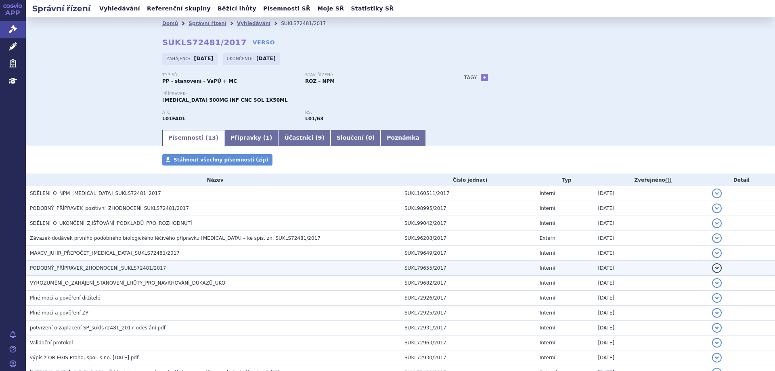
scroll to position [58, 0]
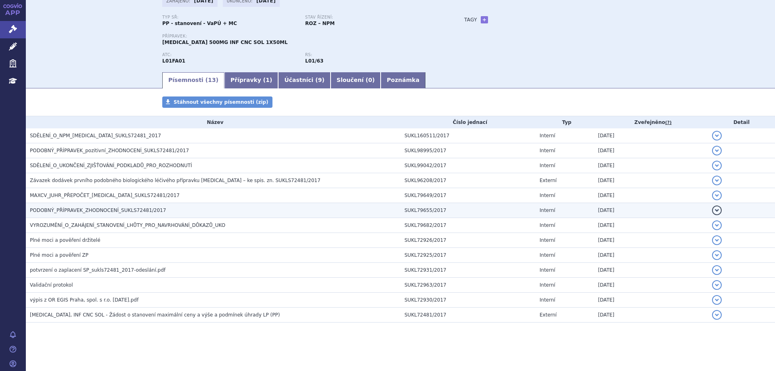
click at [98, 208] on span "PODOBNÝ_PŘÍPRAVEK_ZHODNOCENÍ_SUKLS72481/2017" at bounding box center [98, 211] width 136 height 6
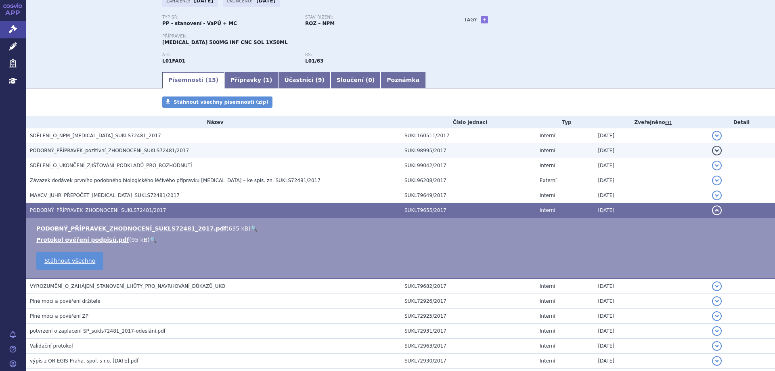
click at [100, 153] on span "PODOBNÝ_PŘÍPRAVEK_pozitivní_ZHODNOCENÍ_SUKLS72481/2017" at bounding box center [109, 151] width 159 height 6
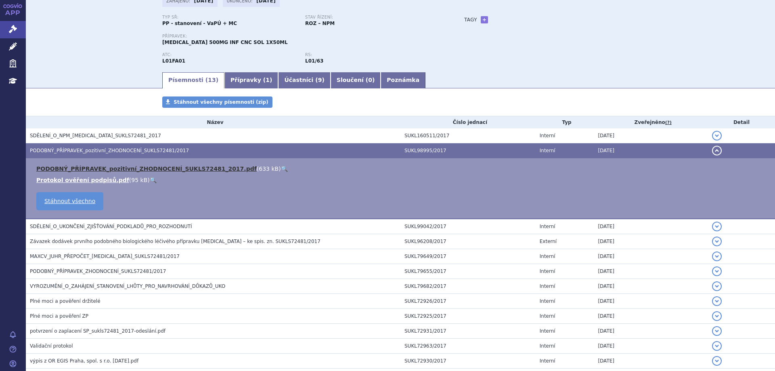
click at [102, 168] on link "PODOBNÝ_PŘÍPRAVEK_pozitivní_ZHODNOCENÍ_SUKLS72481_2017.pdf" at bounding box center [146, 169] width 220 height 6
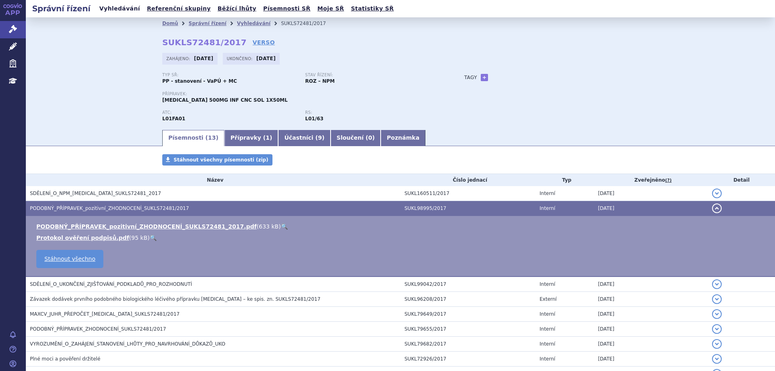
click at [118, 12] on link "Vyhledávání" at bounding box center [120, 8] width 46 height 11
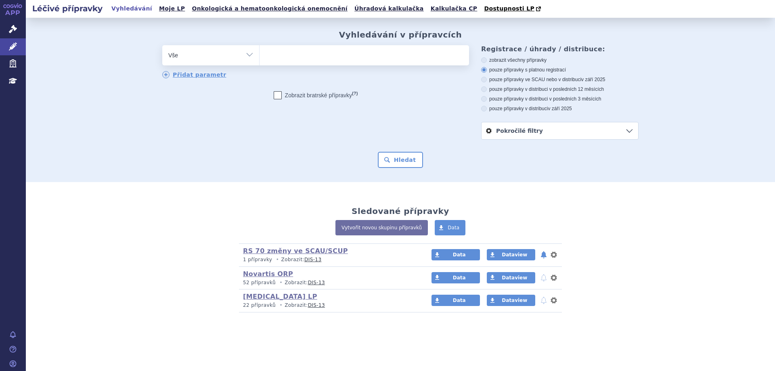
click at [292, 55] on ul at bounding box center [365, 53] width 210 height 17
click at [260, 55] on select at bounding box center [259, 55] width 0 height 20
type input "tr"
type input "tru"
type input "truxi"
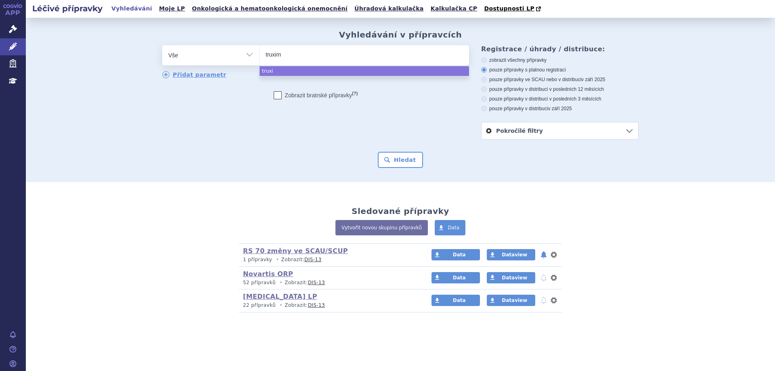
type input "[MEDICAL_DATA]"
select select "[MEDICAL_DATA]"
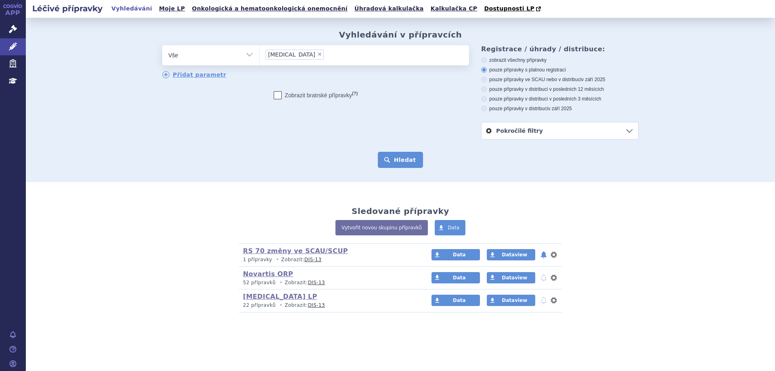
click at [413, 165] on button "Hledat" at bounding box center [401, 160] width 46 height 16
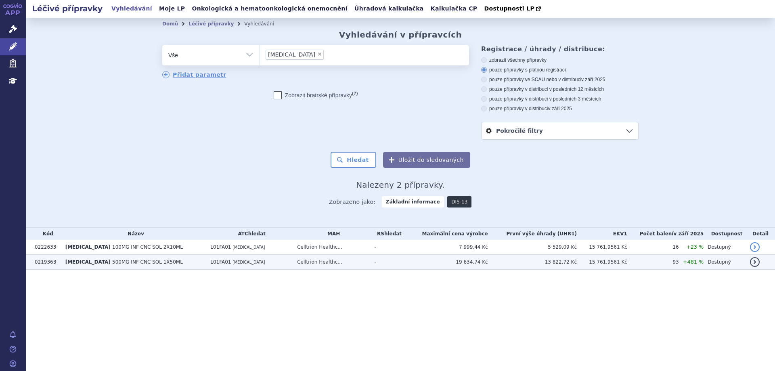
click at [55, 263] on td "0219363" at bounding box center [46, 262] width 31 height 15
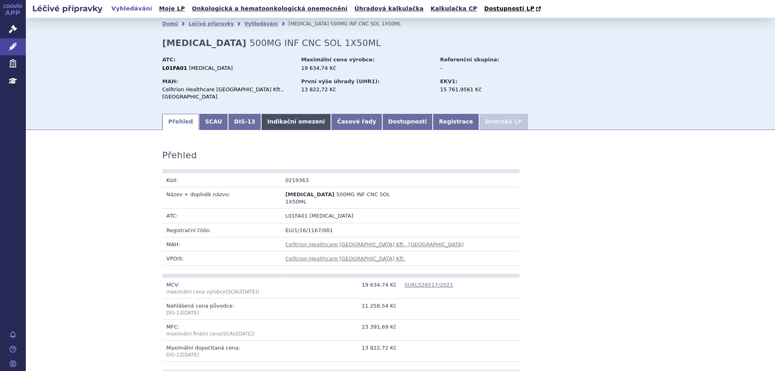
click at [266, 114] on link "Indikační omezení" at bounding box center [296, 122] width 70 height 16
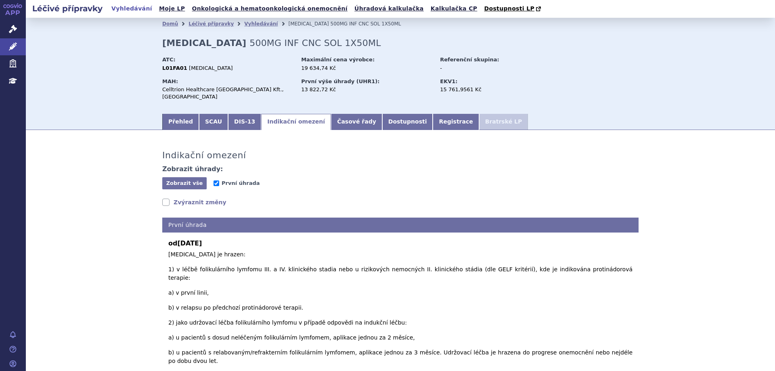
click at [129, 14] on link "Vyhledávání" at bounding box center [132, 8] width 46 height 11
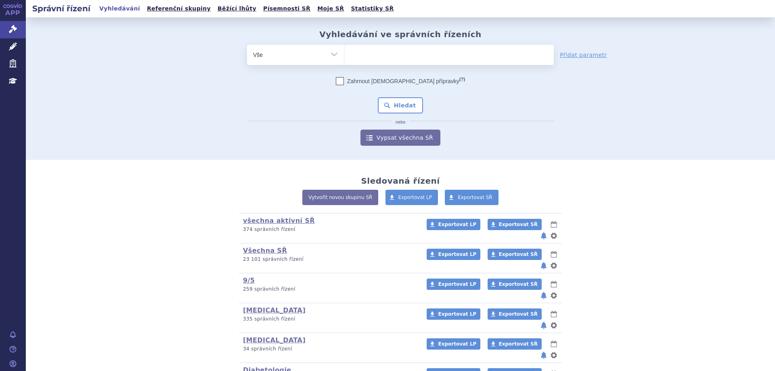
click at [330, 56] on select "Vše Spisová značka Typ SŘ Přípravek/SUKL kód Účastník/Držitel" at bounding box center [295, 54] width 97 height 18
click at [373, 57] on ul at bounding box center [449, 53] width 210 height 17
click at [344, 57] on select at bounding box center [344, 54] width 0 height 20
click at [375, 55] on ul at bounding box center [449, 53] width 210 height 17
click at [344, 55] on select at bounding box center [344, 54] width 0 height 20
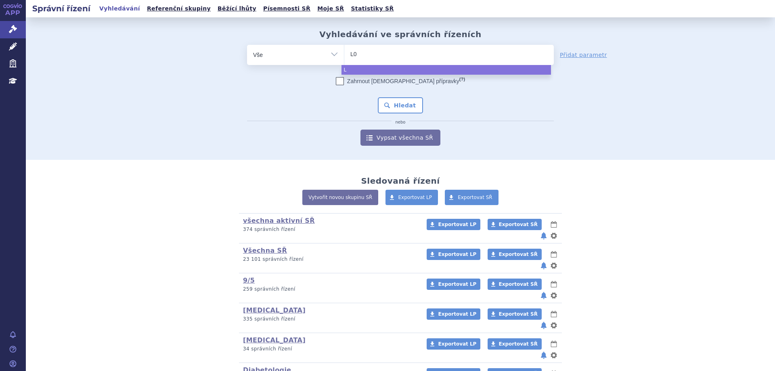
type input "L03"
type input "L03AB"
type input "L03AB04"
select select "L03AB04"
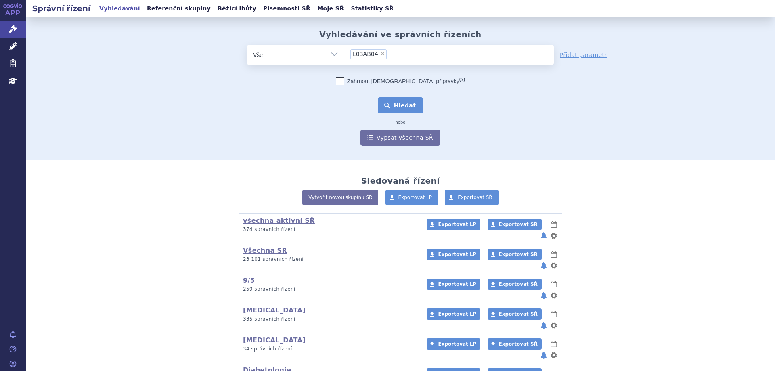
click at [396, 107] on button "Hledat" at bounding box center [401, 105] width 46 height 16
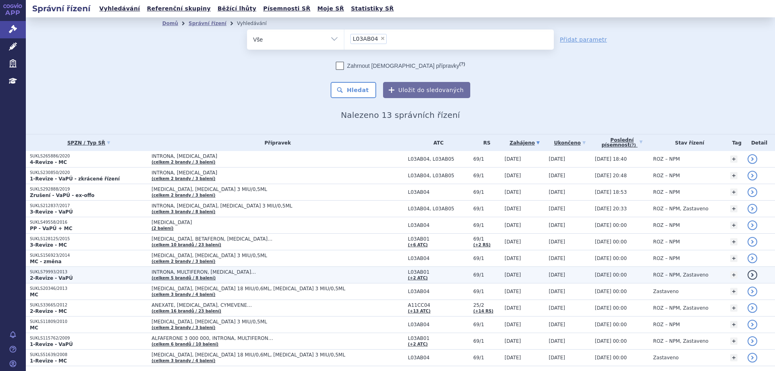
scroll to position [27, 0]
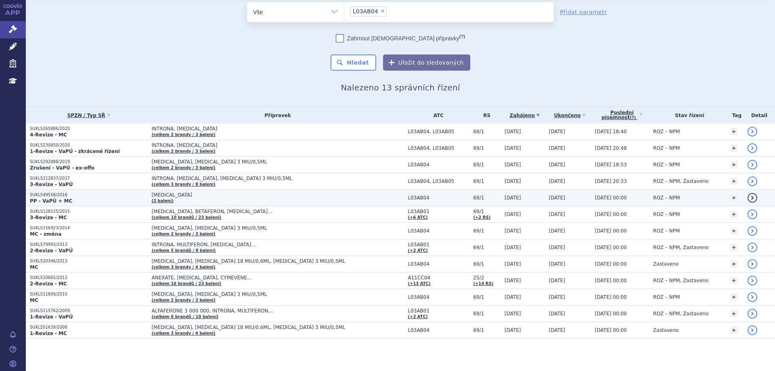
click at [48, 194] on p "SUKLS49558/2016" at bounding box center [88, 195] width 117 height 6
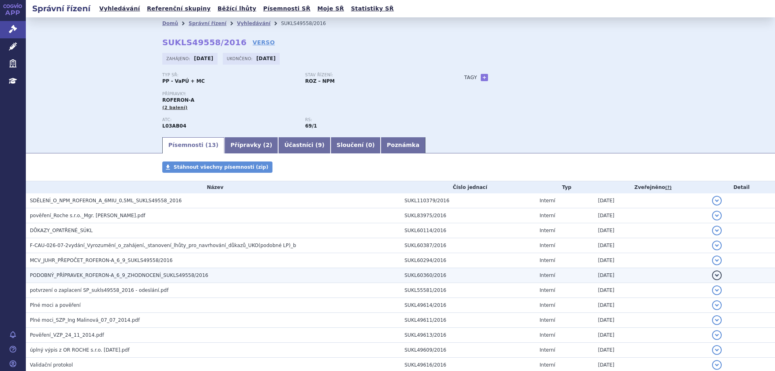
click at [61, 279] on h3 "PODOBNÝ_PŘÍPRAVEK_ROFERON-A_6_9_ZHODNOCENÍ_SUKLS49558/2016" at bounding box center [215, 275] width 371 height 8
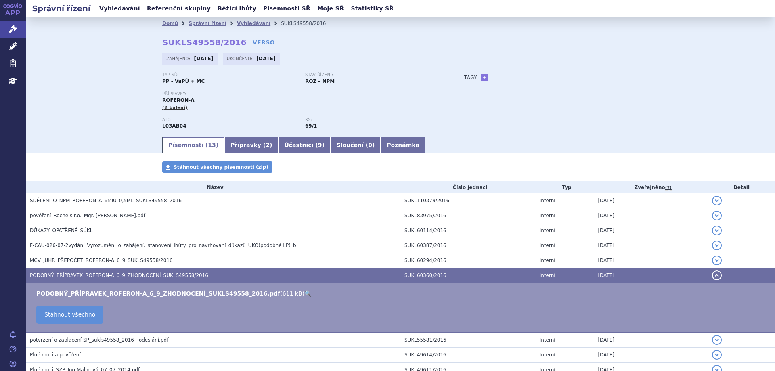
scroll to position [65, 0]
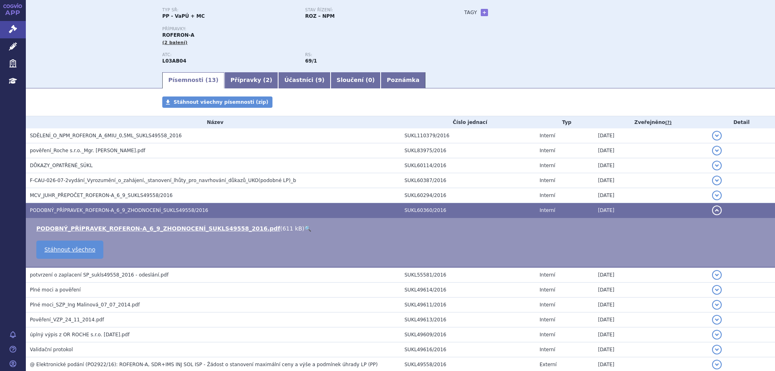
click at [105, 220] on td "PODOBNÝ_PŘÍPRAVEK_ROFERON-A_6_9_ZHODNOCENÍ_SUKLS49558_2016.pdf ( 611 kB ) 🔍 Stá…" at bounding box center [400, 243] width 749 height 50
click at [105, 225] on link "PODOBNÝ_PŘÍPRAVEK_ROFERON-A_6_9_ZHODNOCENÍ_SUKLS49558_2016.pdf" at bounding box center [158, 228] width 244 height 6
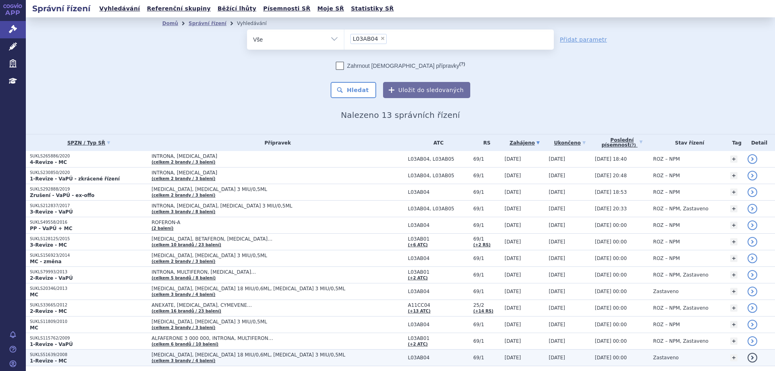
scroll to position [27, 0]
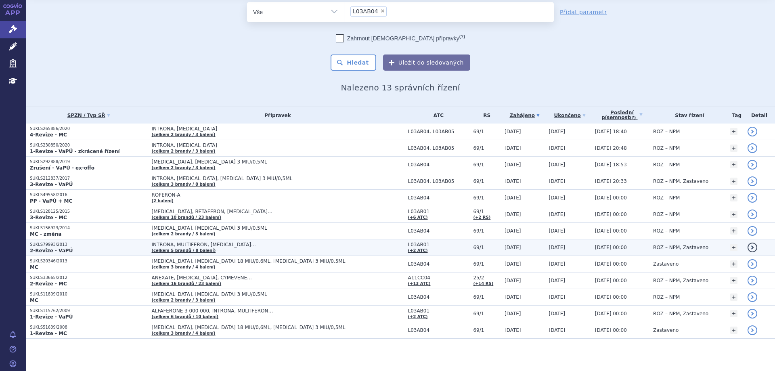
click at [55, 247] on p "SUKLS79993/2013" at bounding box center [88, 245] width 117 height 6
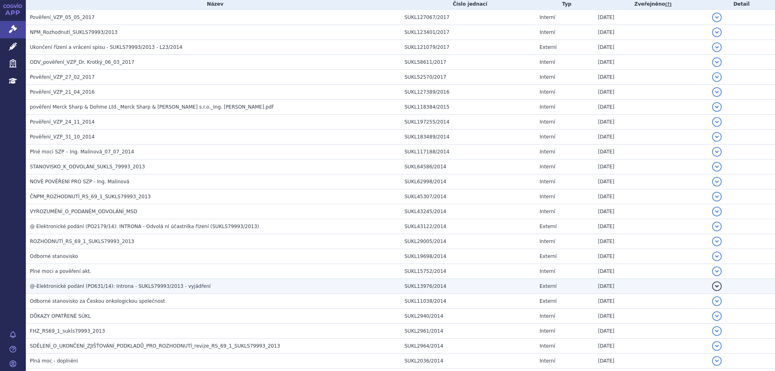
scroll to position [202, 0]
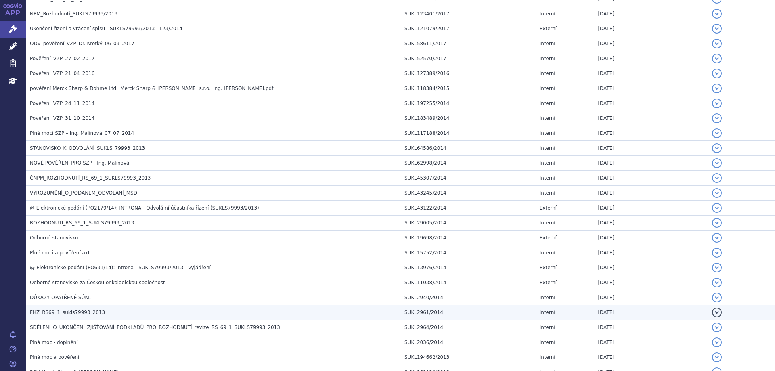
click at [63, 311] on span "FHZ_RS69_1_sukls79993_2013" at bounding box center [67, 313] width 75 height 6
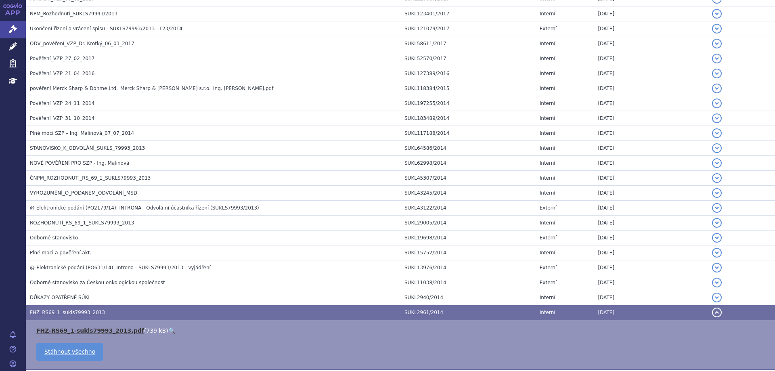
click at [73, 332] on link "FHZ-RS69_1-sukls79993_2013.pdf" at bounding box center [90, 330] width 108 height 6
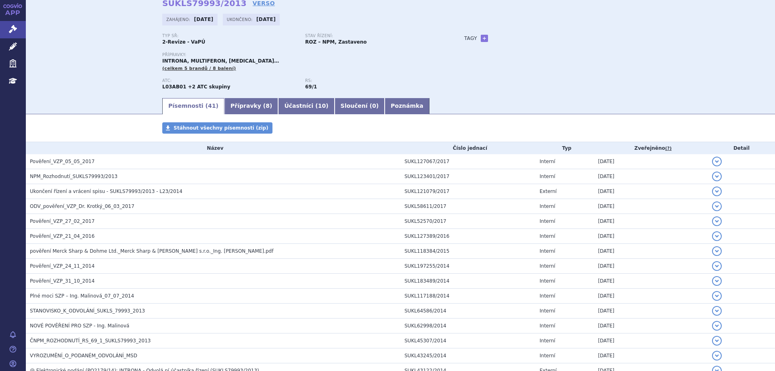
scroll to position [0, 0]
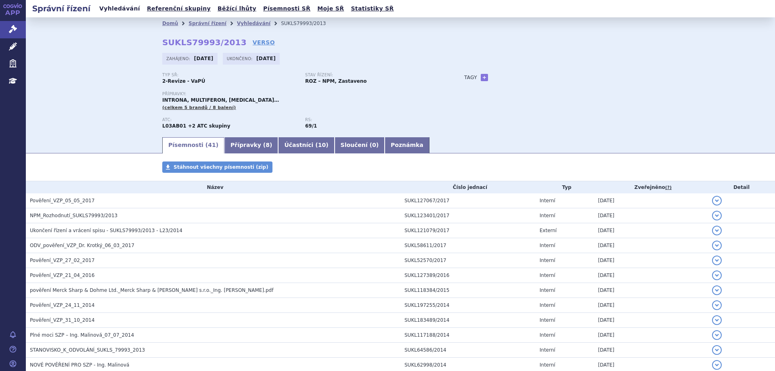
click at [117, 8] on link "Vyhledávání" at bounding box center [120, 8] width 46 height 11
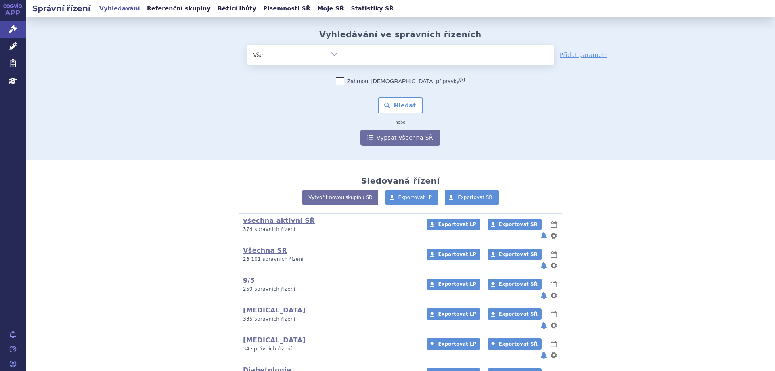
click at [300, 51] on select "Vše Spisová značka Typ SŘ Přípravek/SUKL kód Účastník/Držitel" at bounding box center [295, 54] width 97 height 18
select select "filter-atc-group"
click at [247, 45] on select "Vše Spisová značka Typ SŘ Přípravek/SUKL kód Účastník/Držitel" at bounding box center [295, 54] width 97 height 18
click at [384, 55] on ul at bounding box center [449, 53] width 210 height 17
click at [344, 55] on select at bounding box center [344, 54] width 0 height 20
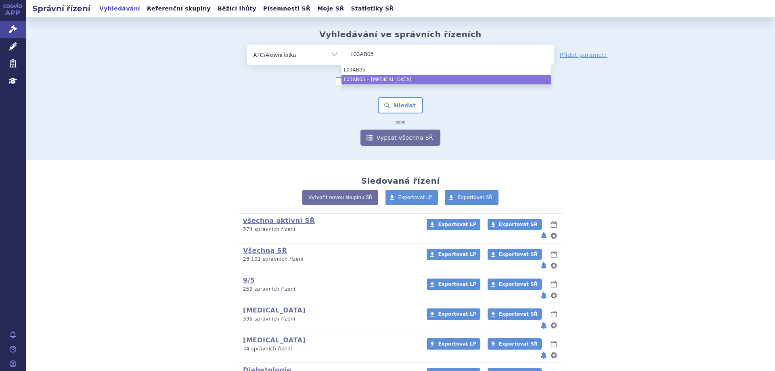
type input "L03AB05"
select select "L03AB05"
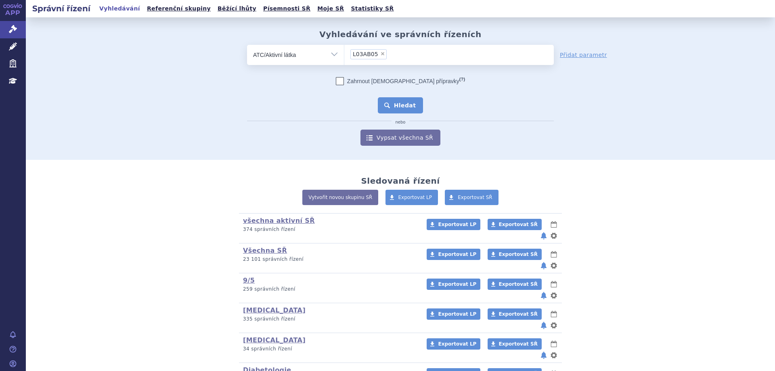
click at [388, 106] on button "Hledat" at bounding box center [401, 105] width 46 height 16
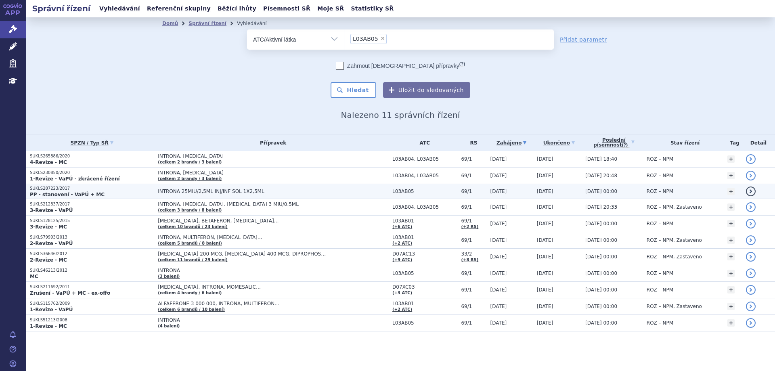
click at [53, 186] on p "SUKLS287223/2017" at bounding box center [92, 189] width 124 height 6
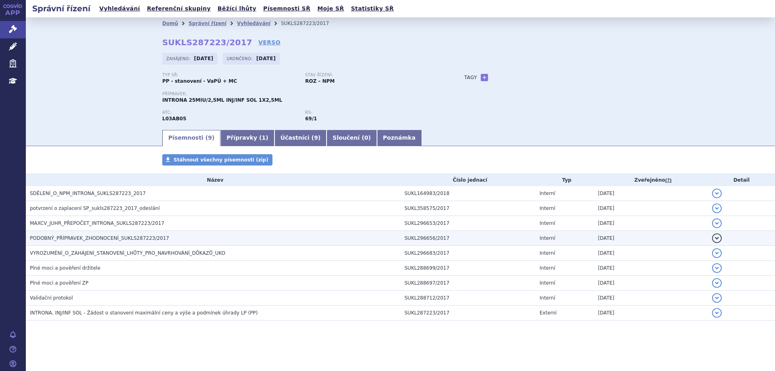
click at [72, 239] on span "PODOBNÝ_PŘÍPRAVEK_ZHODNOCENÍ_SUKLS287223/2017" at bounding box center [99, 238] width 139 height 6
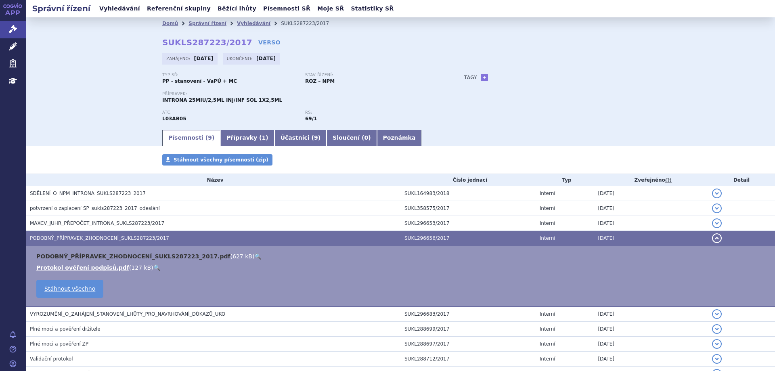
click at [84, 260] on link "PODOBNÝ_PŘÍPRAVEK_ZHODNOCENÍ_SUKLS287223_2017.pdf" at bounding box center [133, 256] width 194 height 6
click at [85, 257] on link "PODOBNÝ_PŘÍPRAVEK_ZHODNOCENÍ_SUKLS287223_2017.pdf" at bounding box center [133, 256] width 194 height 6
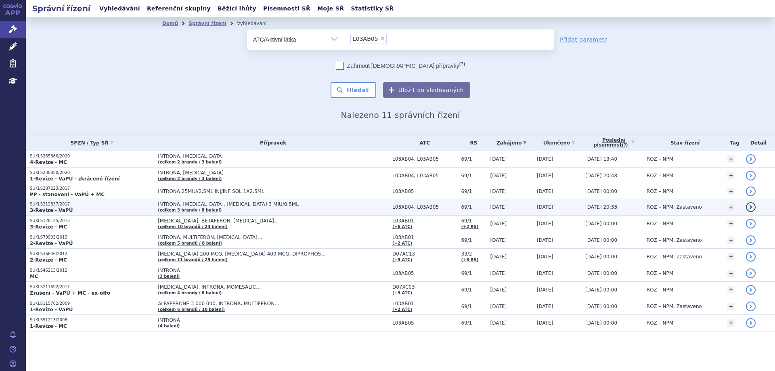
click at [43, 203] on p "SUKLS212837/2017" at bounding box center [92, 204] width 124 height 6
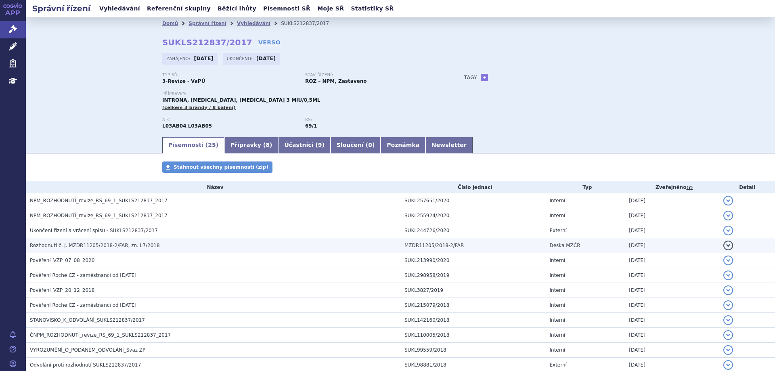
scroll to position [242, 0]
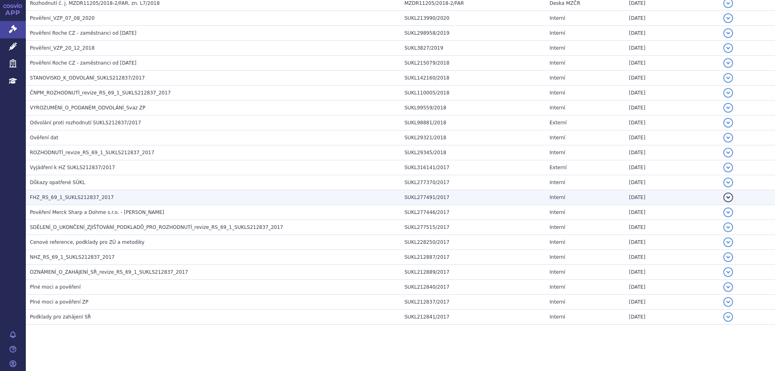
click at [76, 200] on span "FHZ_RS_69_1_SUKLS212837_2017" at bounding box center [72, 198] width 84 height 6
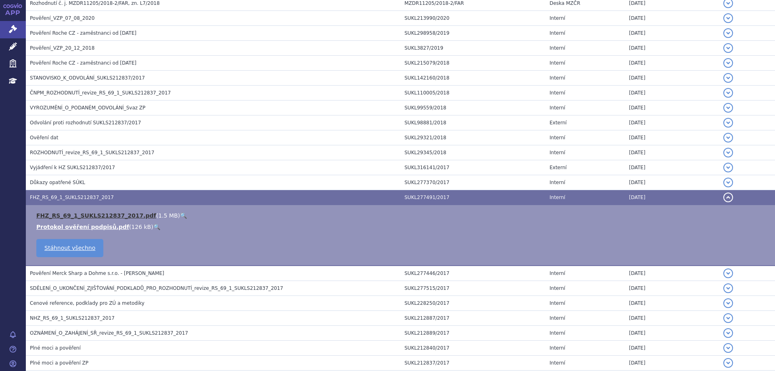
click at [75, 213] on link "FHZ_RS_69_1_SUKLS212837_2017.pdf" at bounding box center [96, 215] width 120 height 6
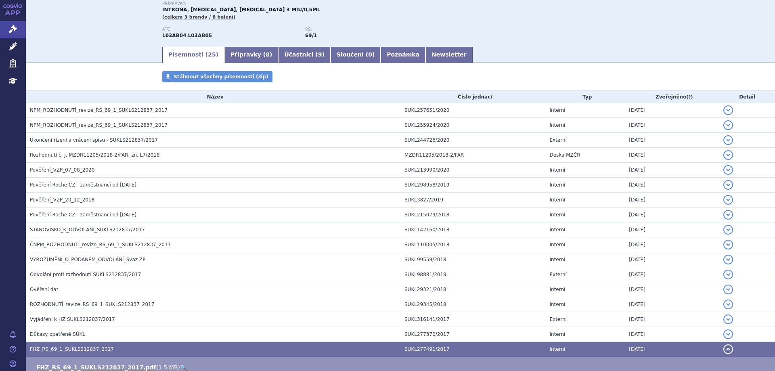
scroll to position [0, 0]
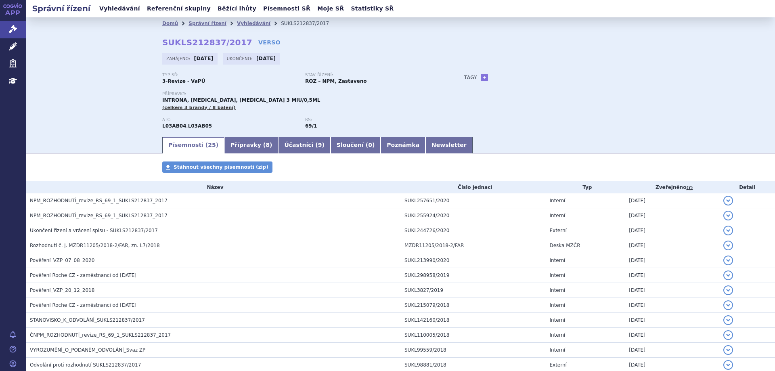
click at [118, 9] on link "Vyhledávání" at bounding box center [120, 8] width 46 height 11
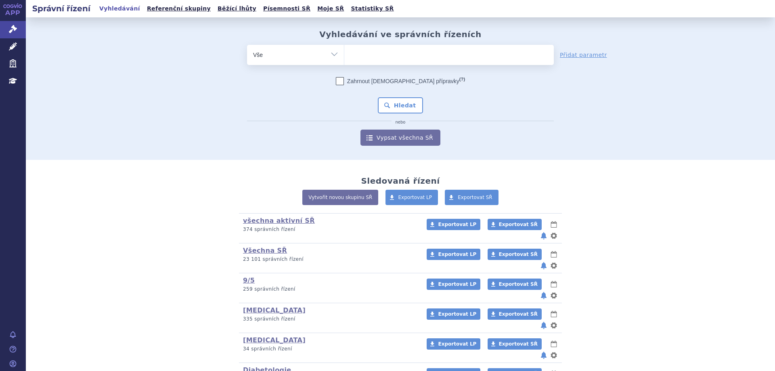
click at [413, 61] on ul at bounding box center [449, 53] width 210 height 17
click at [344, 61] on select at bounding box center [344, 54] width 0 height 20
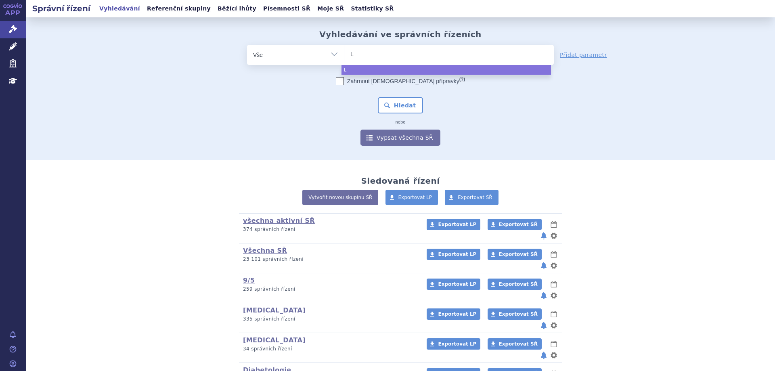
type input "L0"
type input "L03"
type input "L03A"
type input "L03AB"
type input "L03AB04"
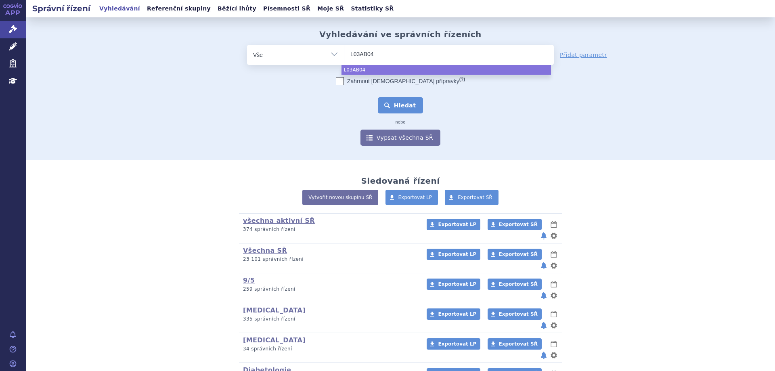
select select "L03AB04"
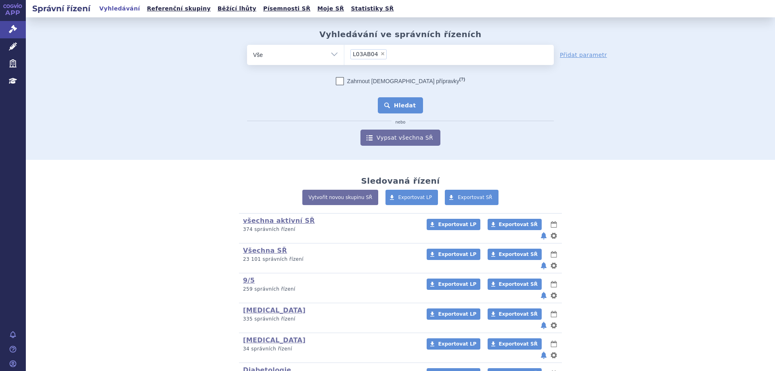
click at [414, 101] on button "Hledat" at bounding box center [401, 105] width 46 height 16
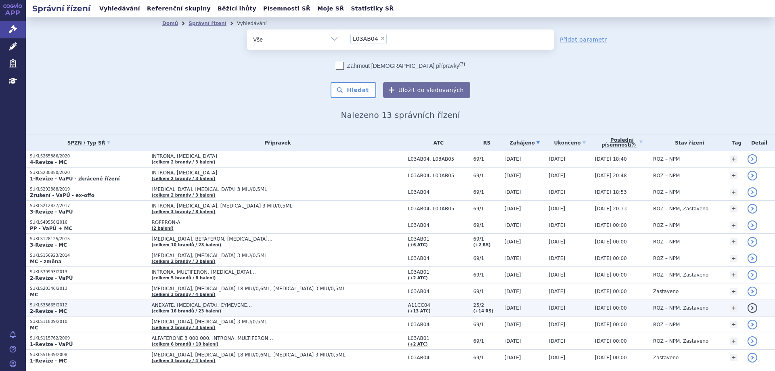
scroll to position [27, 0]
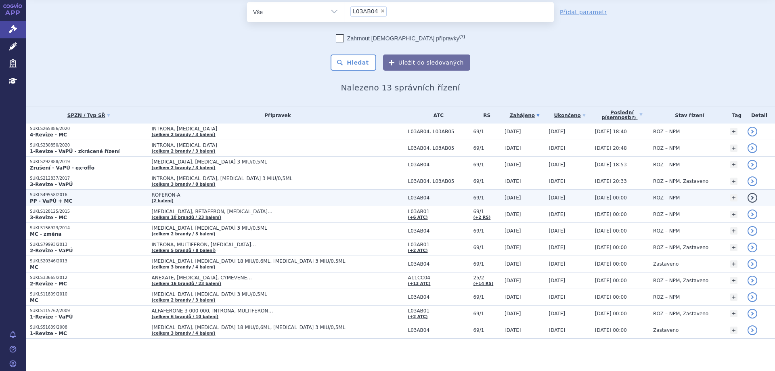
click at [48, 194] on p "SUKLS49558/2016" at bounding box center [88, 195] width 117 height 6
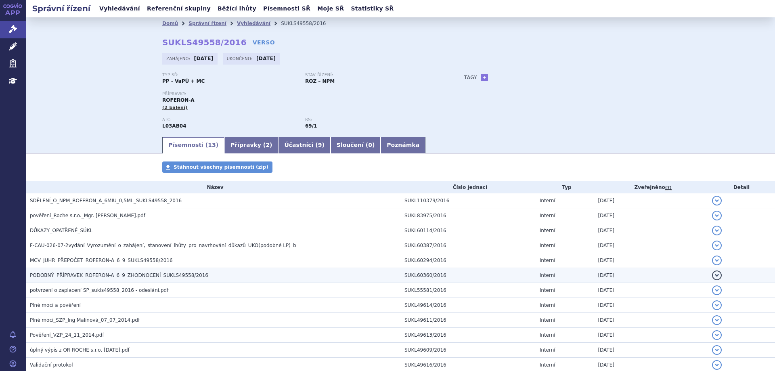
click at [79, 275] on span "PODOBNÝ_PŘÍPRAVEK_ROFERON-A_6_9_ZHODNOCENÍ_SUKLS49558/2016" at bounding box center [119, 276] width 178 height 6
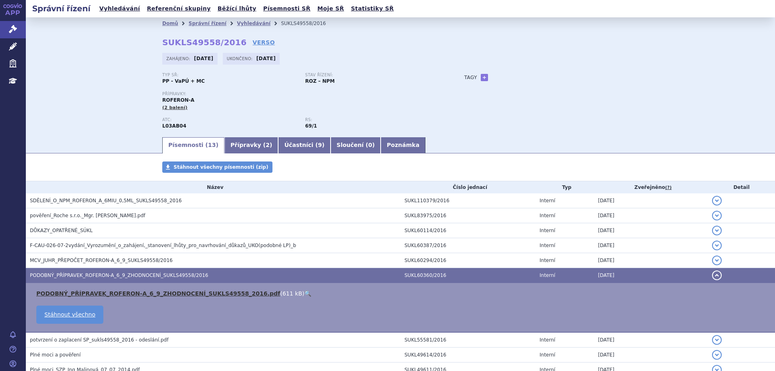
click at [94, 294] on link "PODOBNÝ_PŘÍPRAVEK_ROFERON-A_6_9_ZHODNOCENÍ_SUKLS49558_2016.pdf" at bounding box center [158, 293] width 244 height 6
click at [111, 8] on link "Vyhledávání" at bounding box center [120, 8] width 46 height 11
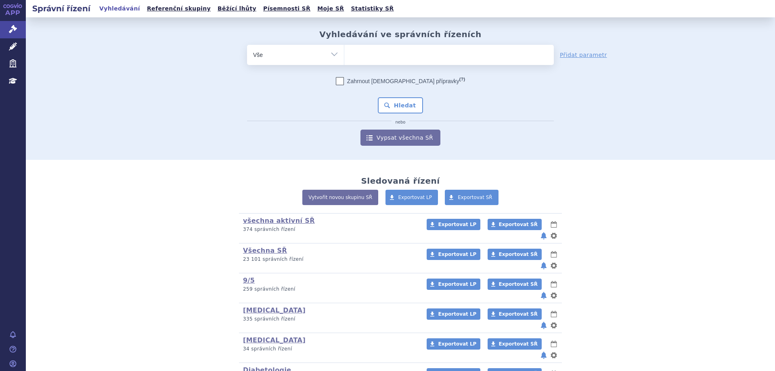
click at [358, 54] on ul at bounding box center [449, 53] width 210 height 17
click at [344, 54] on select at bounding box center [344, 54] width 0 height 20
click at [459, 64] on span at bounding box center [449, 55] width 210 height 20
click at [344, 64] on select at bounding box center [344, 54] width 0 height 20
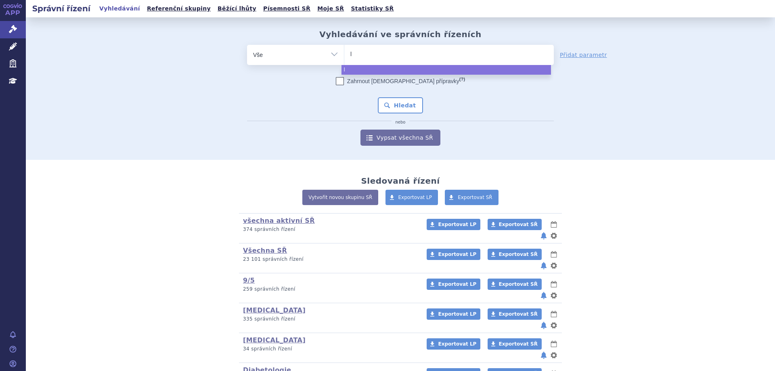
type input "l0"
type input "l03"
type input "l"
type input "L0"
type input "L03"
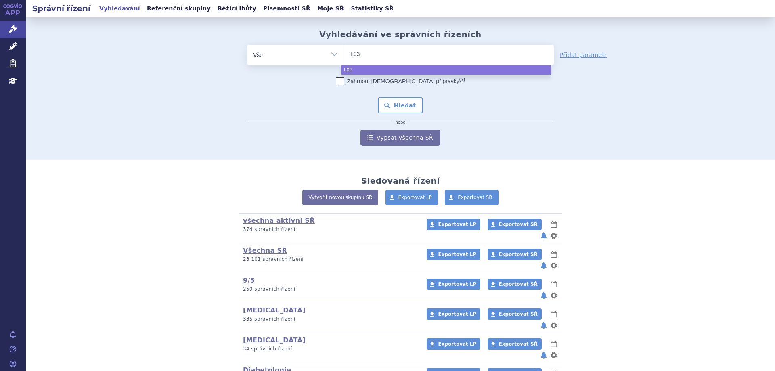
type input "L03A"
type input "L03AB"
type input "L03AB0"
type input "L03AB05"
select select "L03AB05"
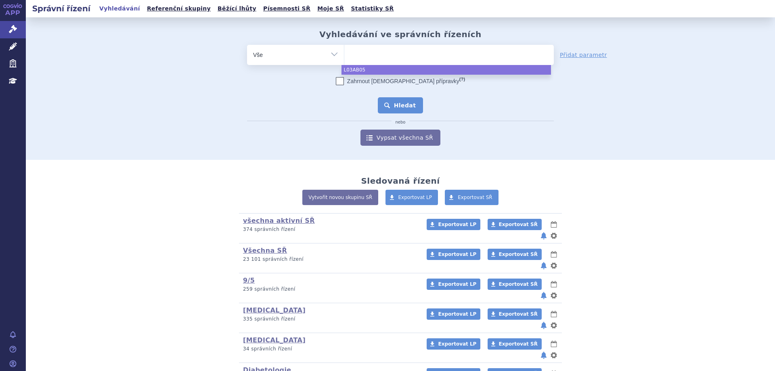
click at [401, 107] on button "Hledat" at bounding box center [401, 105] width 46 height 16
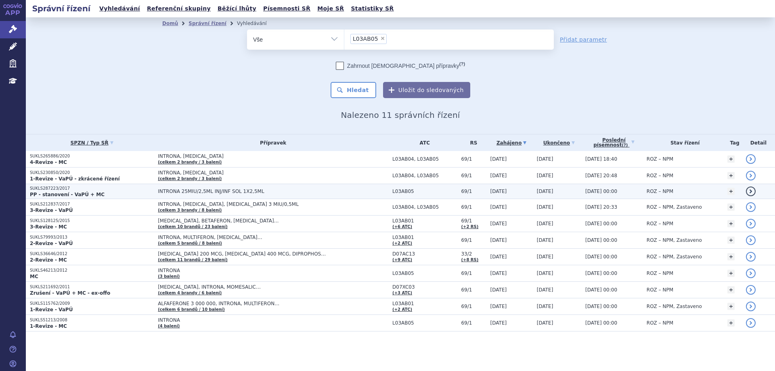
click at [49, 189] on p "SUKLS287223/2017" at bounding box center [92, 189] width 124 height 6
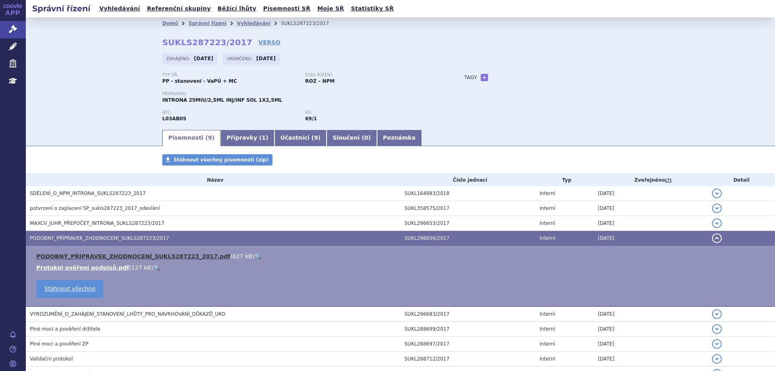
click at [77, 258] on link "PODOBNÝ_PŘÍPRAVEK_ZHODNOCENÍ_SUKLS287223_2017.pdf" at bounding box center [133, 256] width 194 height 6
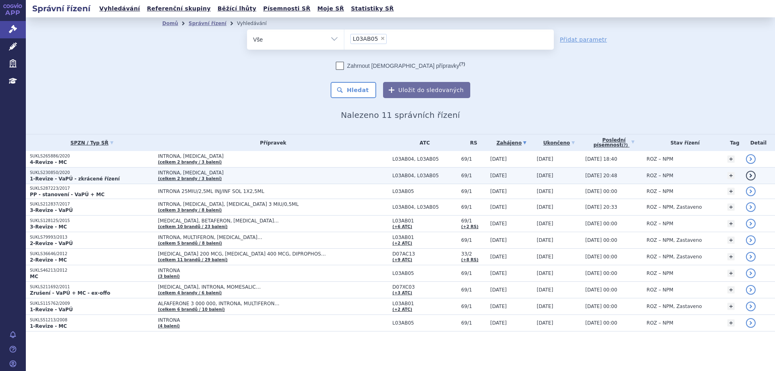
click at [42, 174] on p "SUKLS230850/2020" at bounding box center [92, 173] width 124 height 6
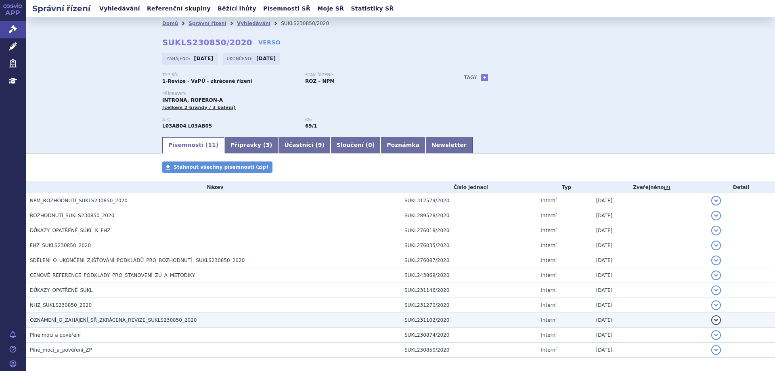
scroll to position [35, 0]
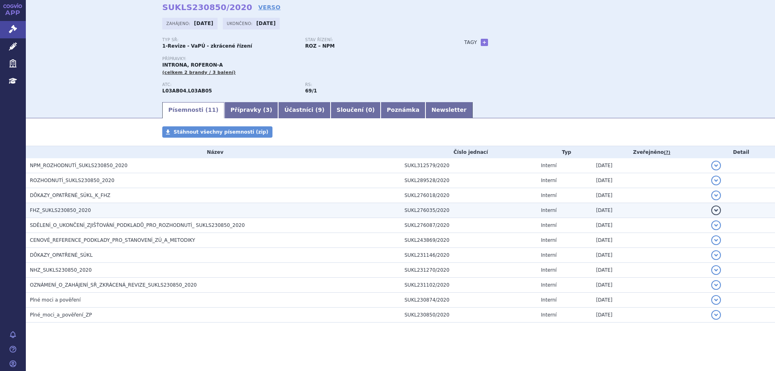
click at [56, 212] on span "FHZ_SUKLS230850_2020" at bounding box center [60, 211] width 61 height 6
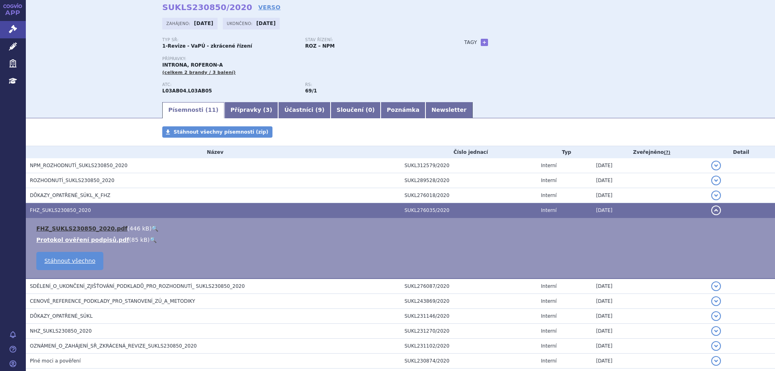
click at [63, 228] on link "FHZ_SUKLS230850_2020.pdf" at bounding box center [81, 228] width 91 height 6
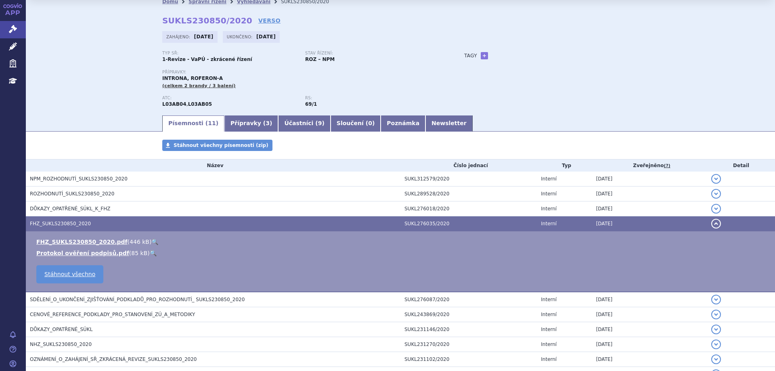
scroll to position [0, 0]
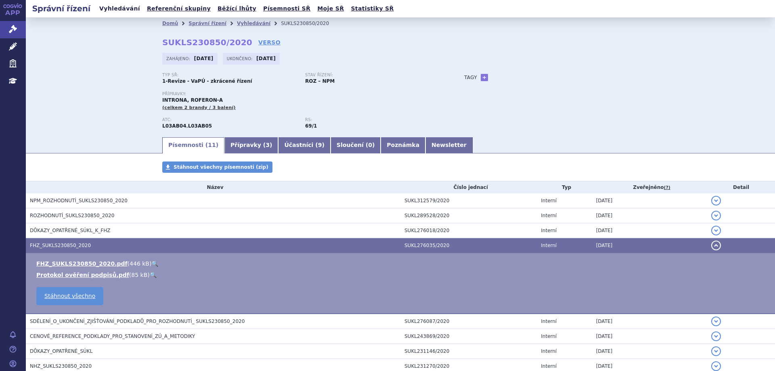
click at [106, 8] on link "Vyhledávání" at bounding box center [120, 8] width 46 height 11
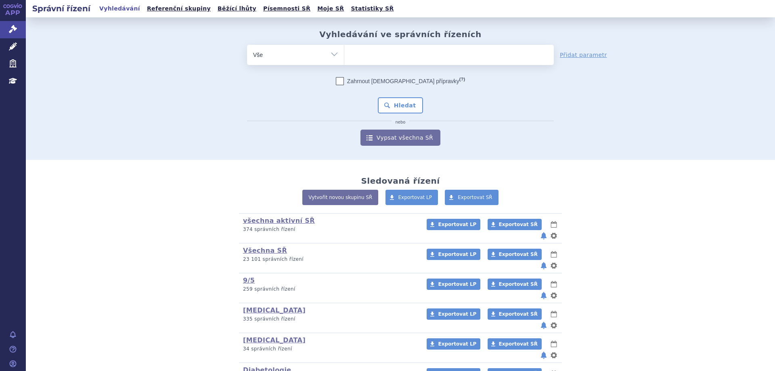
click at [350, 56] on input "search" at bounding box center [352, 54] width 4 height 10
type input "al"
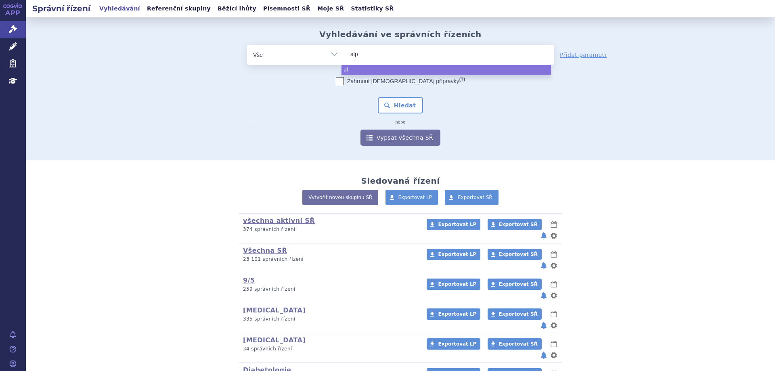
type input "alph"
type input "alphen"
type input "alpheno"
type input "alphen"
type input "alphe"
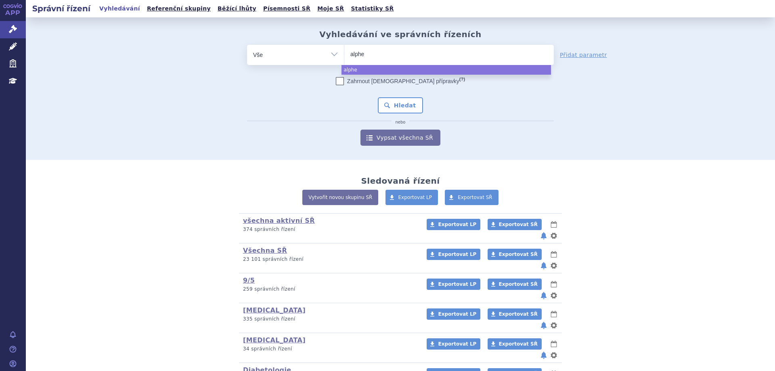
type input "alpheo"
type input "alpheon"
select select "alpheon"
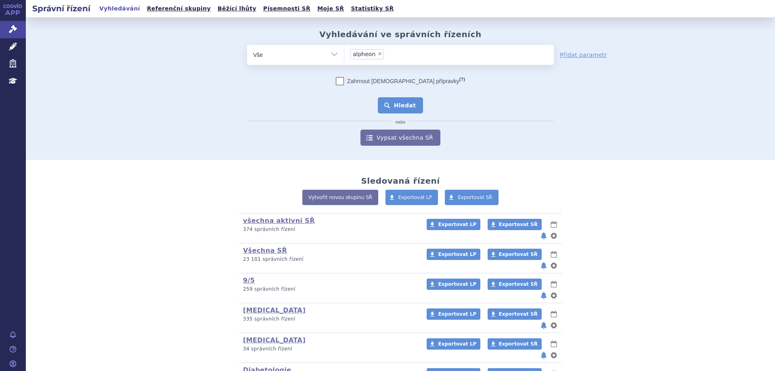
click at [414, 109] on button "Hledat" at bounding box center [401, 105] width 46 height 16
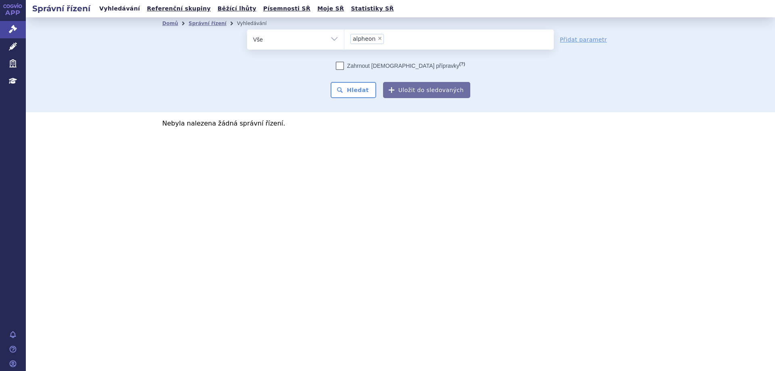
click at [108, 10] on link "Vyhledávání" at bounding box center [120, 8] width 46 height 11
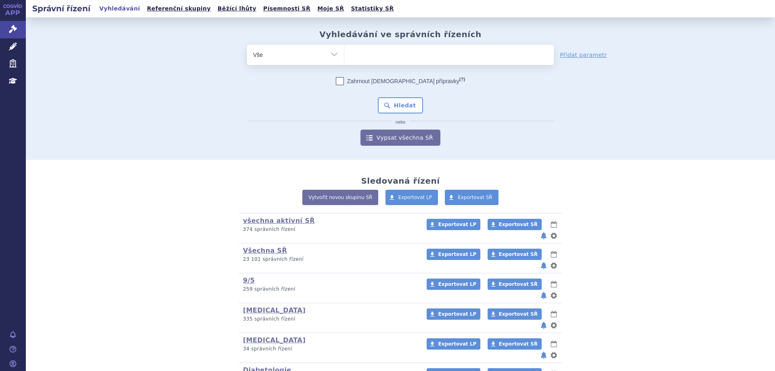
click at [363, 55] on ul at bounding box center [449, 53] width 210 height 17
click at [344, 55] on select at bounding box center [344, 54] width 0 height 20
click at [334, 56] on select "Vše Spisová značka Typ SŘ Přípravek/SUKL kód Účastník/Držitel" at bounding box center [295, 54] width 97 height 18
select select "filter-atc-group"
click at [247, 45] on select "Vše Spisová značka Typ SŘ Přípravek/SUKL kód Účastník/Držitel" at bounding box center [295, 54] width 97 height 18
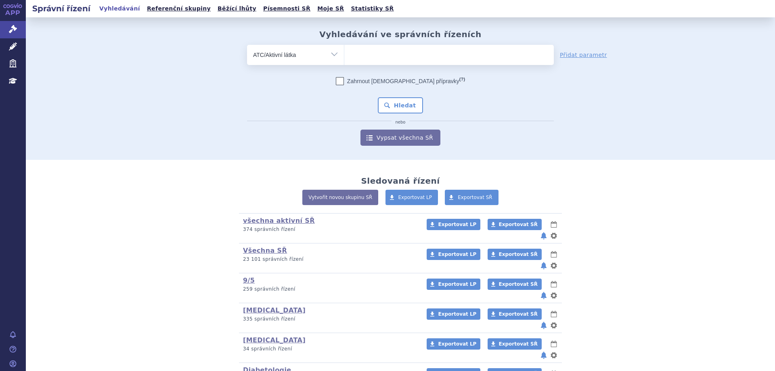
click at [373, 52] on ul at bounding box center [449, 53] width 210 height 17
click at [344, 52] on select at bounding box center [344, 54] width 0 height 20
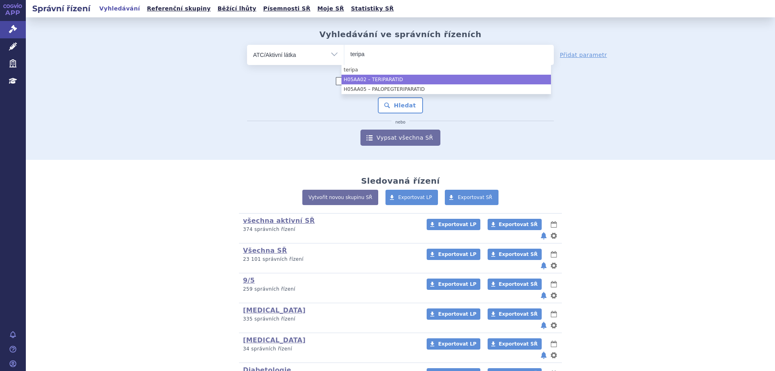
type input "teripa"
select select "H05AA02"
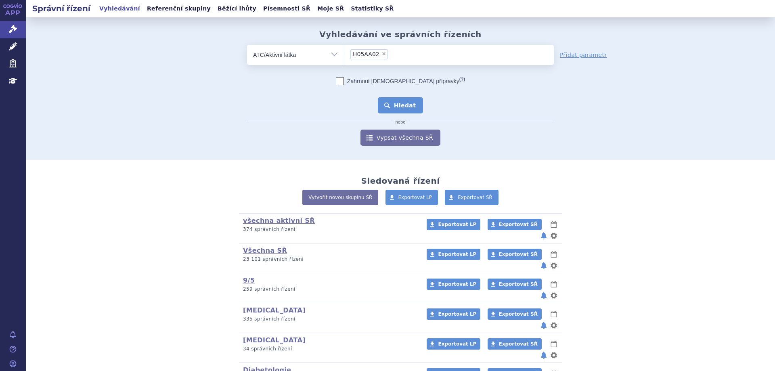
click at [394, 110] on button "Hledat" at bounding box center [401, 105] width 46 height 16
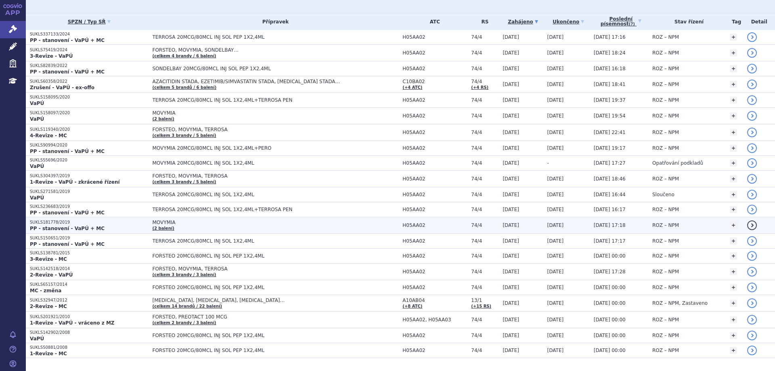
scroll to position [141, 0]
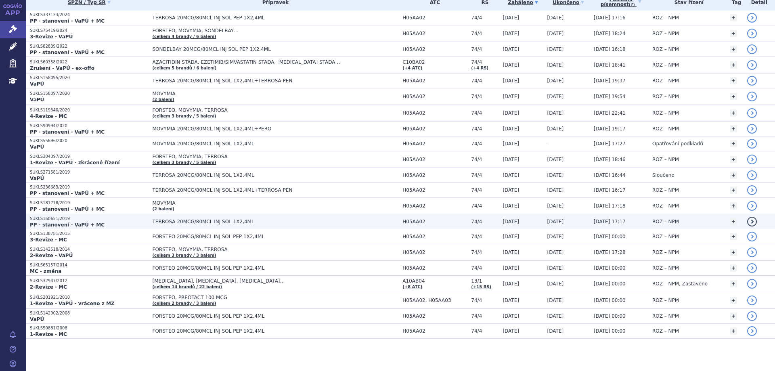
click at [61, 222] on strong "PP - stanovení - VaPÚ + MC" at bounding box center [67, 225] width 75 height 6
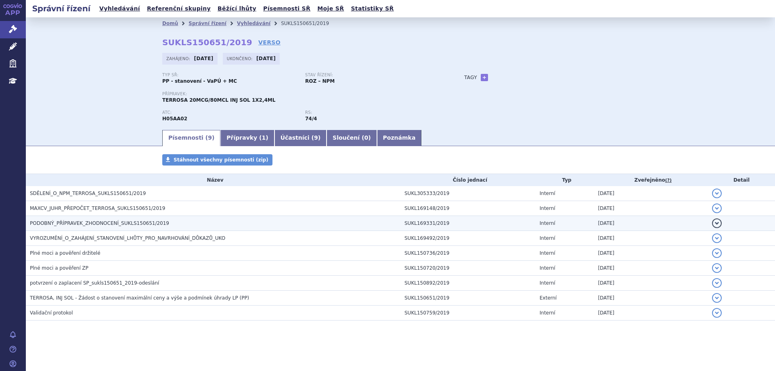
click at [66, 224] on span "PODOBNÝ_PŘÍPRAVEK_ZHODNOCENÍ_SUKLS150651/2019" at bounding box center [99, 223] width 139 height 6
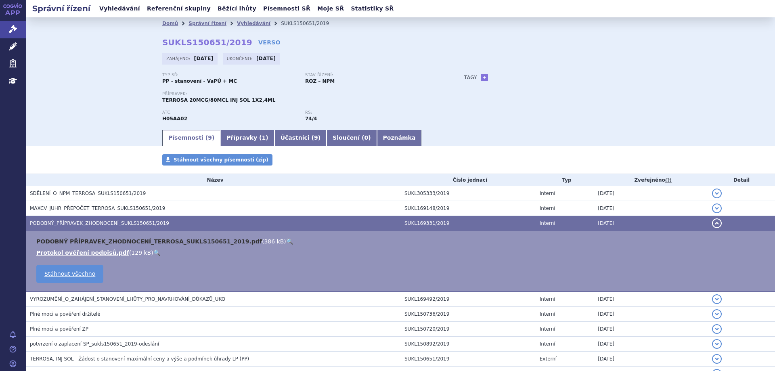
click at [71, 242] on link "PODOBNÝ PŘÍPRAVEK_ZHODNOCENÍ_TERROSA_SUKLS150651_2019.pdf" at bounding box center [149, 241] width 226 height 6
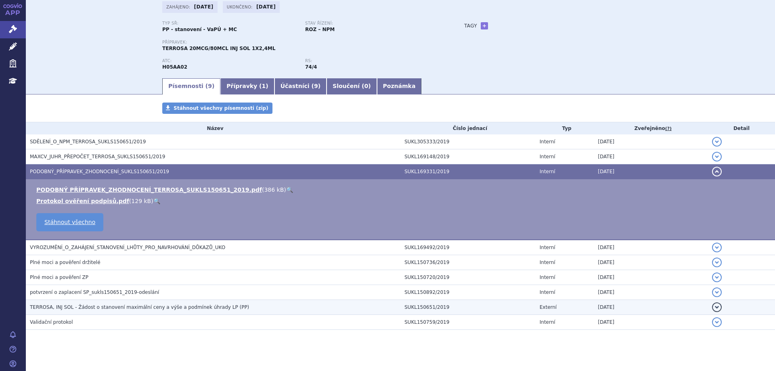
scroll to position [59, 0]
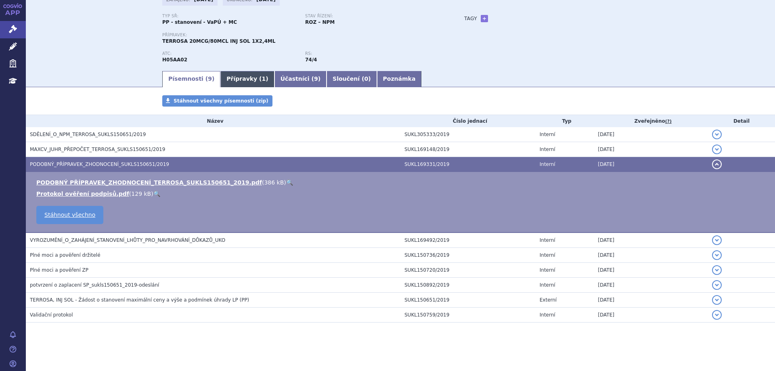
click at [228, 77] on link "Přípravky ( 1 )" at bounding box center [247, 79] width 54 height 16
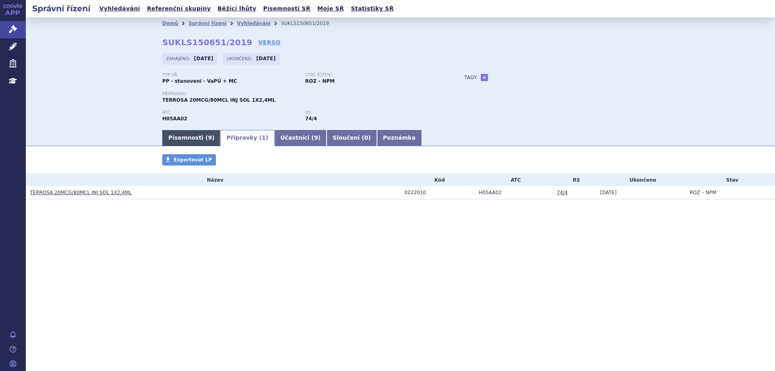
click at [179, 138] on link "Písemnosti ( 9 )" at bounding box center [191, 138] width 58 height 16
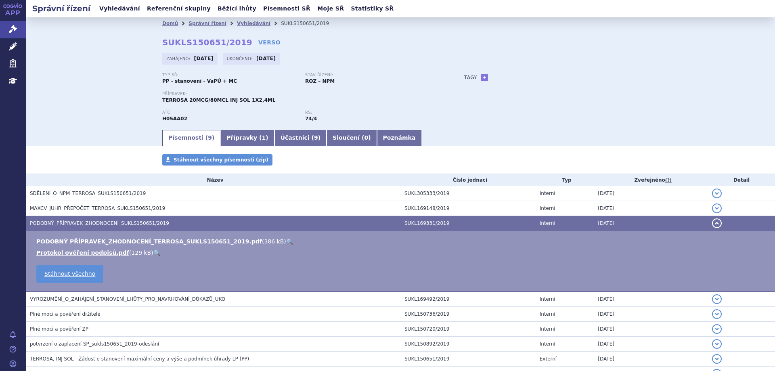
click at [110, 13] on link "Vyhledávání" at bounding box center [120, 8] width 46 height 11
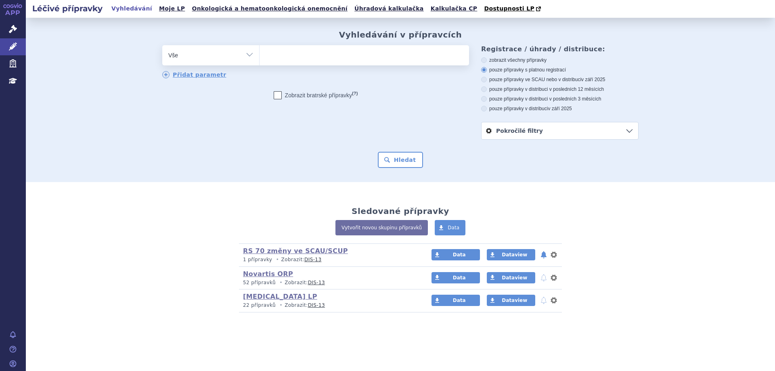
click at [268, 53] on input "search" at bounding box center [268, 54] width 4 height 10
click at [278, 59] on ul at bounding box center [365, 53] width 210 height 17
click at [260, 59] on select at bounding box center [259, 55] width 0 height 20
click at [277, 50] on ul at bounding box center [365, 53] width 210 height 17
click at [260, 50] on select at bounding box center [259, 55] width 0 height 20
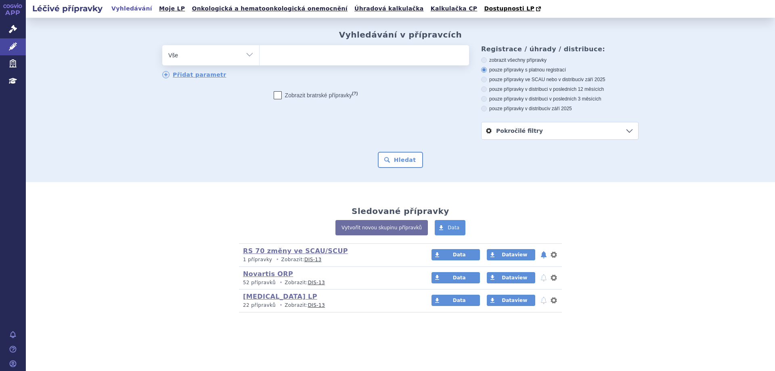
click at [273, 57] on ul at bounding box center [365, 53] width 210 height 17
click at [260, 57] on select at bounding box center [259, 55] width 0 height 20
type input "te"
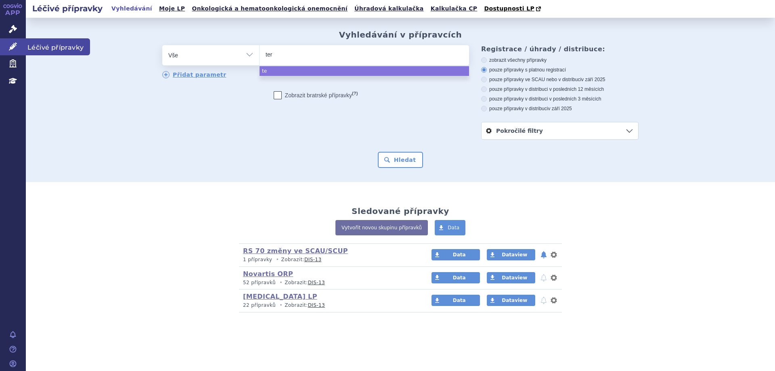
type input "terr"
type input "terro"
type input "terrosa"
select select "terrosa"
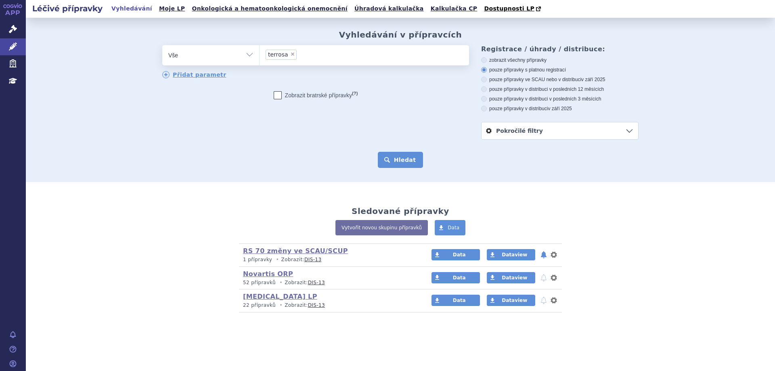
click at [402, 163] on button "Hledat" at bounding box center [401, 160] width 46 height 16
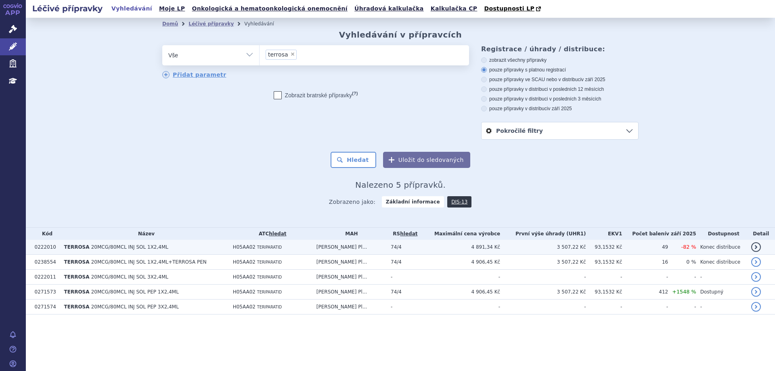
click at [139, 253] on td "TERROSA 20MCG/80MCL INJ SOL 1X2,4ML" at bounding box center [144, 247] width 169 height 15
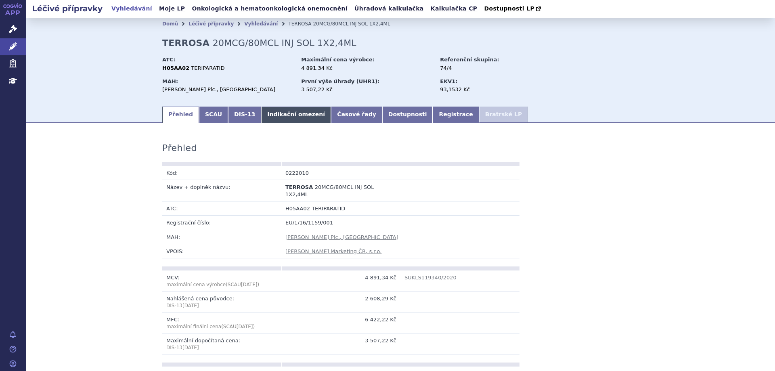
click at [266, 113] on link "Indikační omezení" at bounding box center [296, 115] width 70 height 16
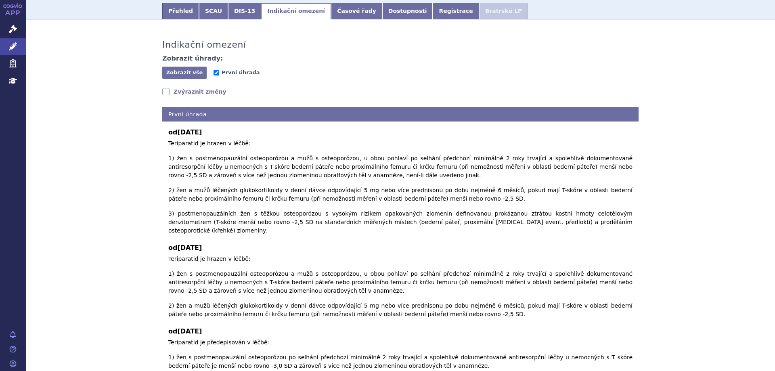
scroll to position [175, 0]
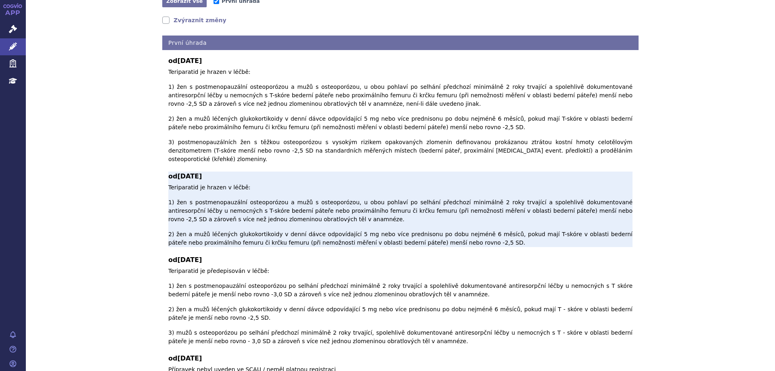
click at [202, 183] on p "Teriparatid je hrazen v léčbě: 1) žen s postmenopauzální osteoporózou a mužů s …" at bounding box center [400, 215] width 464 height 64
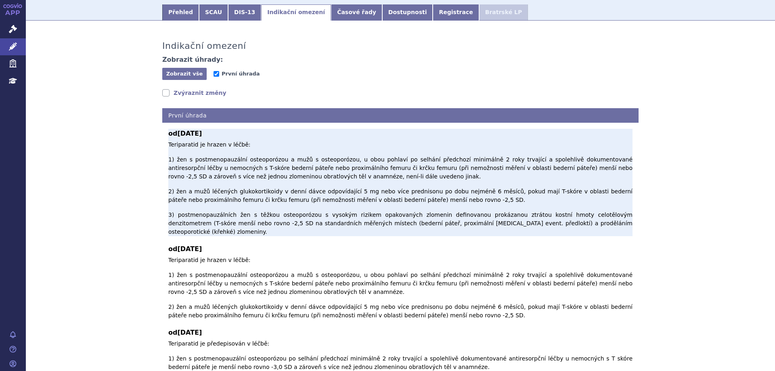
scroll to position [0, 0]
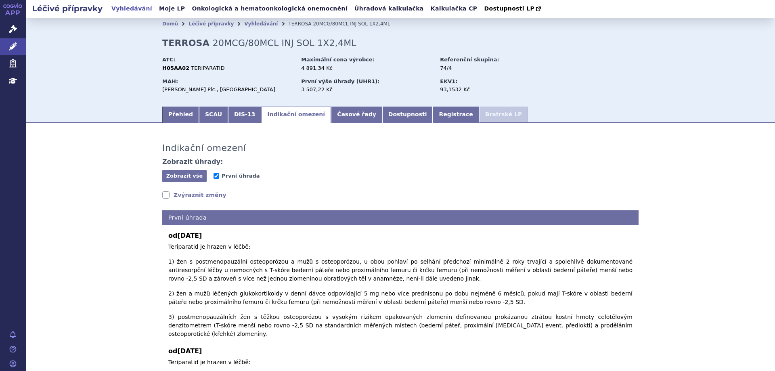
click at [109, 6] on link "Vyhledávání" at bounding box center [132, 8] width 46 height 11
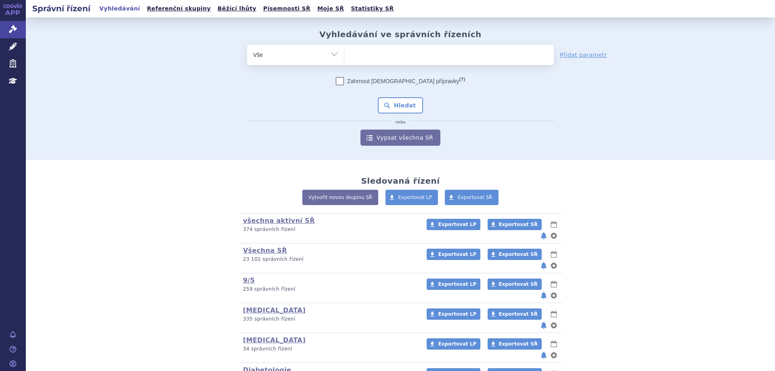
click at [392, 60] on ul at bounding box center [449, 53] width 210 height 17
click at [344, 60] on select at bounding box center [344, 54] width 0 height 20
type input "so"
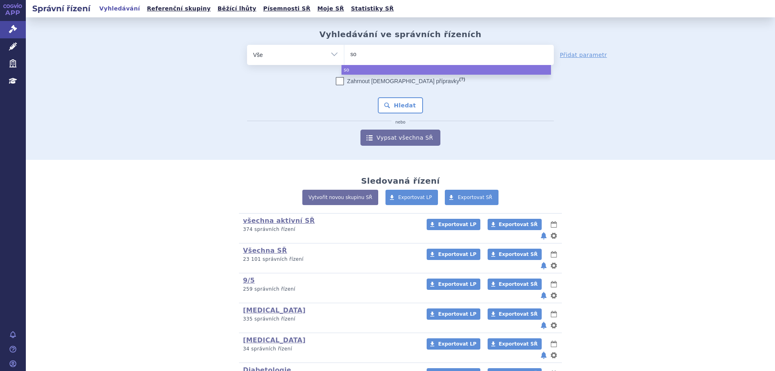
click at [396, 59] on ul "so" at bounding box center [449, 53] width 210 height 17
click at [344, 59] on select "so" at bounding box center [344, 54] width 0 height 20
select select "so"
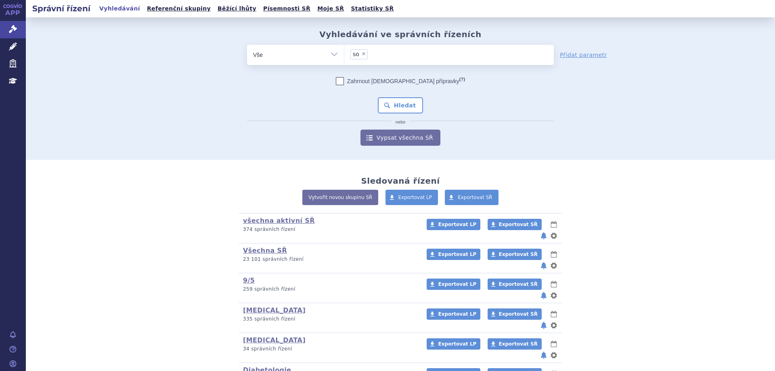
type input "so"
select select
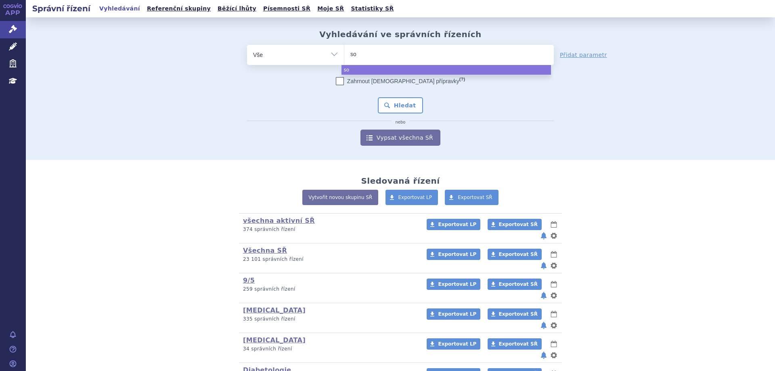
type input "s"
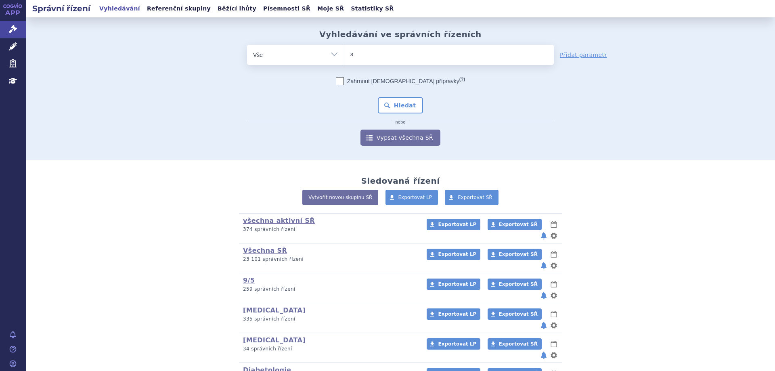
type input "so"
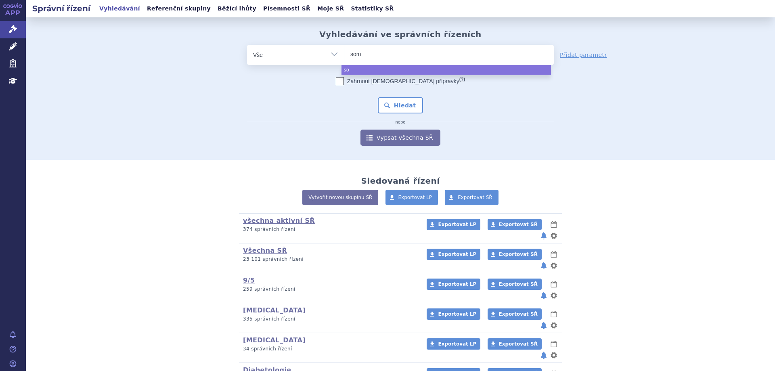
type input "soma"
type input "somatr"
type input "somatropi"
type input "[MEDICAL_DATA]"
select select "somatropin"
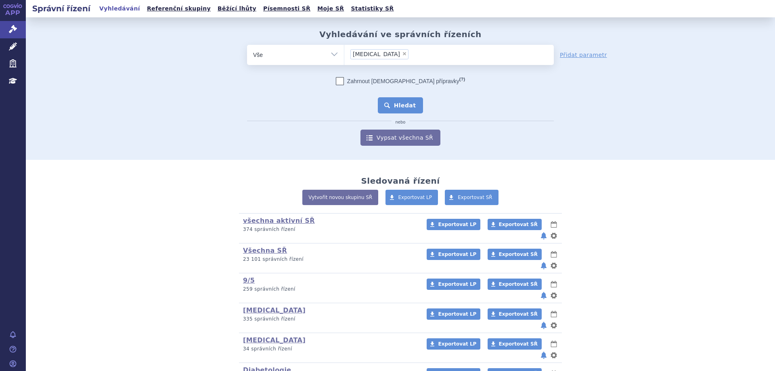
click at [385, 109] on button "Hledat" at bounding box center [401, 105] width 46 height 16
click at [388, 107] on button "Hledat" at bounding box center [401, 105] width 46 height 16
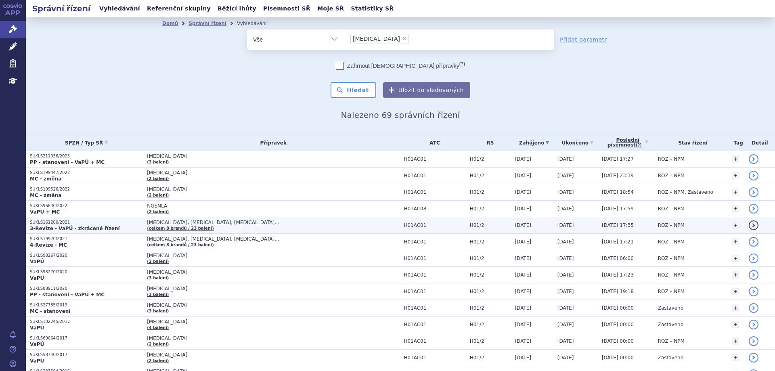
click at [52, 224] on p "SUKLS161200/2021" at bounding box center [86, 223] width 113 height 6
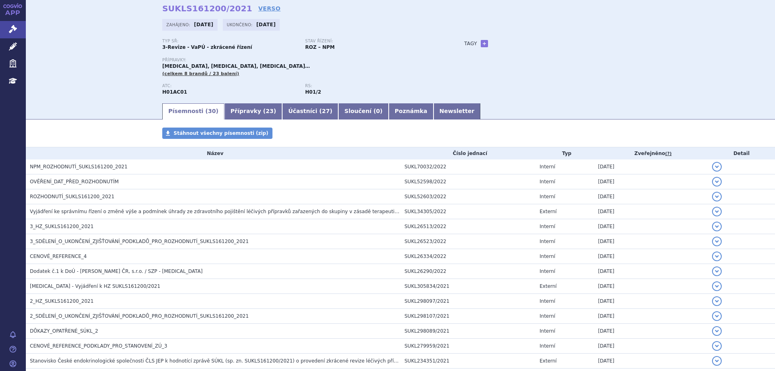
scroll to position [81, 0]
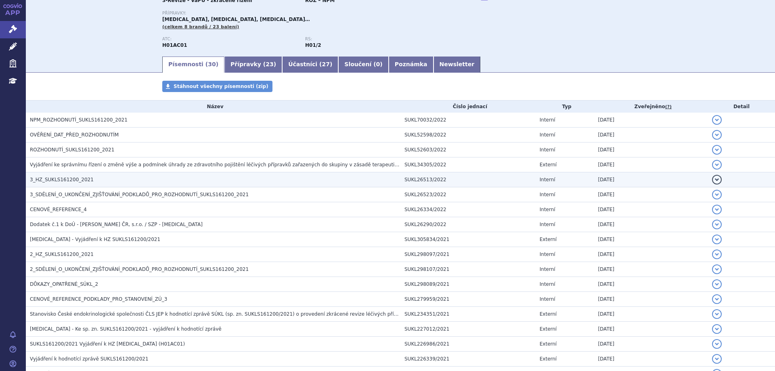
click at [49, 178] on span "3_HZ_SUKLS161200_2021" at bounding box center [62, 180] width 64 height 6
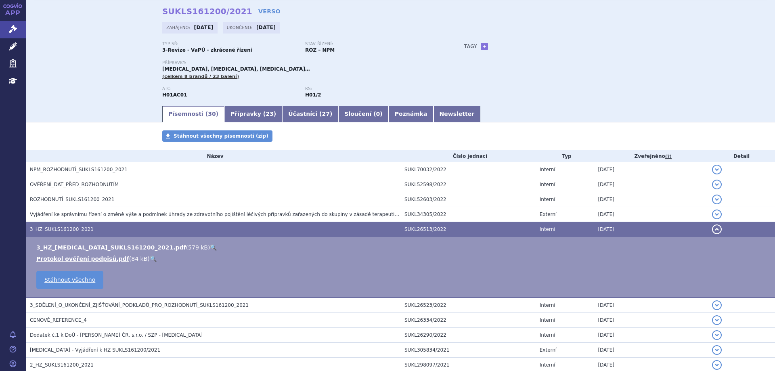
scroll to position [0, 0]
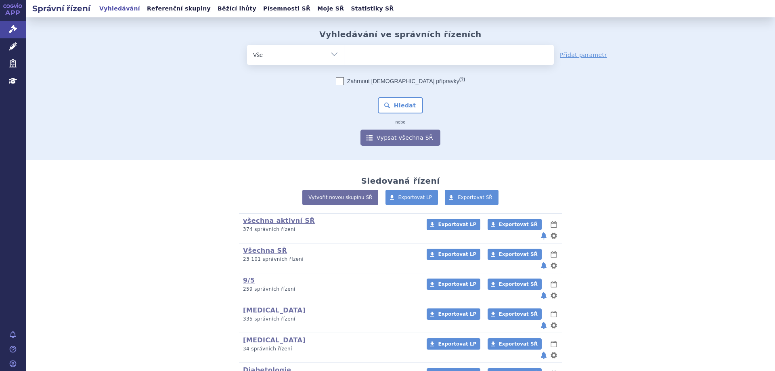
click at [485, 67] on form "odstranit Vše Spisová značka Typ SŘ (?) Hledat" at bounding box center [400, 95] width 307 height 101
click at [478, 55] on ul at bounding box center [449, 53] width 210 height 17
click at [344, 55] on select at bounding box center [344, 54] width 0 height 20
click at [475, 53] on ul at bounding box center [449, 53] width 210 height 17
click at [344, 53] on select at bounding box center [344, 54] width 0 height 20
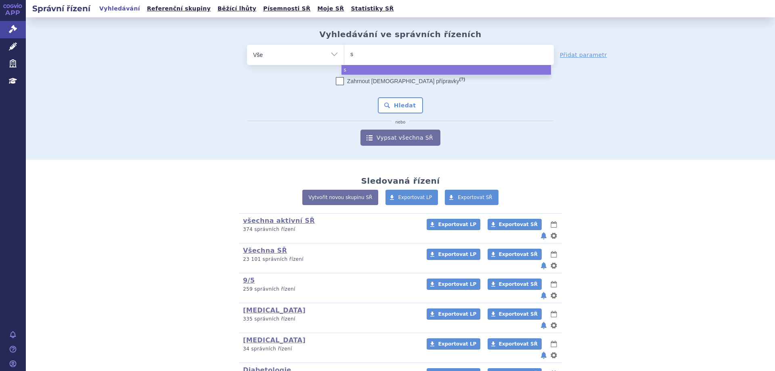
type input "so"
type input "som"
type input "soma"
type input "somatro"
type input "somatropi"
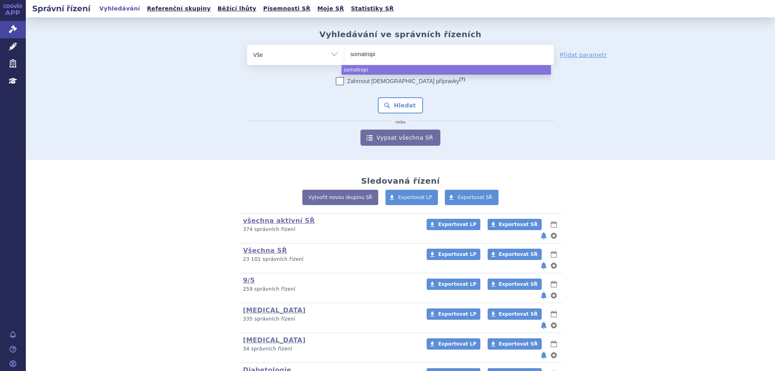
type input "somatropin"
select select "somatropin"
click at [390, 103] on button "Hledat" at bounding box center [401, 105] width 46 height 16
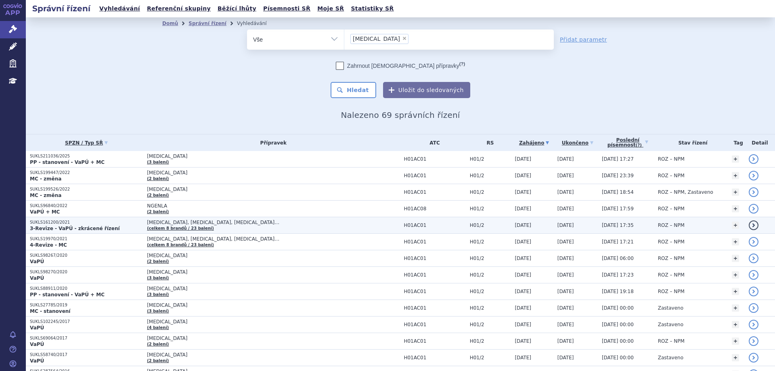
click at [44, 226] on strong "3-Revize - VaPÚ - zkrácené řízení" at bounding box center [75, 229] width 90 height 6
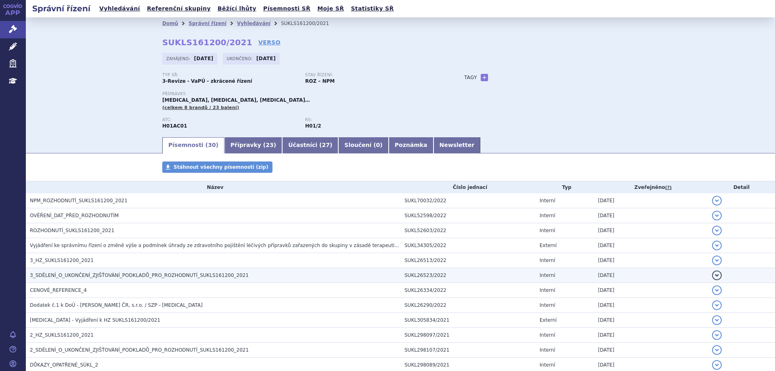
scroll to position [40, 0]
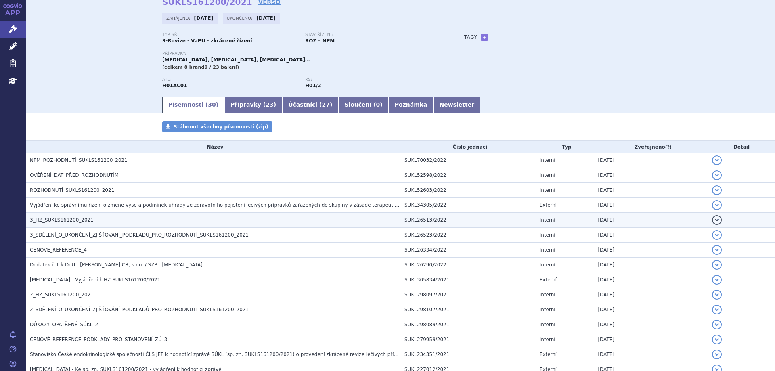
click at [52, 220] on span "3_HZ_SUKLS161200_2021" at bounding box center [62, 220] width 64 height 6
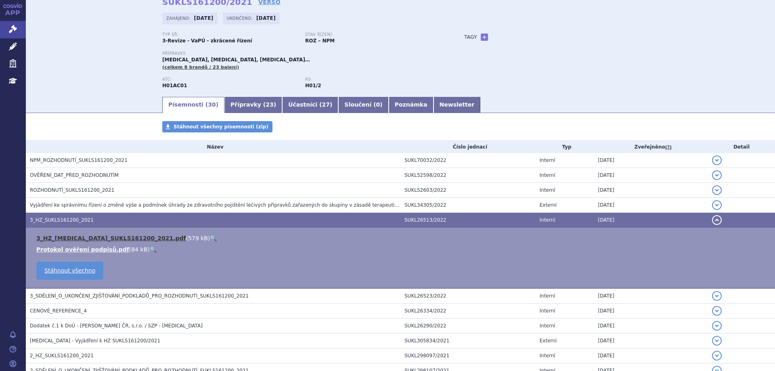
click at [60, 237] on link "3_HZ_[MEDICAL_DATA]_SUKLS161200_2021.pdf" at bounding box center [111, 238] width 150 height 6
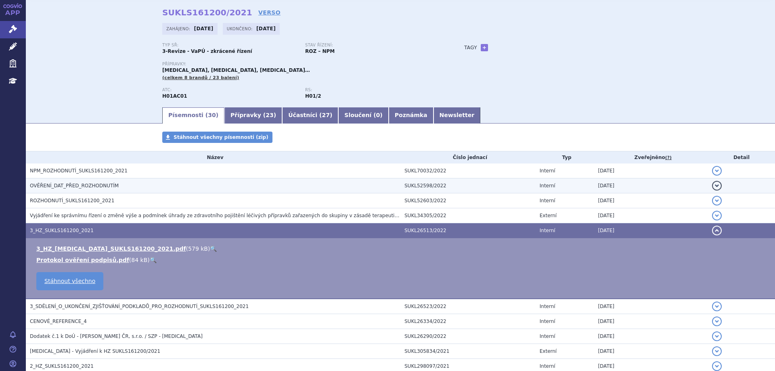
scroll to position [0, 0]
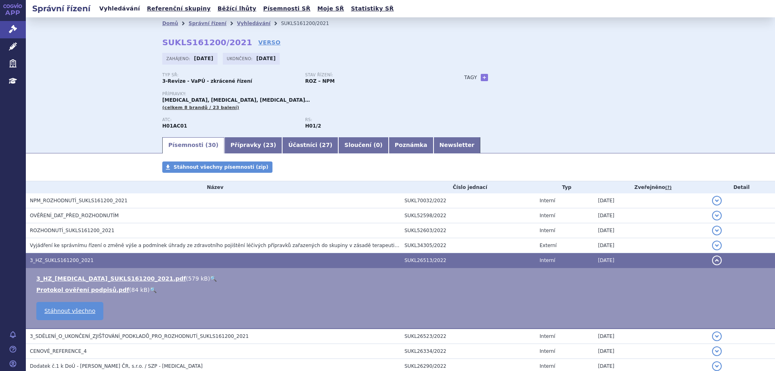
click at [124, 11] on link "Vyhledávání" at bounding box center [120, 8] width 46 height 11
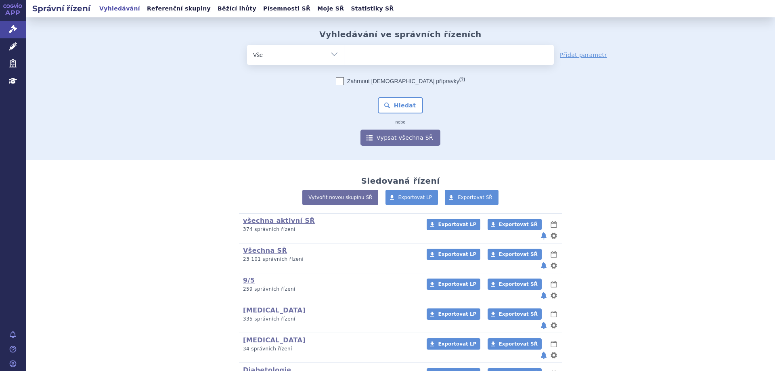
click at [385, 62] on ul at bounding box center [449, 53] width 210 height 17
click at [344, 62] on select at bounding box center [344, 54] width 0 height 20
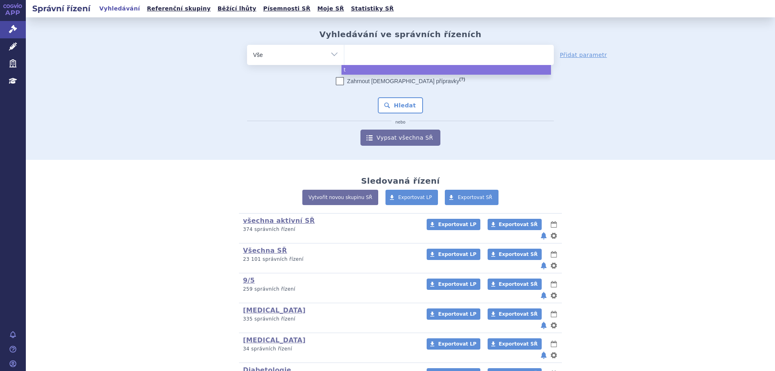
type input "t"
type input "toc"
type input "tocili"
type input "tociliz"
type input "tocilizum"
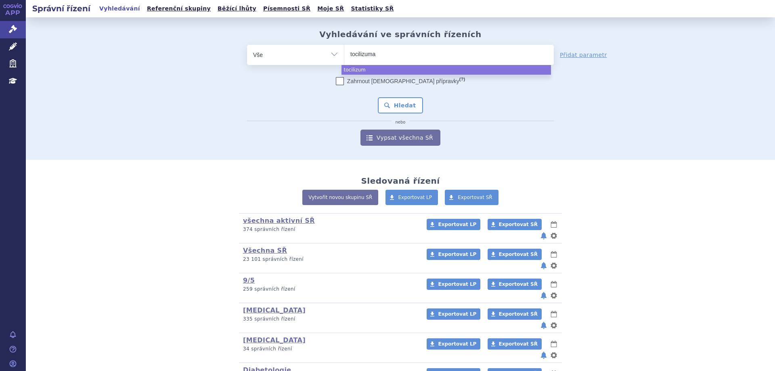
type input "[MEDICAL_DATA]"
select select "[MEDICAL_DATA]"
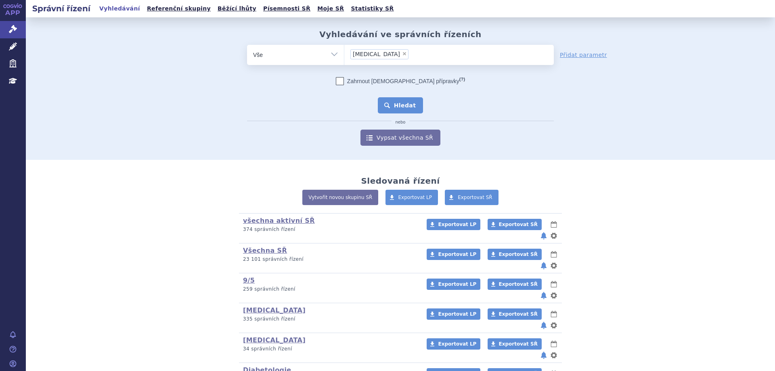
click at [394, 104] on button "Hledat" at bounding box center [401, 105] width 46 height 16
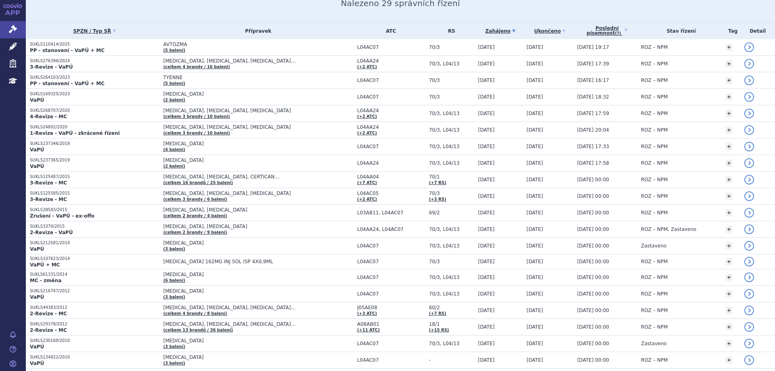
scroll to position [81, 0]
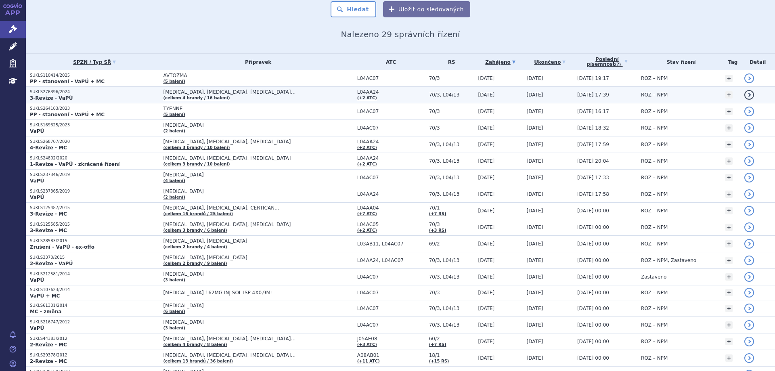
click at [40, 98] on strong "3-Revize - VaPÚ" at bounding box center [51, 98] width 43 height 6
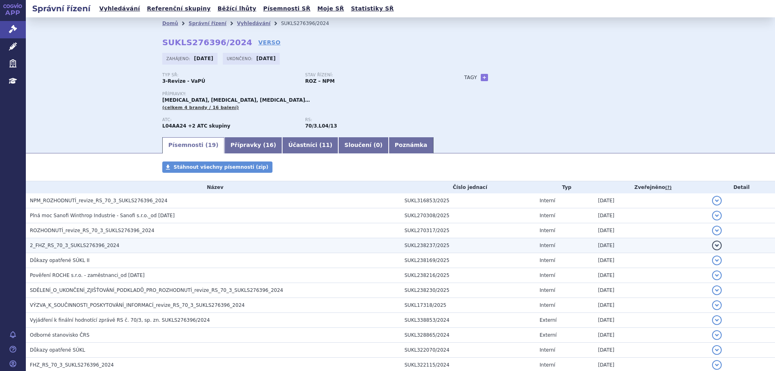
click at [59, 243] on span "2_FHZ_RS_70_3_SUKLS276396_2024" at bounding box center [75, 246] width 90 height 6
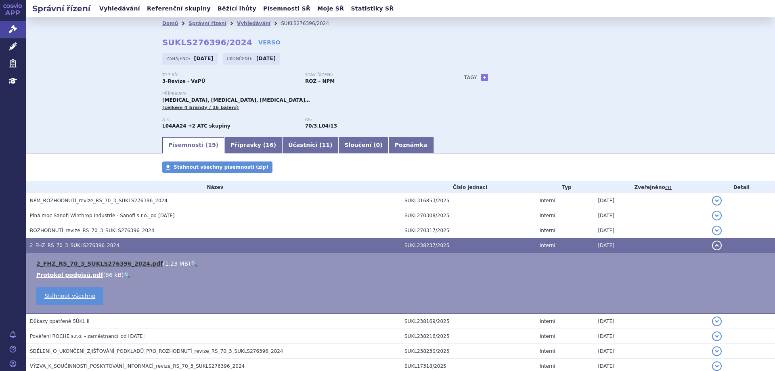
click at [72, 264] on link "2_FHZ_RS_70_3_SUKLS276396_2024.pdf" at bounding box center [99, 263] width 126 height 6
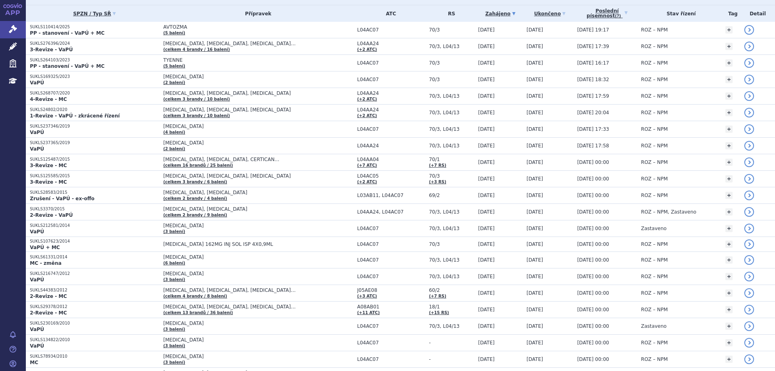
scroll to position [123, 0]
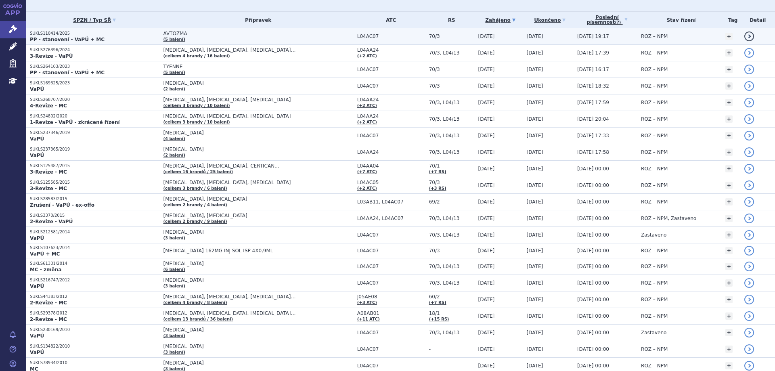
click at [50, 36] on p "SUKLS110414/2025" at bounding box center [94, 34] width 129 height 6
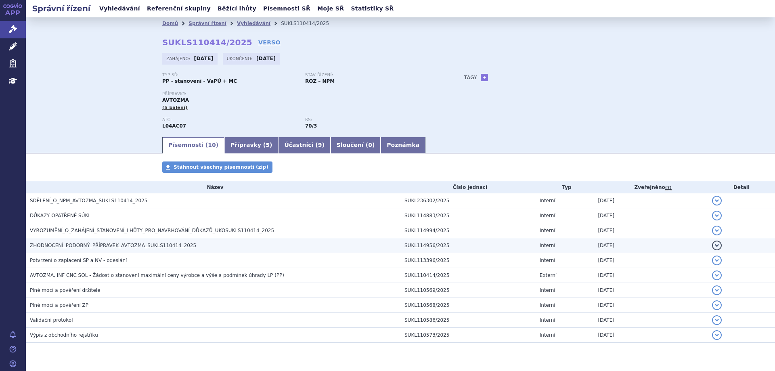
click at [70, 242] on h3 "ZHODNOCENÍ_PODOBNÝ_PŘÍPRAVEK_AVTOZMA_SUKLS110414_2025" at bounding box center [215, 245] width 371 height 8
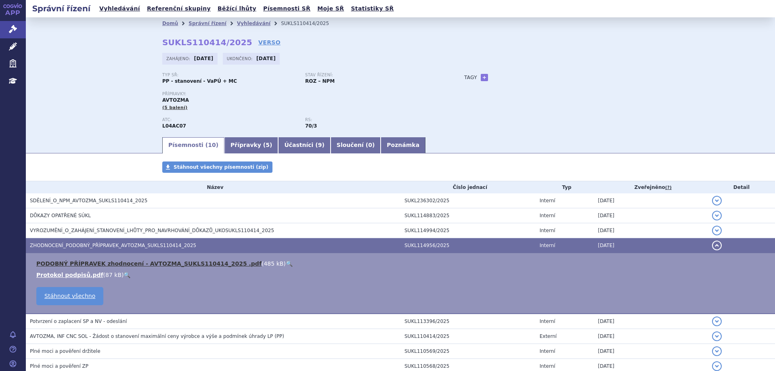
click at [89, 262] on link "PODOBNÝ PŘÍPRAVEK zhodnocení - AVTOZMA_SUKLS110414_2025 .pdf" at bounding box center [148, 263] width 225 height 6
click at [115, 13] on link "Vyhledávání" at bounding box center [120, 8] width 46 height 11
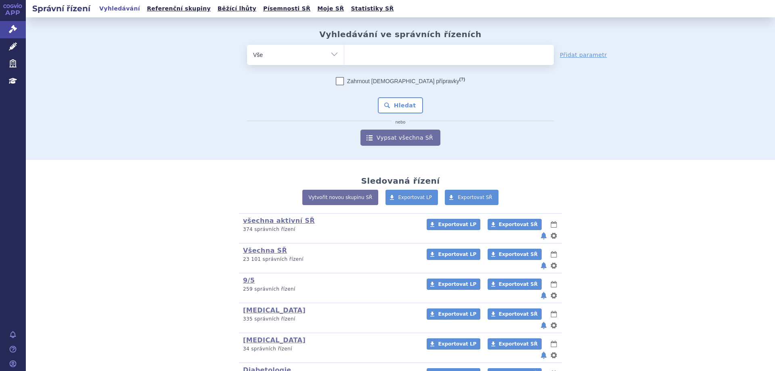
click at [354, 55] on ul at bounding box center [449, 53] width 210 height 17
click at [344, 55] on select at bounding box center [344, 54] width 0 height 20
type input "ty"
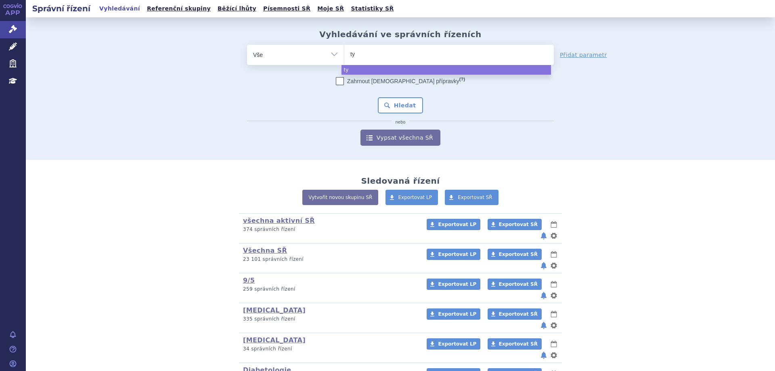
type input "tye"
type input "tyen"
type input "tyenne"
select select "tyenne"
click at [390, 103] on button "Hledat" at bounding box center [401, 105] width 46 height 16
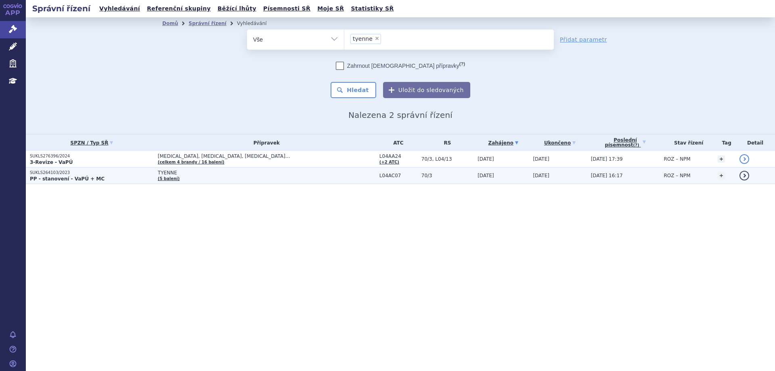
click at [53, 178] on strong "PP - stanovení - VaPÚ + MC" at bounding box center [67, 179] width 75 height 6
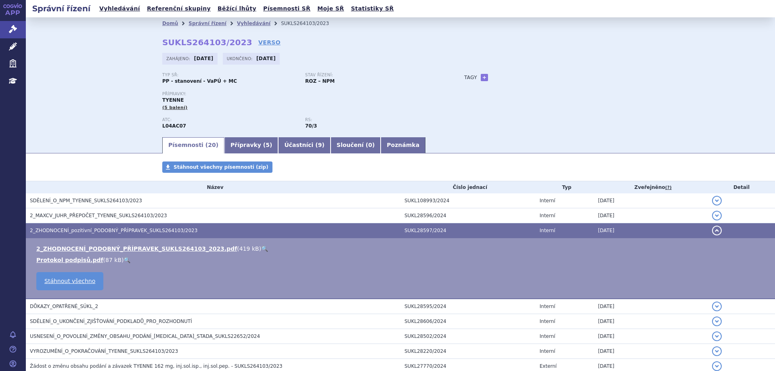
scroll to position [40, 0]
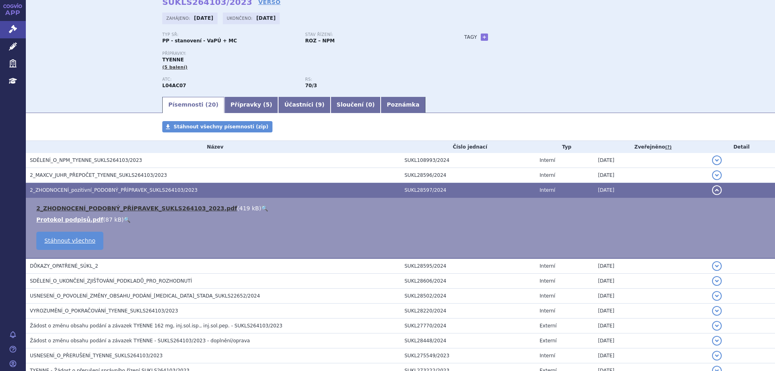
click at [117, 207] on link "2_ZHODNOCENÍ_PODOBNÝ_PŘÍPRAVEK_SUKLS264103_2023.pdf" at bounding box center [136, 208] width 201 height 6
